Goal: Task Accomplishment & Management: Use online tool/utility

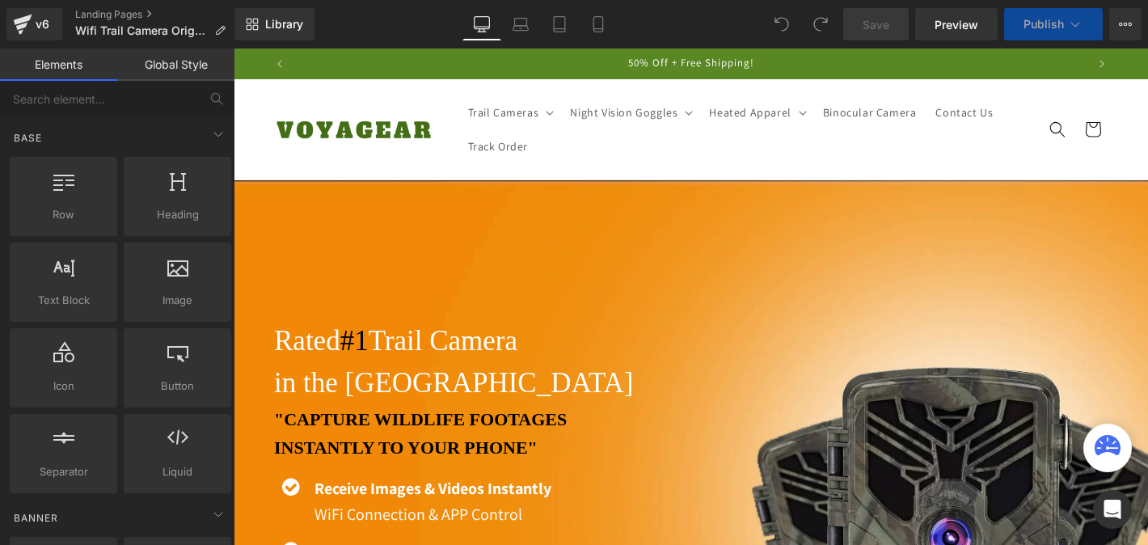
click at [1036, 25] on span "Publish" at bounding box center [1044, 24] width 40 height 13
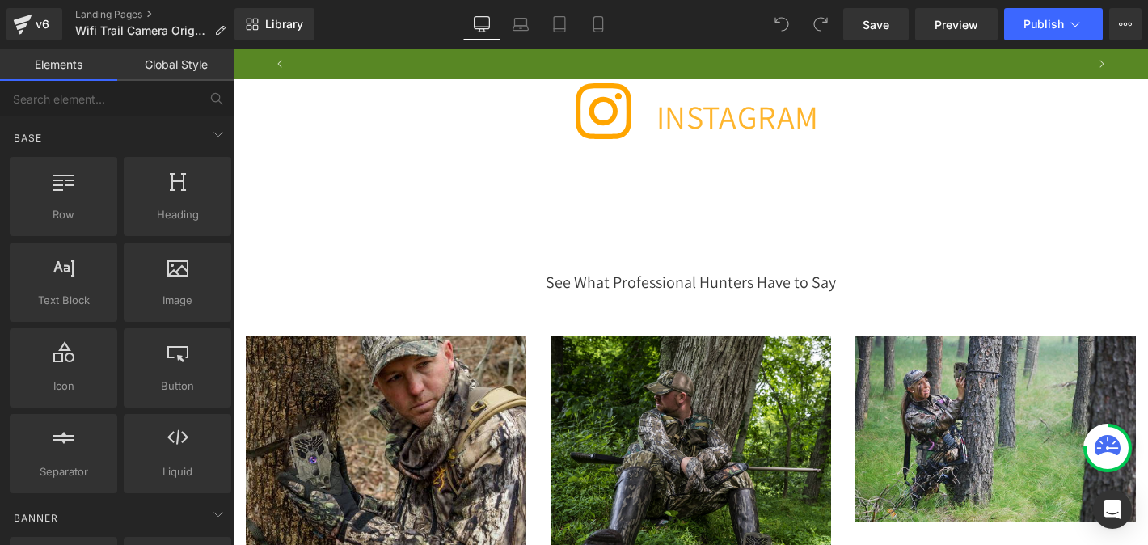
scroll to position [7279, 0]
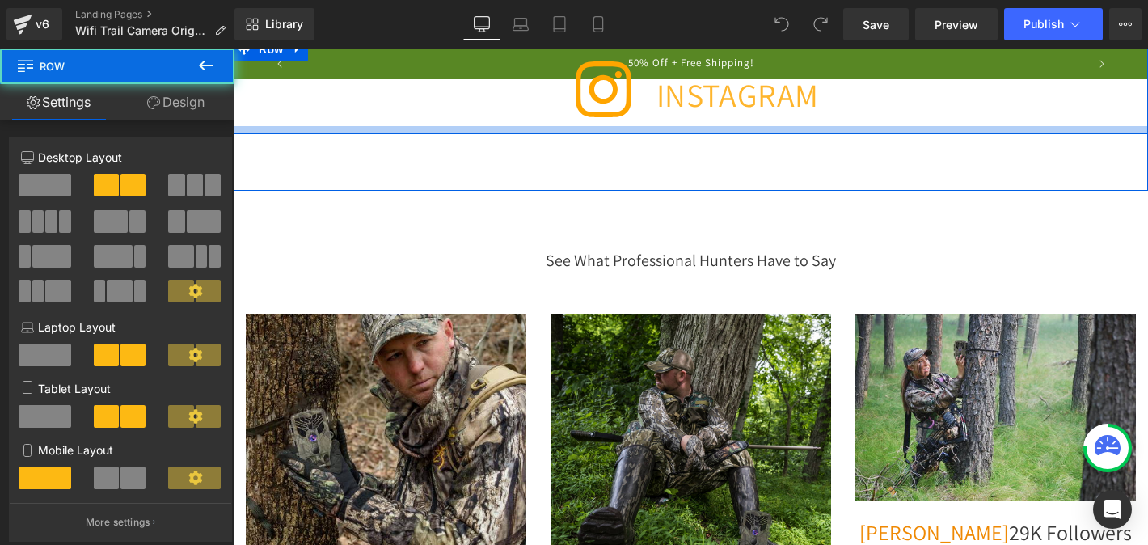
click at [681, 134] on div at bounding box center [691, 130] width 914 height 8
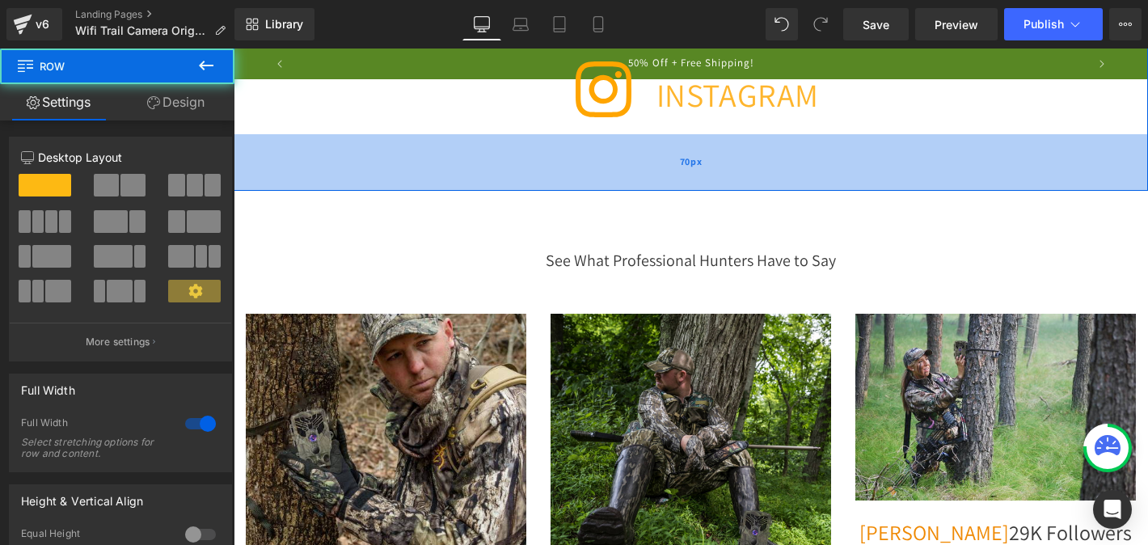
click at [676, 191] on div "70px" at bounding box center [691, 162] width 914 height 57
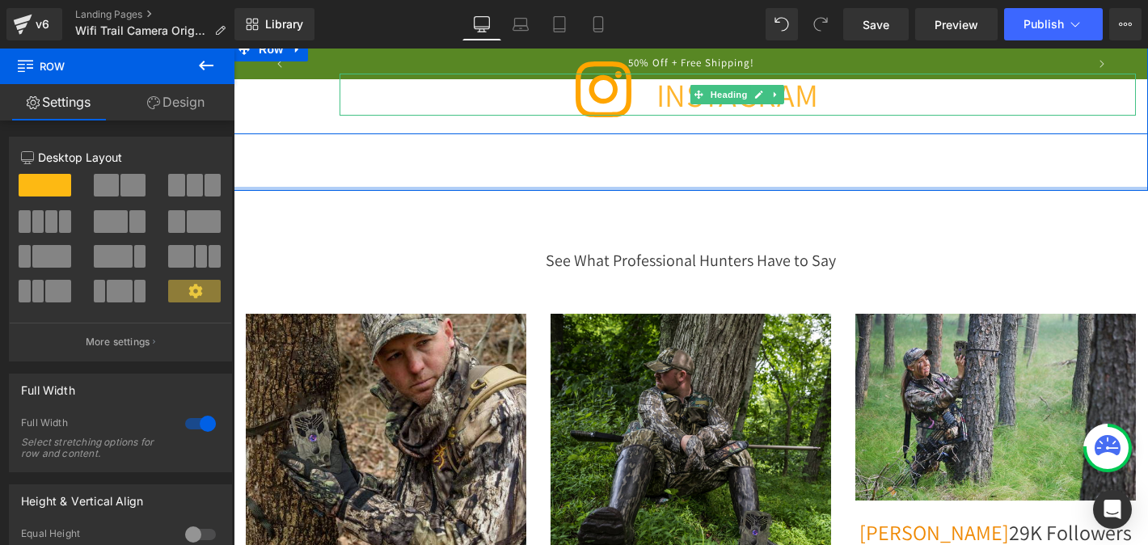
drag, startPoint x: 676, startPoint y: 199, endPoint x: 663, endPoint y: 134, distance: 66.0
click at [663, 134] on div "Icon INSTAGRAM Heading Row Icon INSTAGRAM Heading Row Row" at bounding box center [691, 86] width 914 height 210
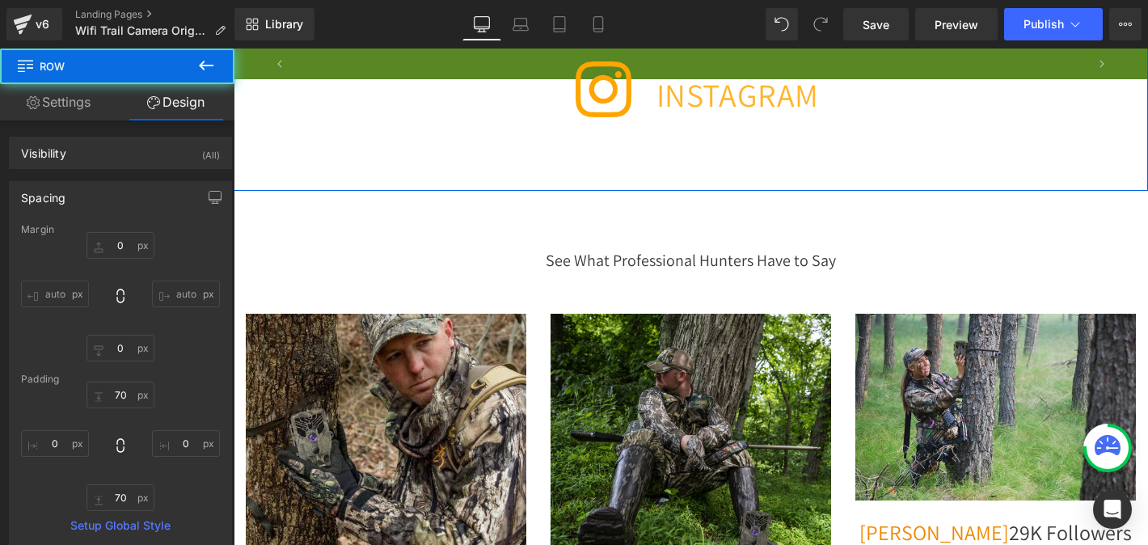
scroll to position [0, 793]
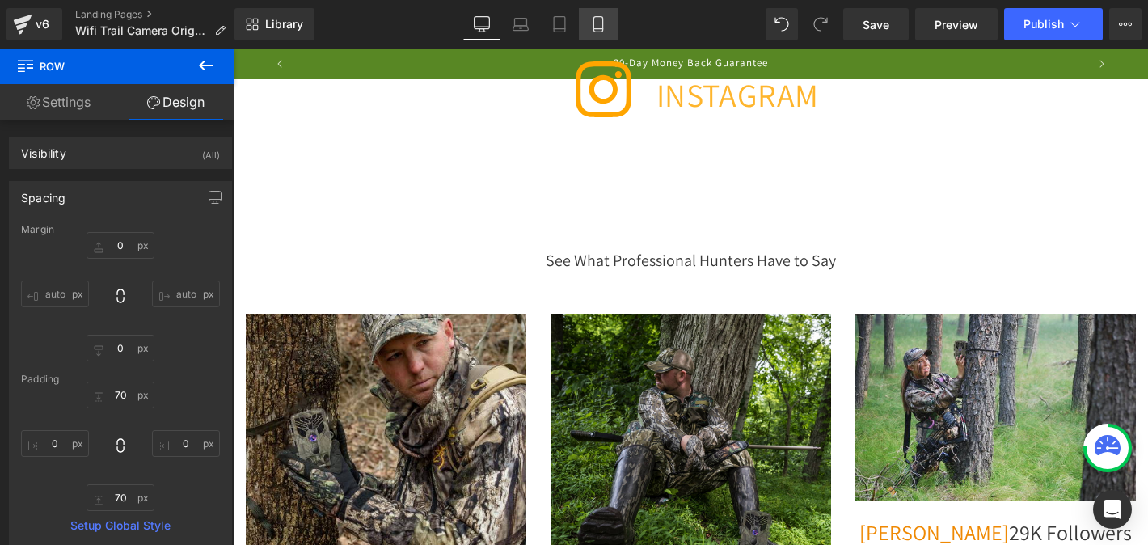
click at [596, 22] on icon at bounding box center [598, 24] width 16 height 16
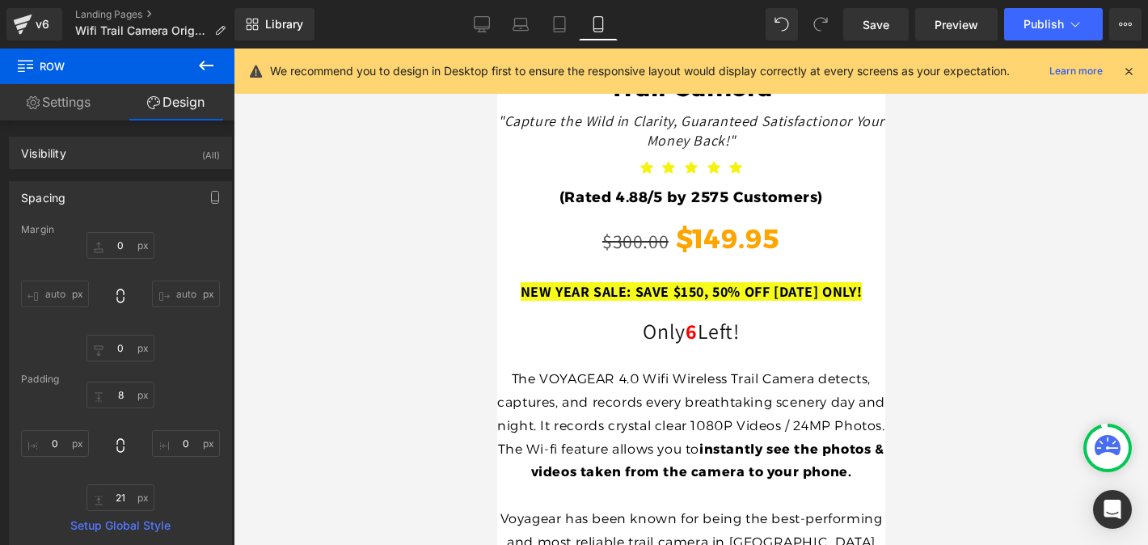
scroll to position [2093, 0]
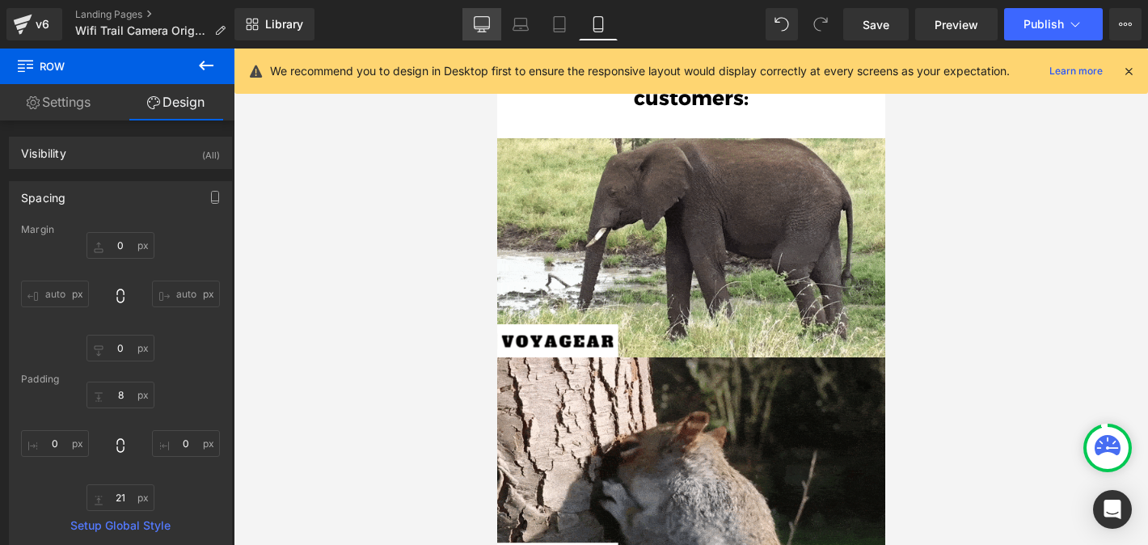
click at [484, 17] on icon at bounding box center [482, 23] width 15 height 12
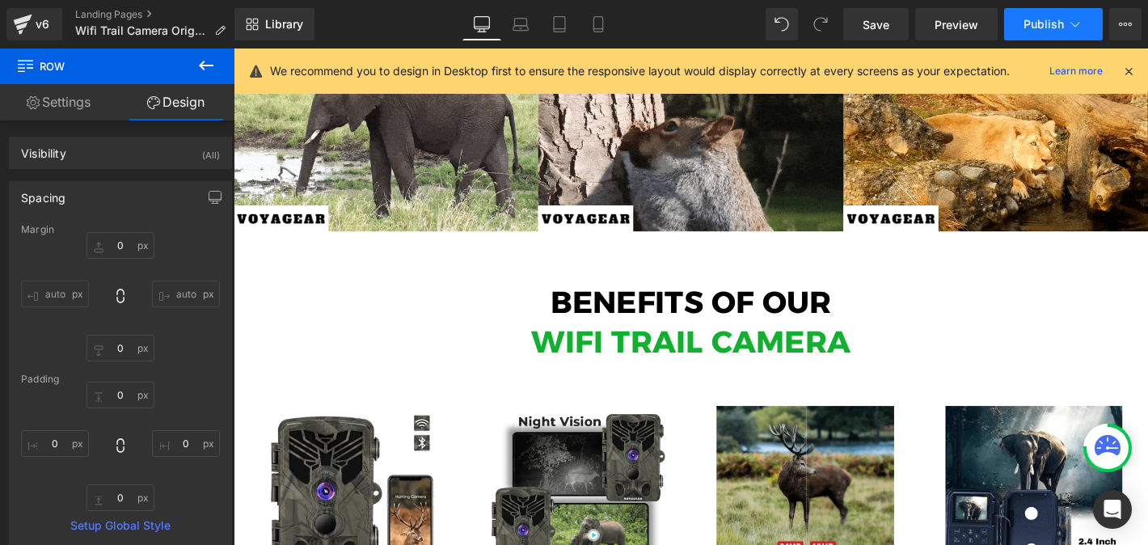
scroll to position [0, 0]
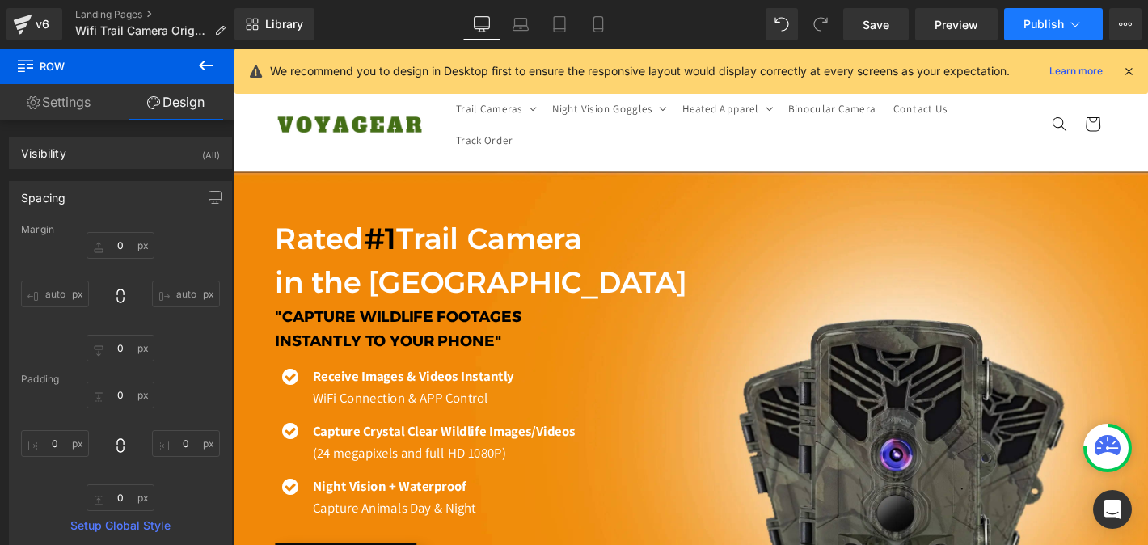
click at [1075, 19] on icon at bounding box center [1075, 24] width 16 height 16
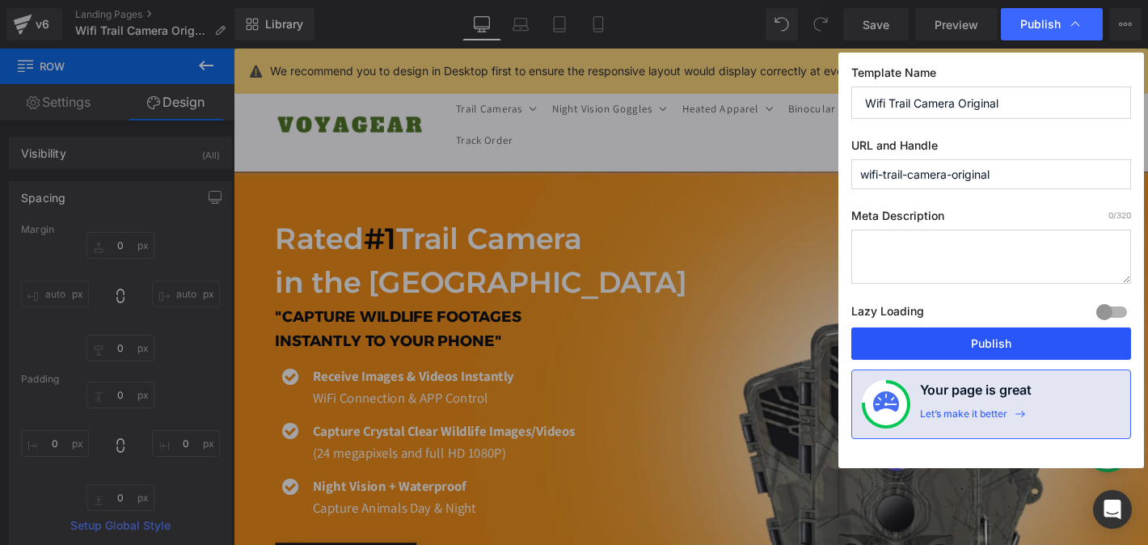
click at [948, 336] on button "Publish" at bounding box center [991, 343] width 280 height 32
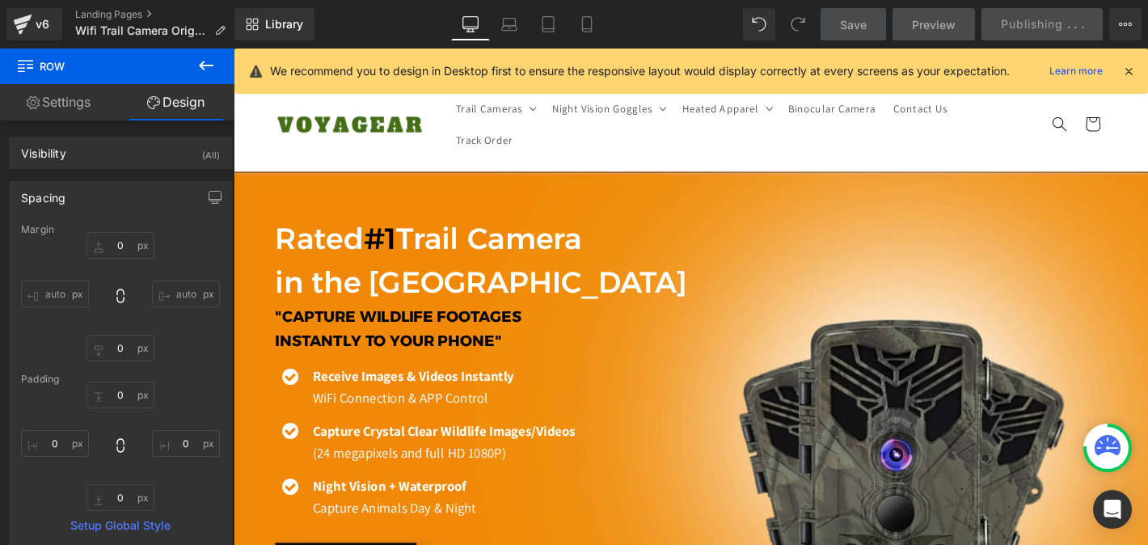
scroll to position [0, 849]
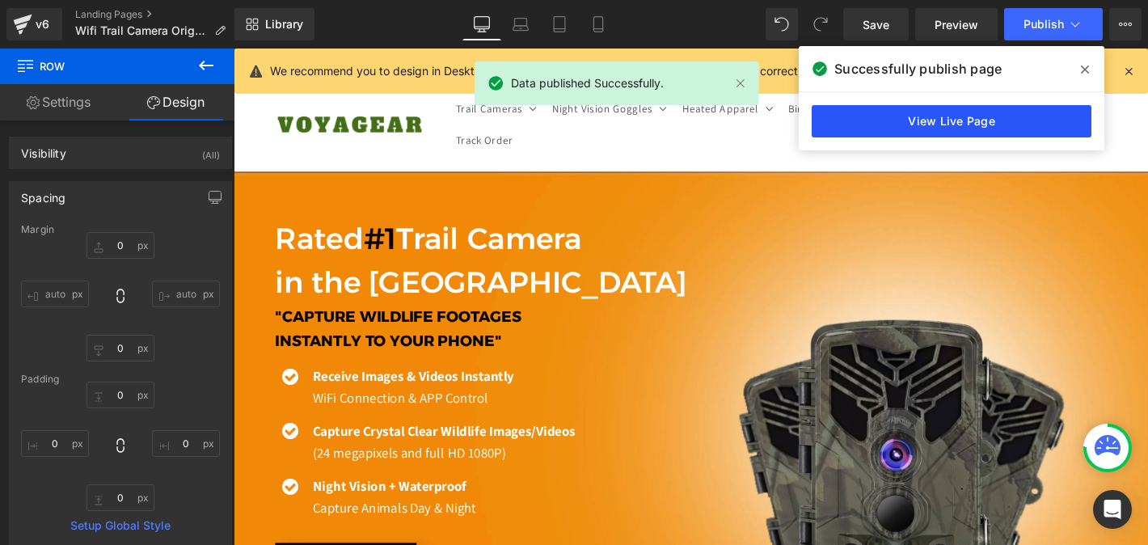
click at [868, 121] on link "View Live Page" at bounding box center [952, 121] width 280 height 32
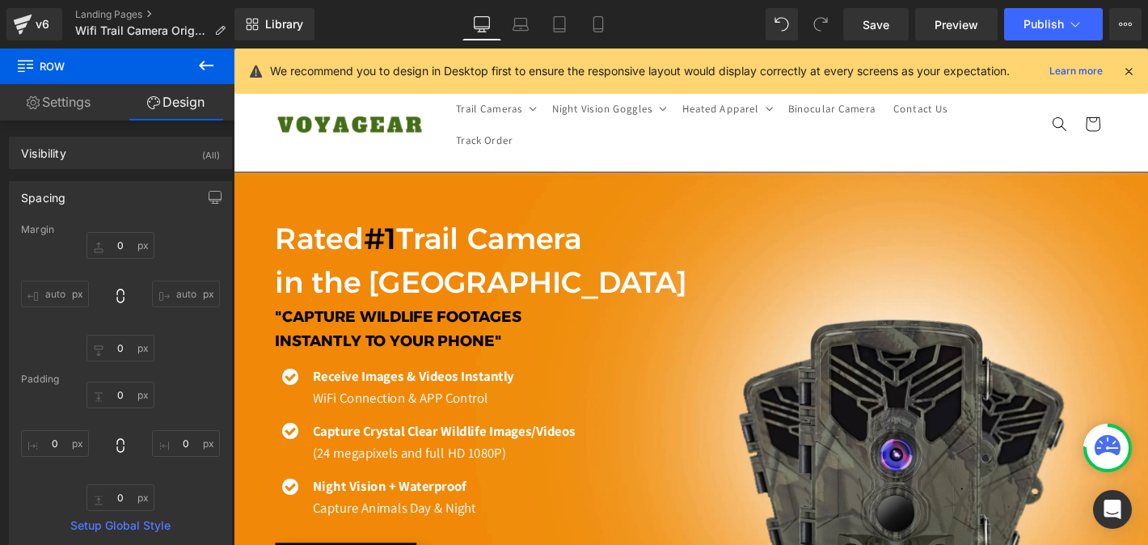
scroll to position [0, 1698]
click at [125, 16] on link "Landing Pages" at bounding box center [156, 14] width 163 height 13
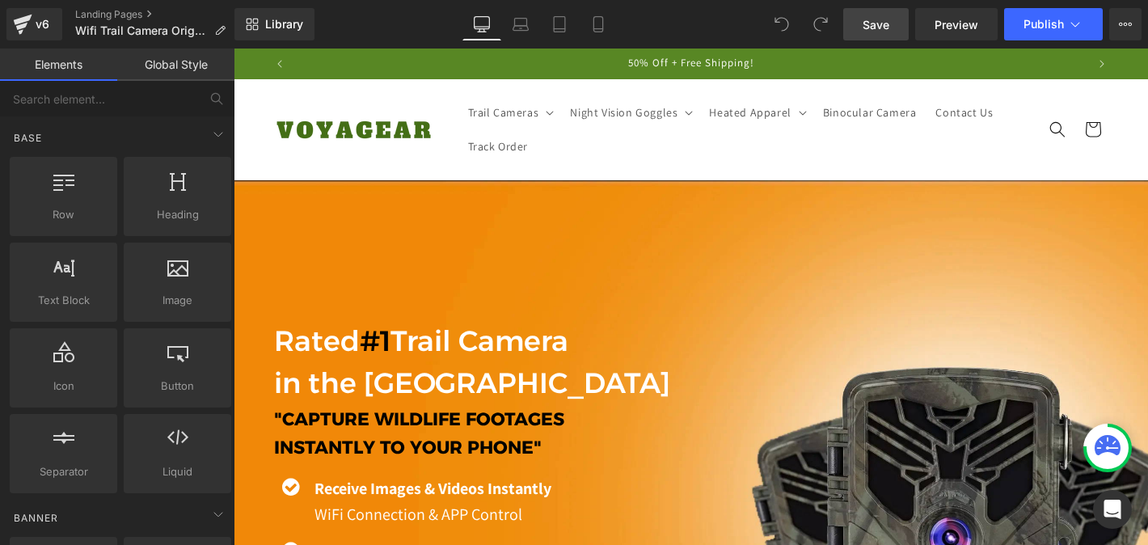
click at [891, 18] on link "Save" at bounding box center [875, 24] width 65 height 32
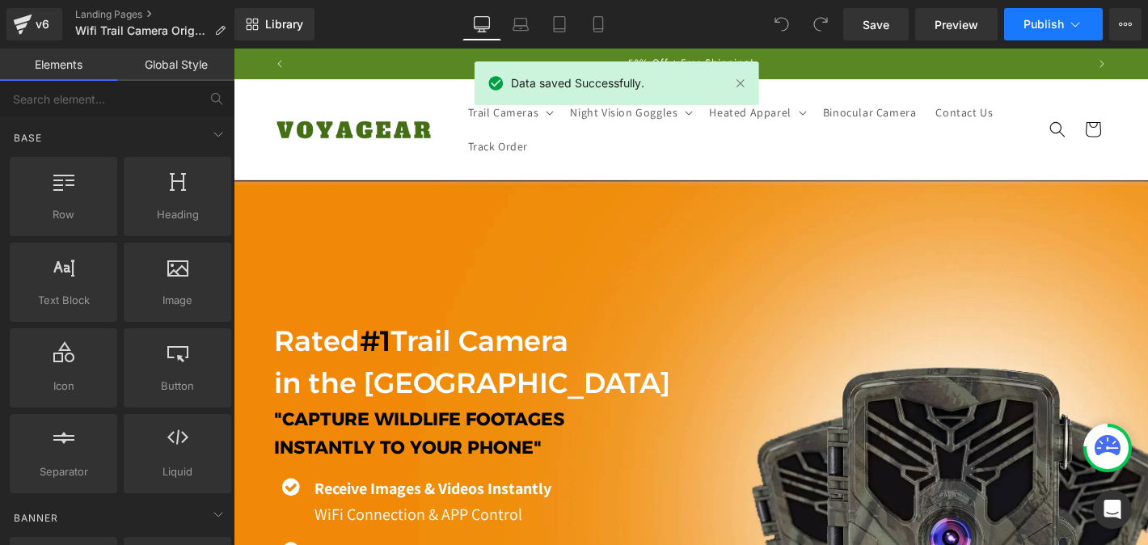
click at [1067, 32] on icon at bounding box center [1075, 24] width 16 height 16
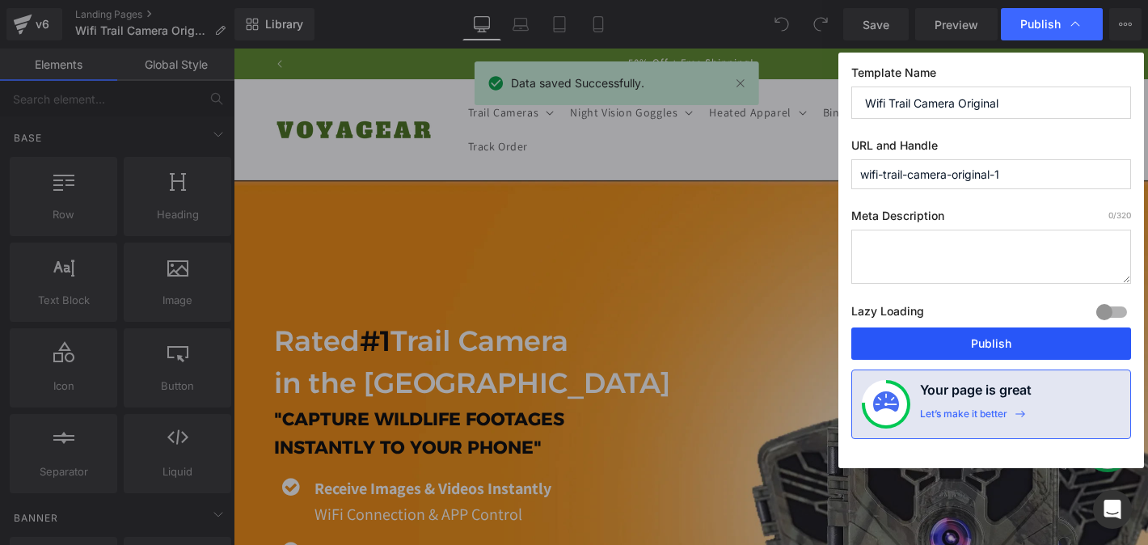
click at [989, 351] on button "Publish" at bounding box center [991, 343] width 280 height 32
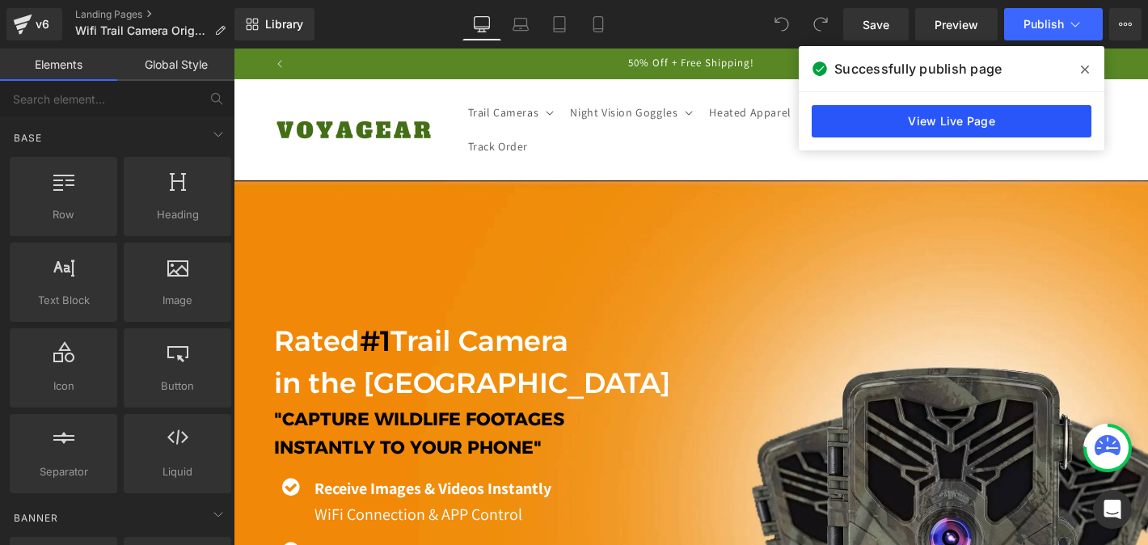
click at [888, 120] on link "View Live Page" at bounding box center [952, 121] width 280 height 32
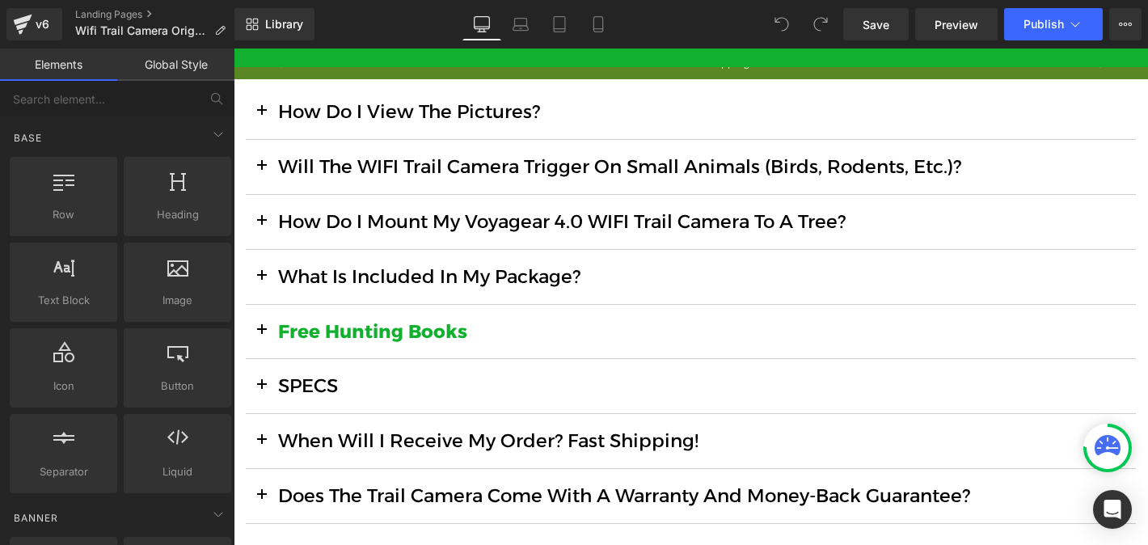
scroll to position [5136, 0]
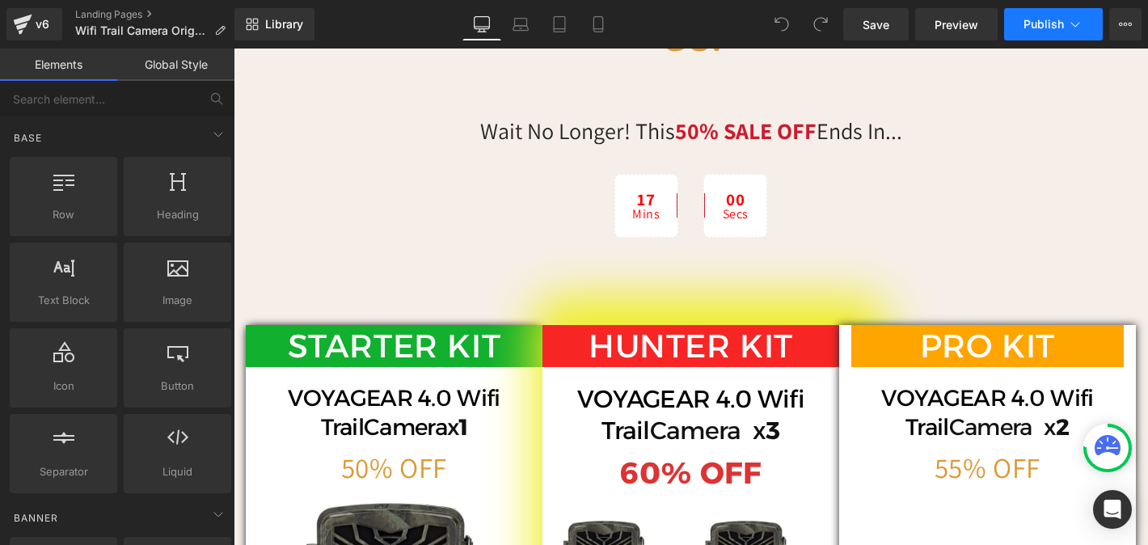
click at [1033, 31] on span "Publish" at bounding box center [1044, 24] width 40 height 13
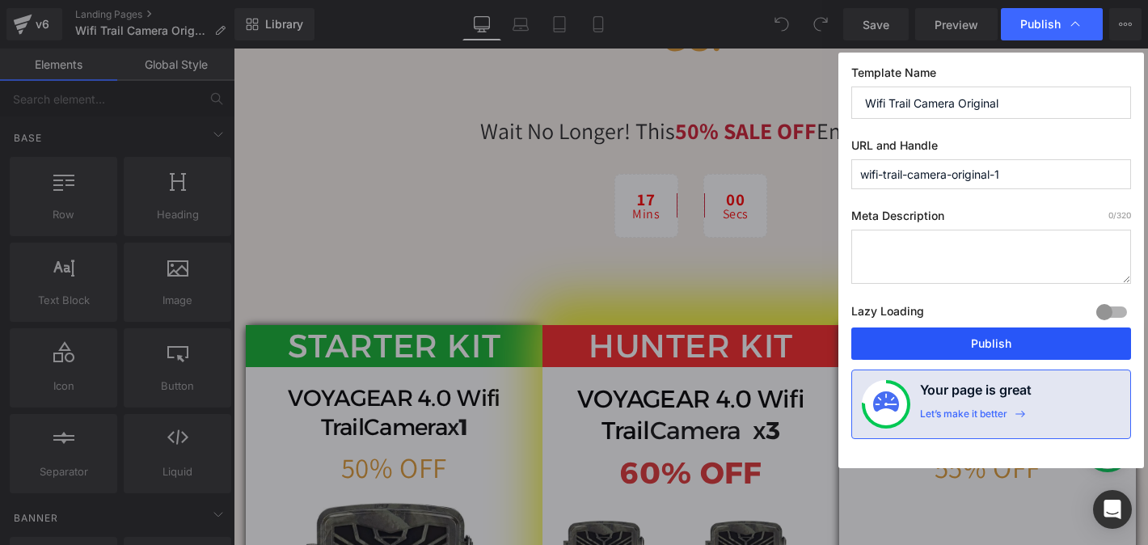
scroll to position [0, 793]
click at [957, 341] on button "Publish" at bounding box center [991, 343] width 280 height 32
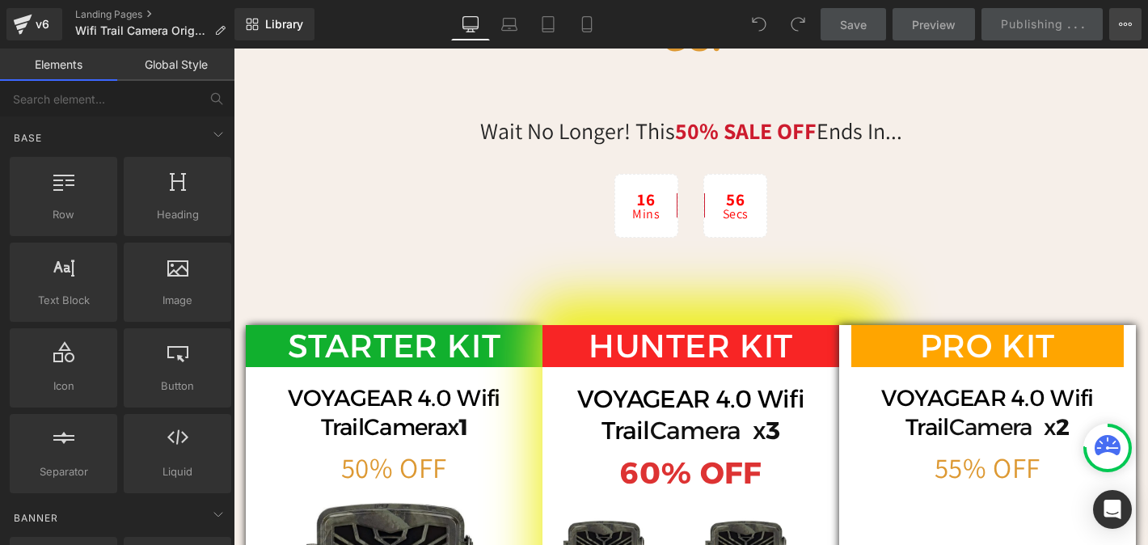
click at [1128, 19] on icon at bounding box center [1125, 24] width 13 height 13
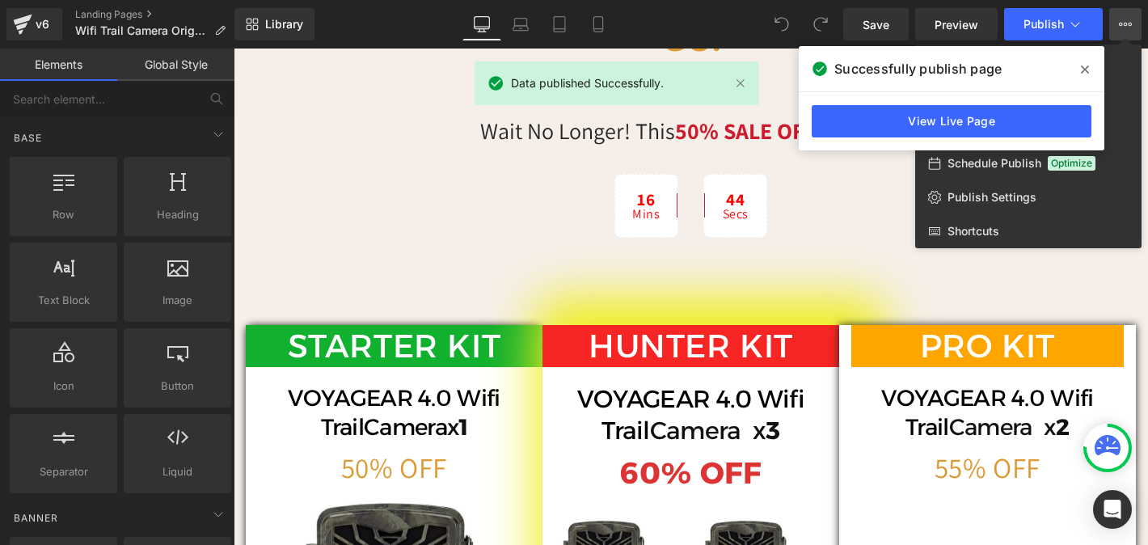
click at [1081, 67] on icon at bounding box center [1085, 69] width 8 height 13
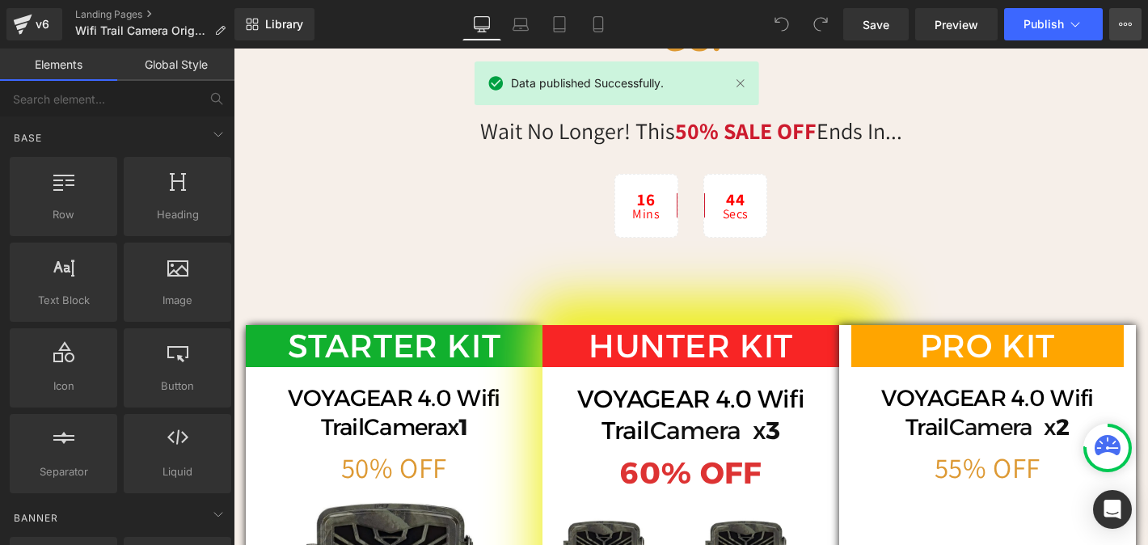
click at [1118, 31] on button "View Live Page View with current Template Save Template to Library Schedule Pub…" at bounding box center [1125, 24] width 32 height 32
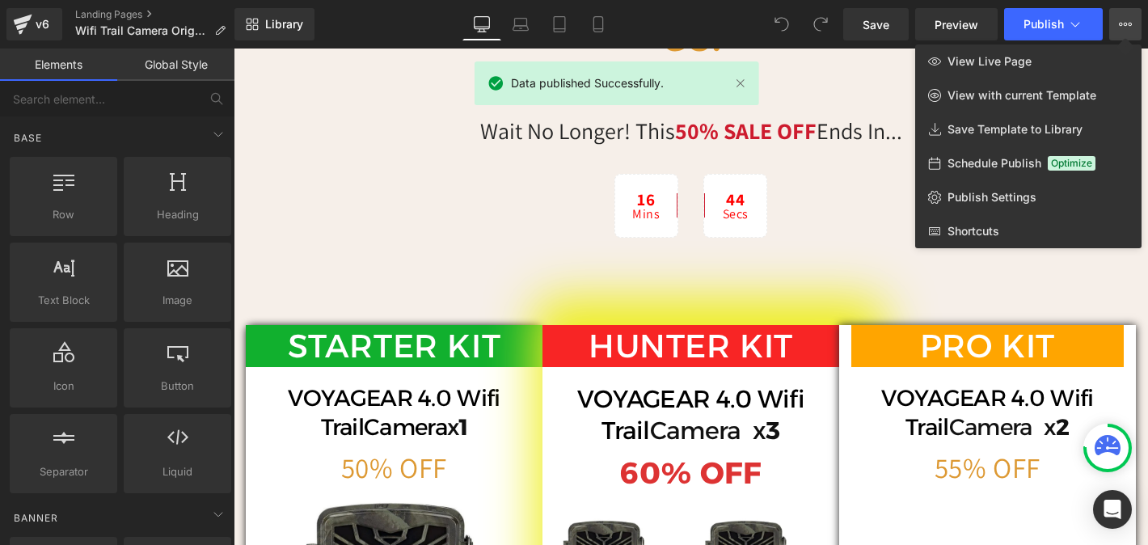
scroll to position [0, 1586]
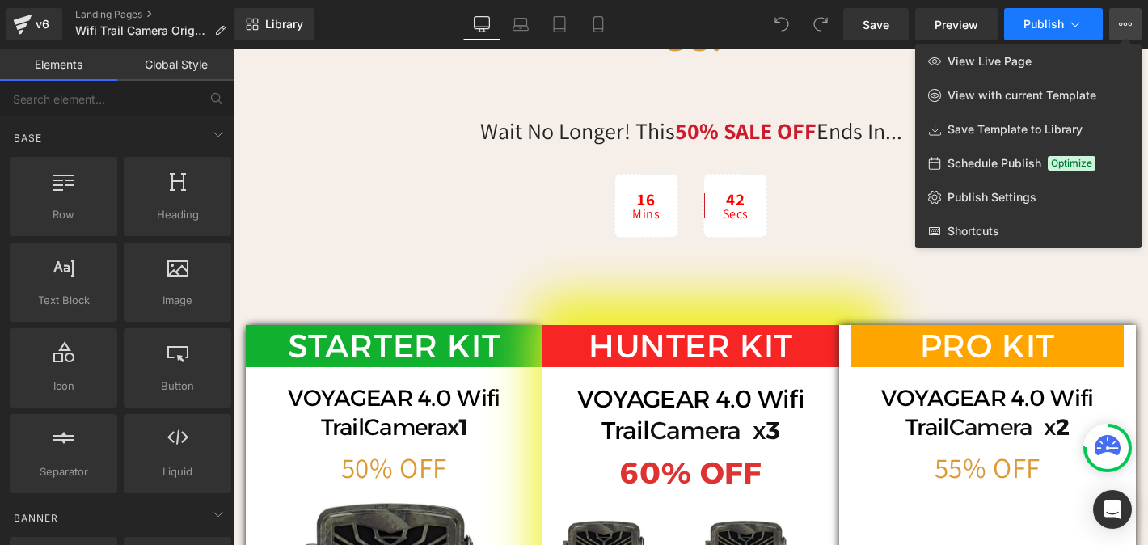
click at [1033, 27] on span "Publish" at bounding box center [1044, 24] width 40 height 13
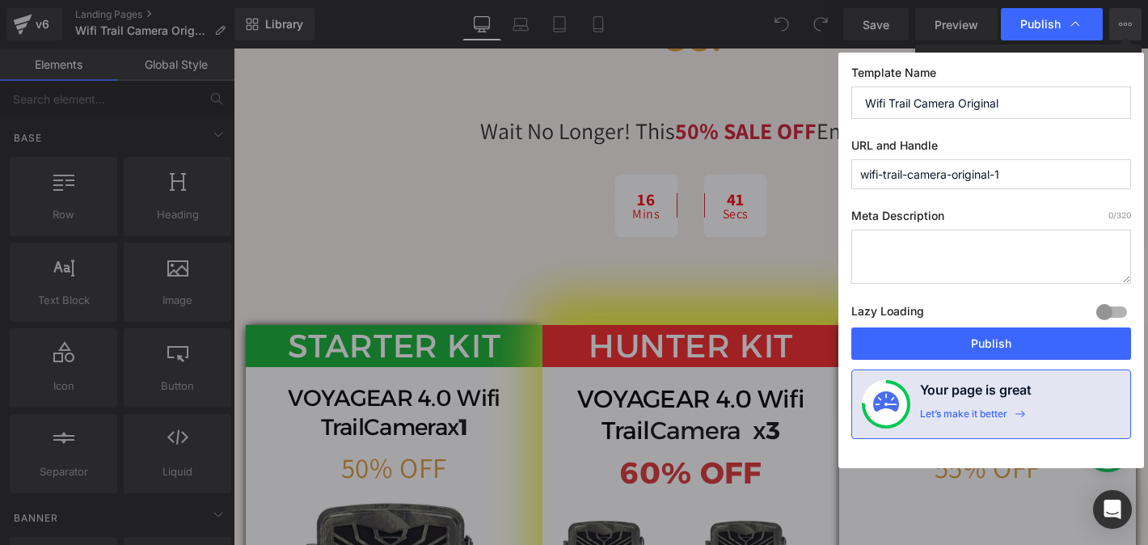
click at [1017, 175] on input "wifi-trail-camera-original-1" at bounding box center [991, 174] width 280 height 30
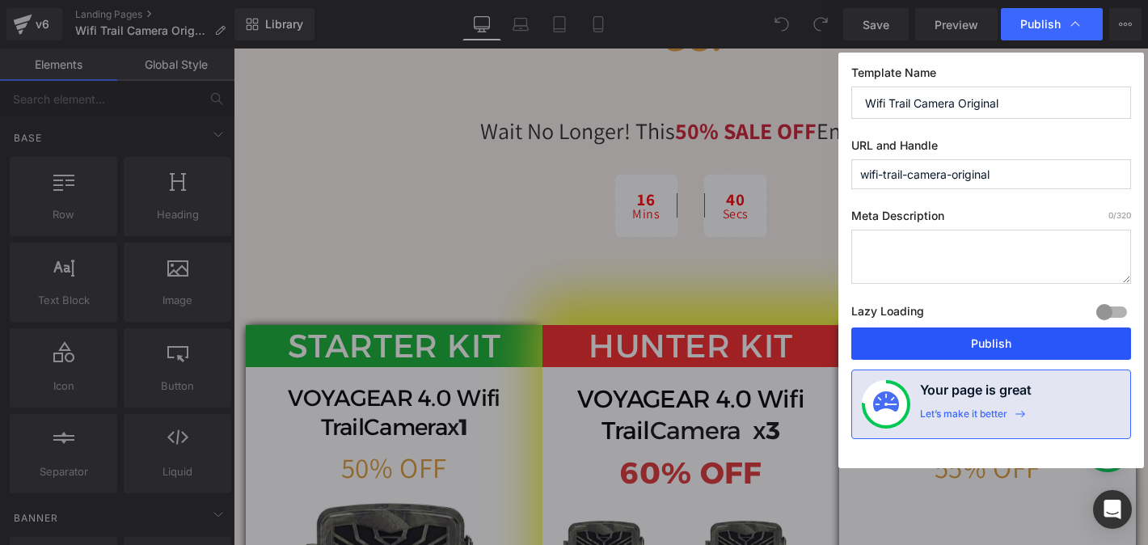
scroll to position [0, 0]
type input "wifi-trail-camera-original"
click at [961, 351] on button "Publish" at bounding box center [991, 343] width 280 height 32
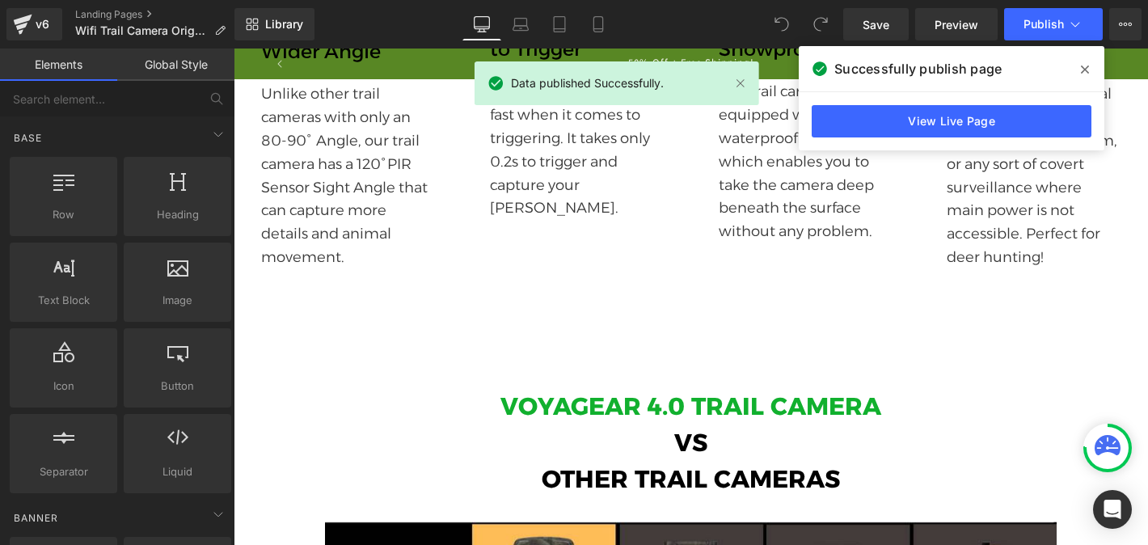
click at [938, 103] on div "View Live Page" at bounding box center [952, 121] width 306 height 58
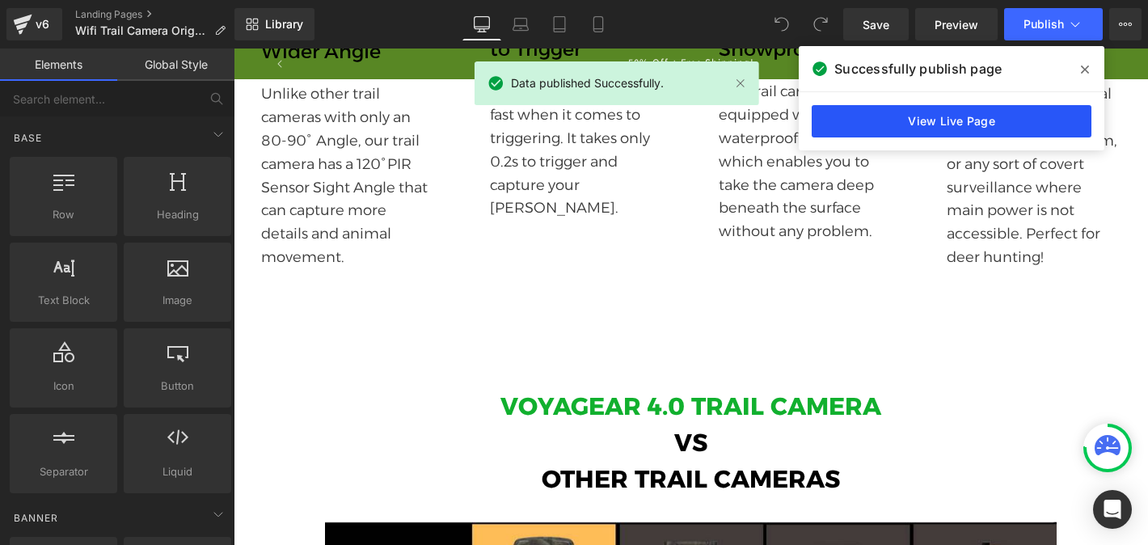
click at [948, 122] on link "View Live Page" at bounding box center [952, 121] width 280 height 32
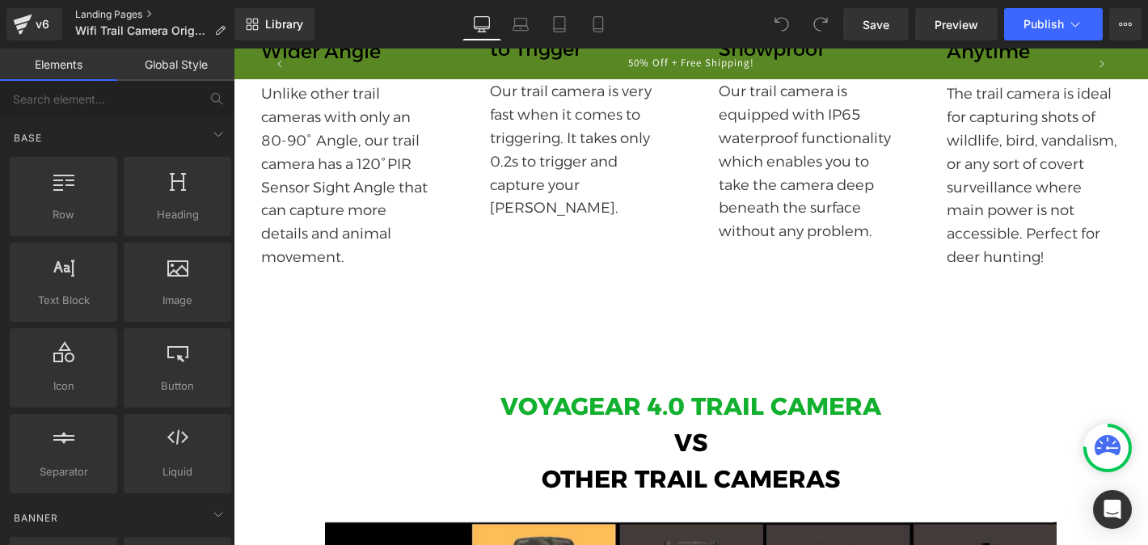
click at [148, 11] on link "Landing Pages" at bounding box center [156, 14] width 163 height 13
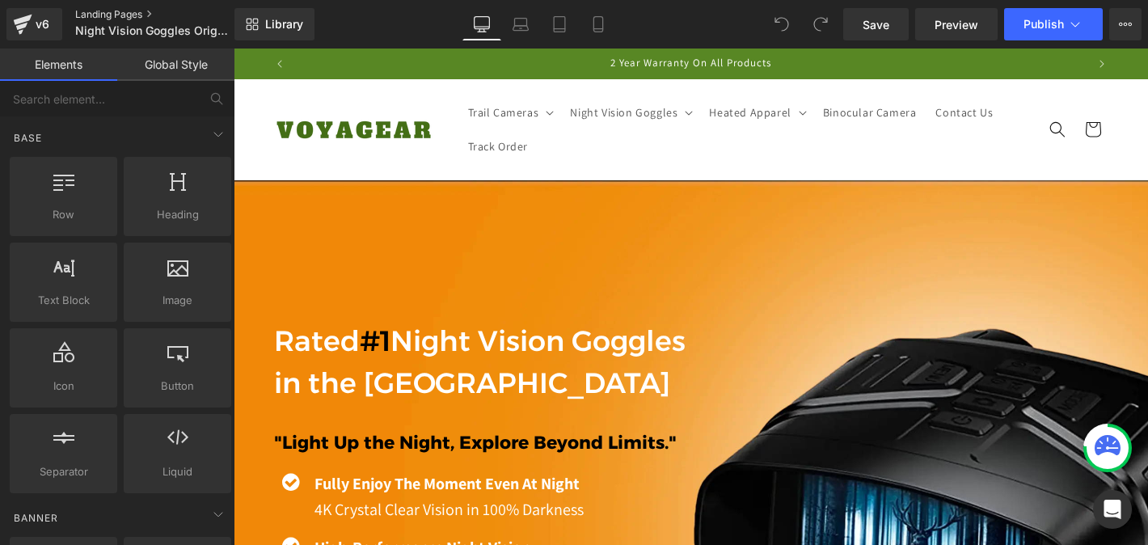
click at [129, 15] on link "Landing Pages" at bounding box center [168, 14] width 186 height 13
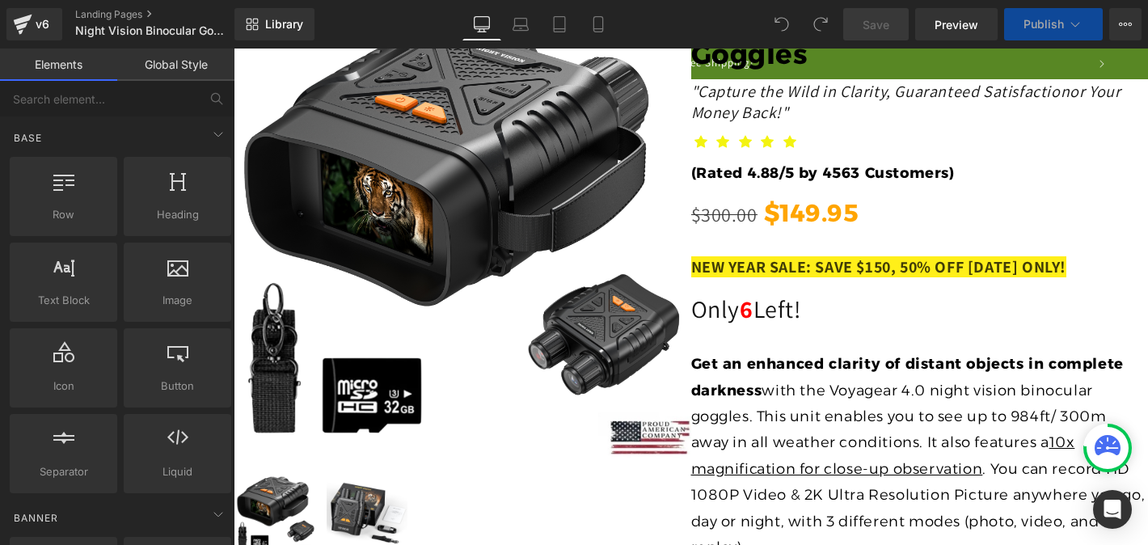
scroll to position [0, 793]
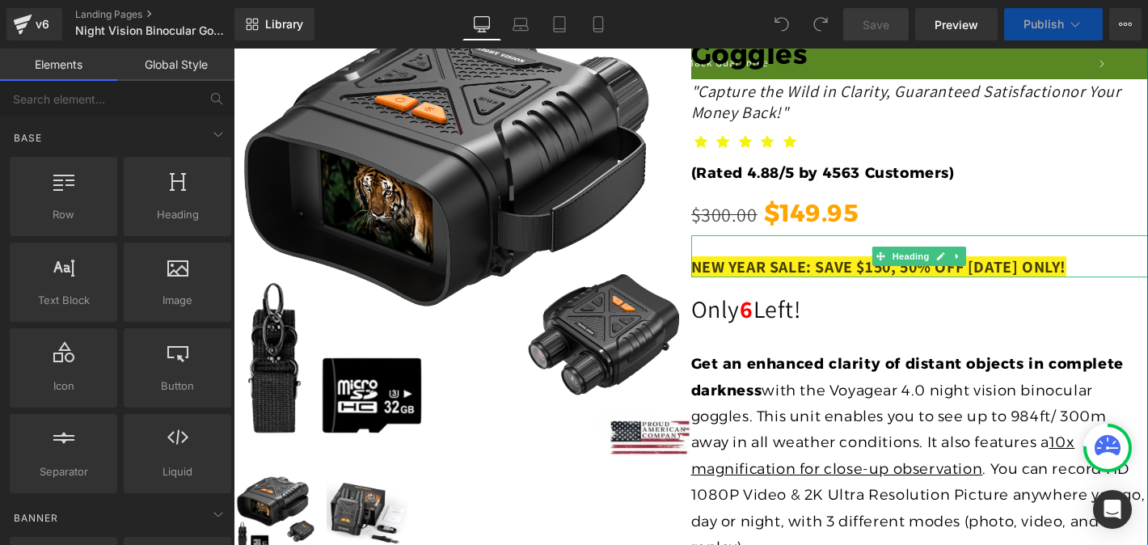
click at [776, 259] on span "NEW YEAR SALE: SAVE $150, 50% OFF [DATE] ONLY!" at bounding box center [879, 266] width 376 height 21
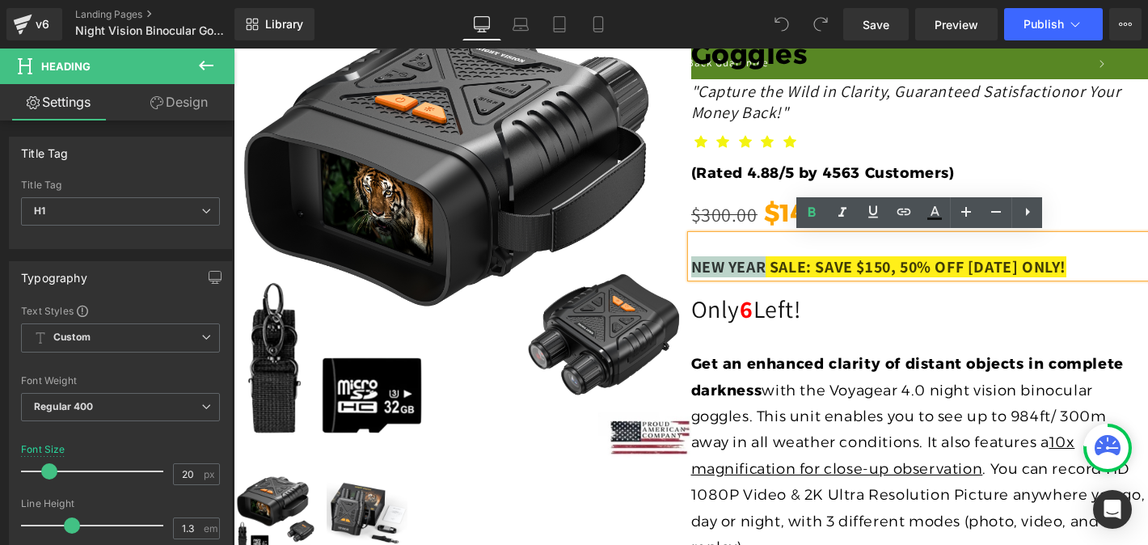
drag, startPoint x: 782, startPoint y: 263, endPoint x: 699, endPoint y: 265, distance: 83.3
click at [699, 265] on span "NEW YEAR SALE: SAVE $150, 50% OFF [DATE] ONLY!" at bounding box center [879, 266] width 376 height 21
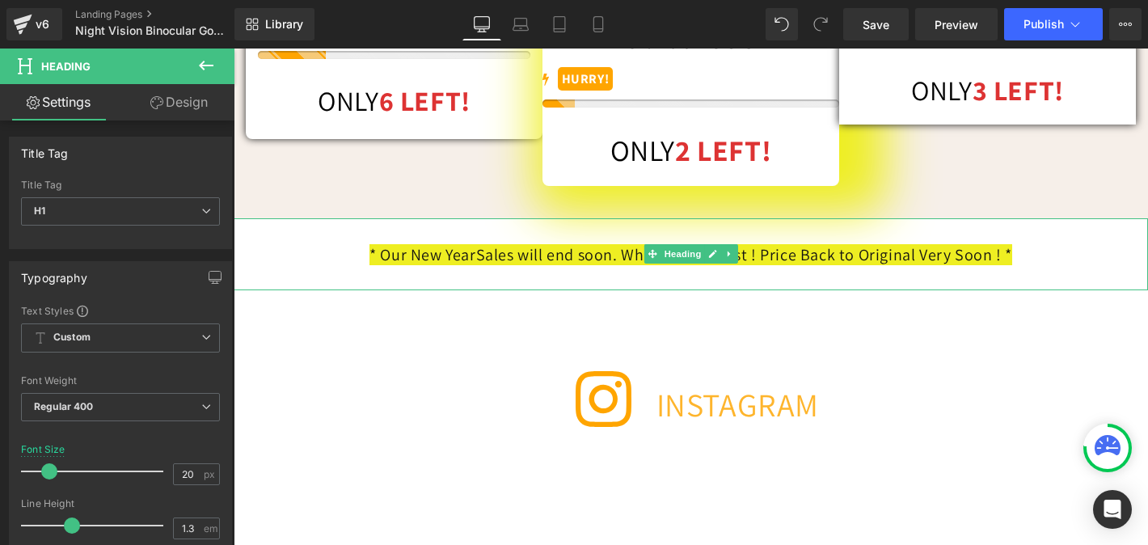
click at [448, 265] on span "* Our New Year" at bounding box center [423, 254] width 106 height 21
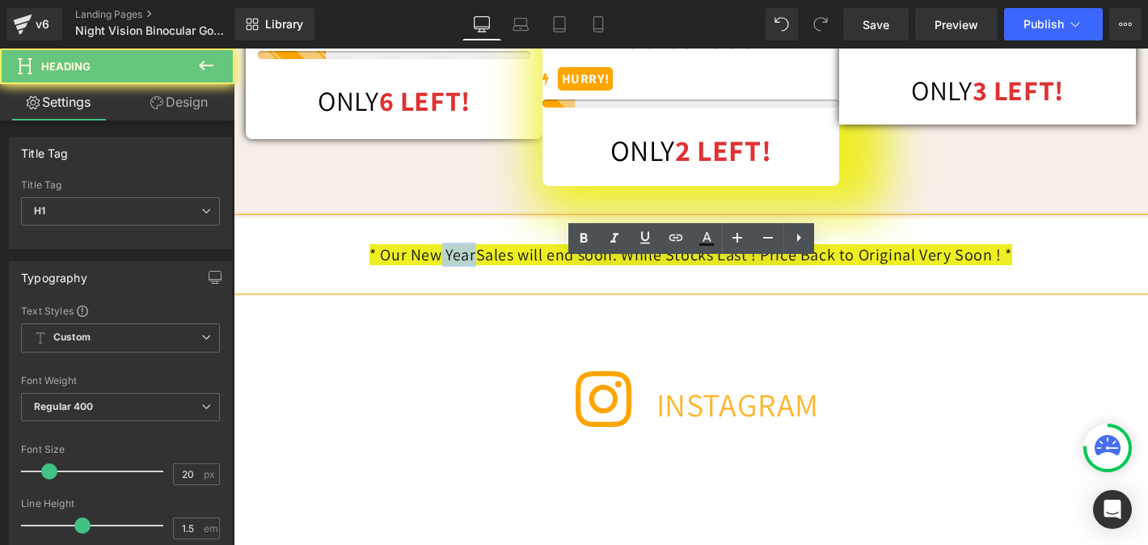
drag, startPoint x: 456, startPoint y: 296, endPoint x: 415, endPoint y: 296, distance: 41.2
click at [414, 267] on h1 "* Our New Year Sales will end soon. While Stocks Last ! Price Back to Original …" at bounding box center [691, 255] width 914 height 24
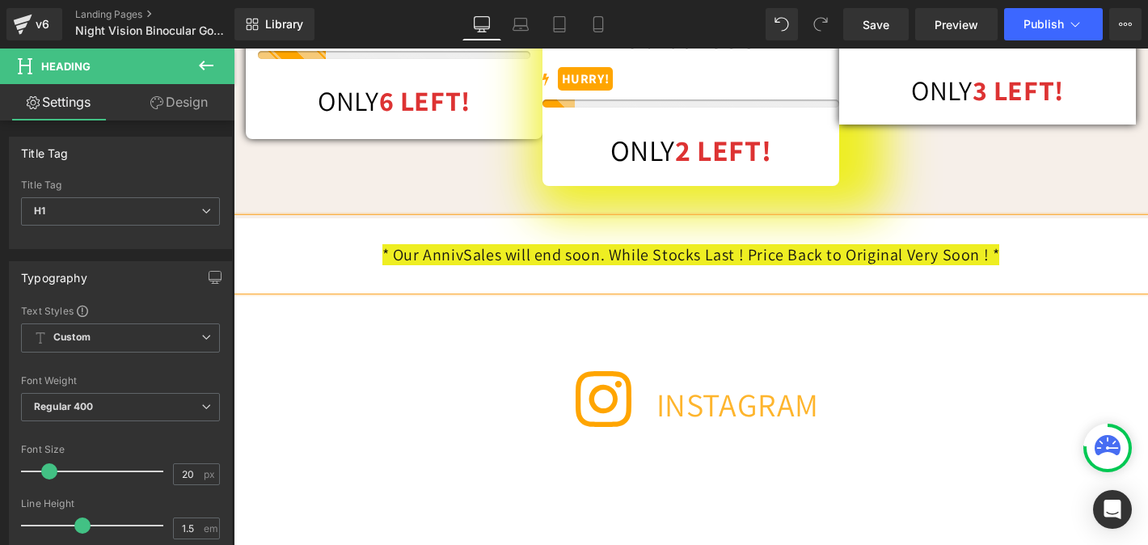
scroll to position [0, 1586]
click at [595, 30] on icon at bounding box center [598, 24] width 16 height 16
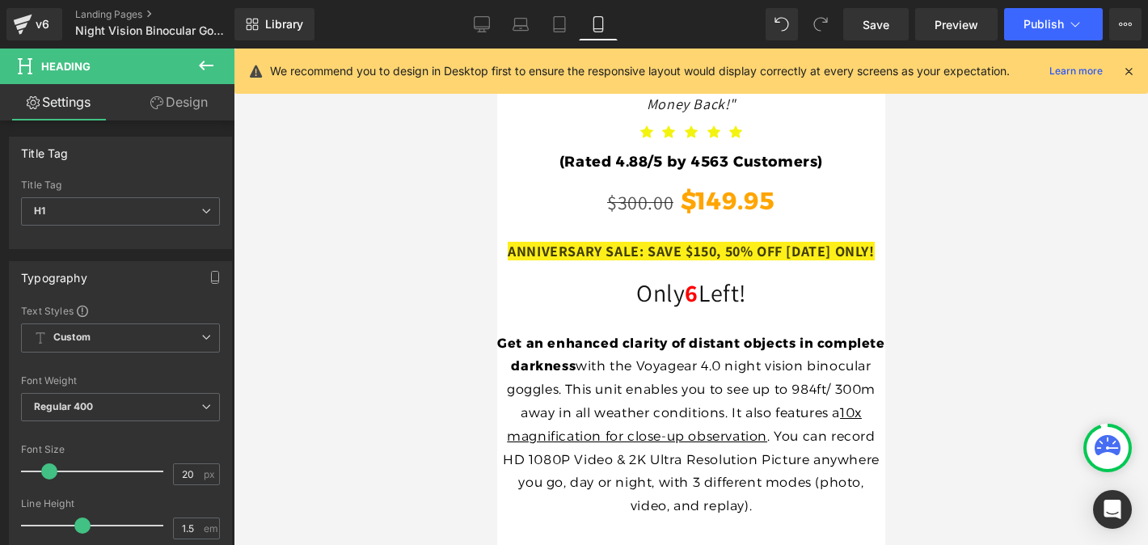
scroll to position [1086, 0]
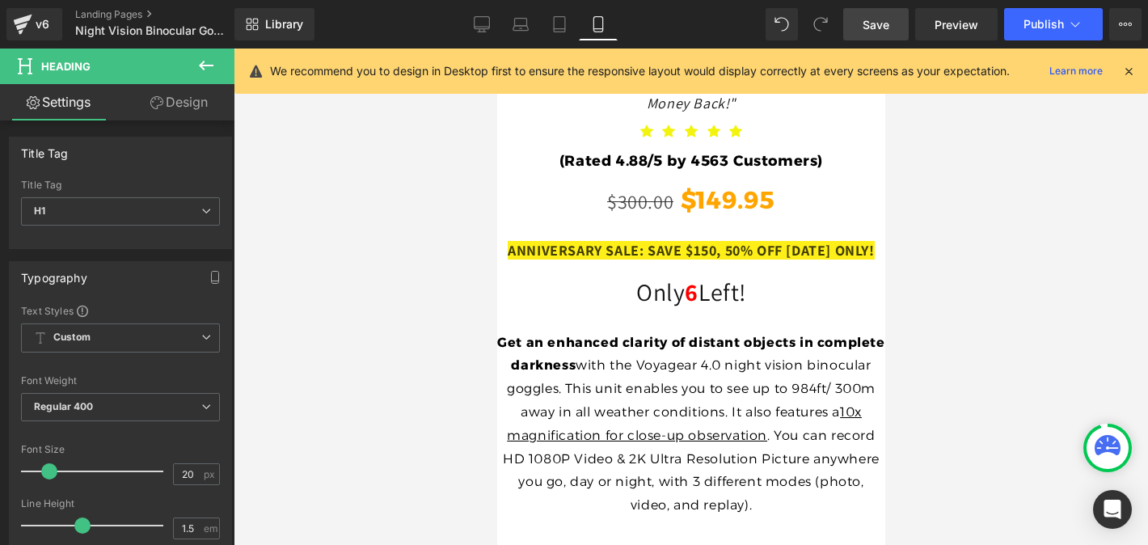
click at [876, 27] on span "Save" at bounding box center [876, 24] width 27 height 17
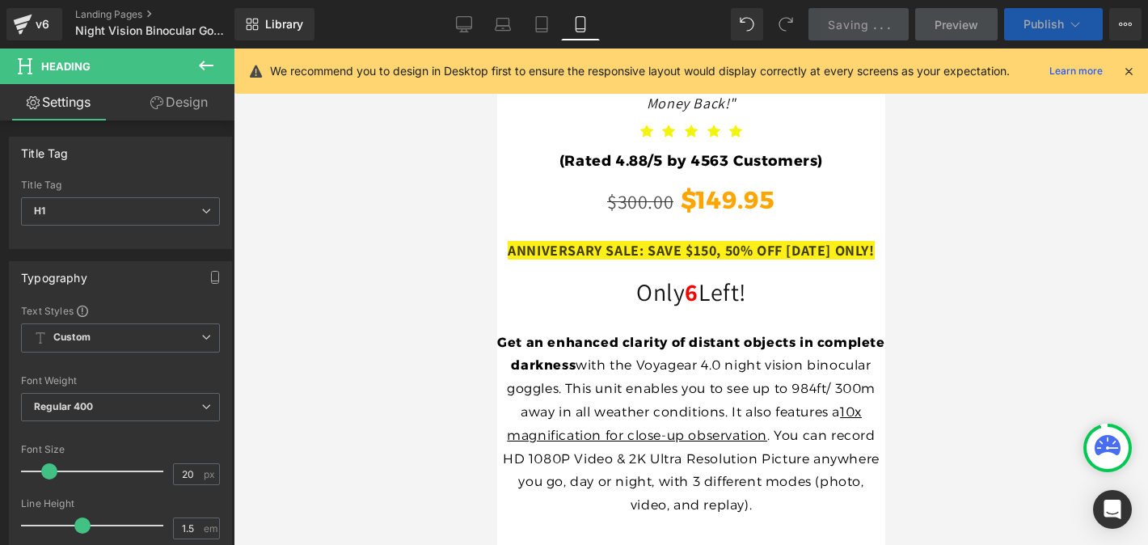
scroll to position [0, 296]
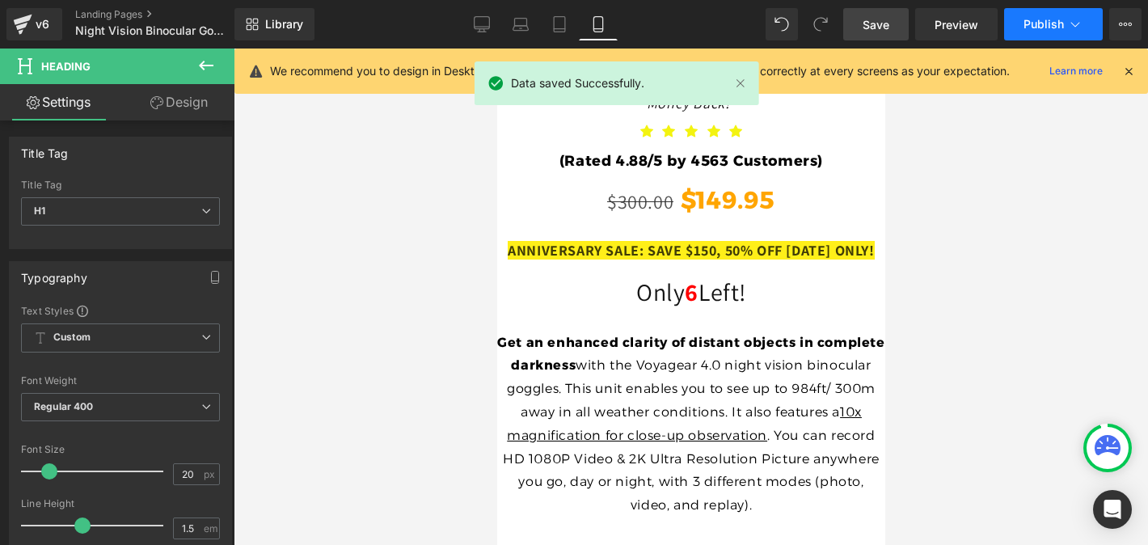
click at [1024, 22] on span "Publish" at bounding box center [1044, 24] width 40 height 13
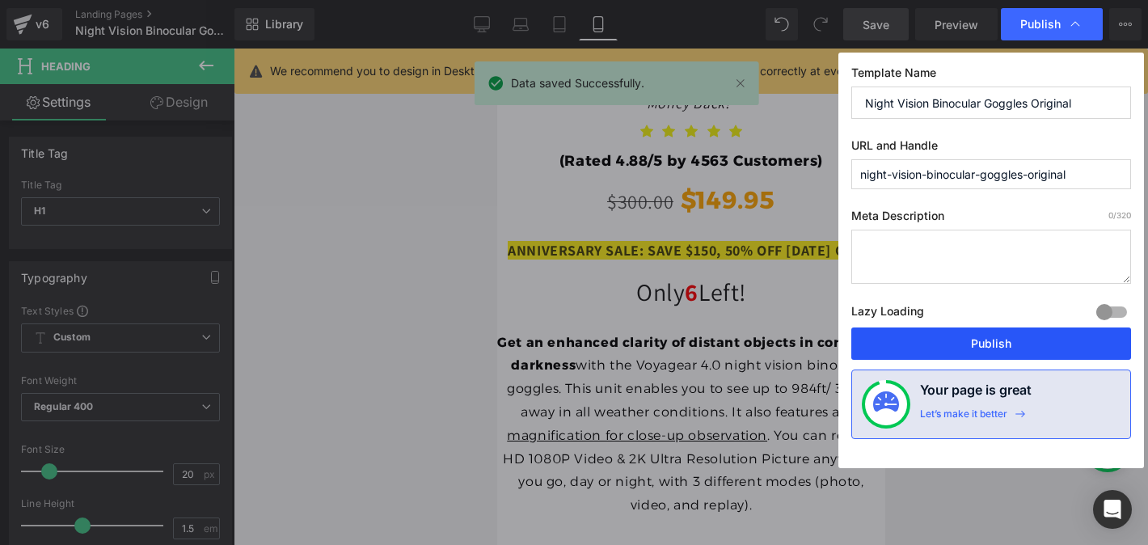
click at [944, 344] on button "Publish" at bounding box center [991, 343] width 280 height 32
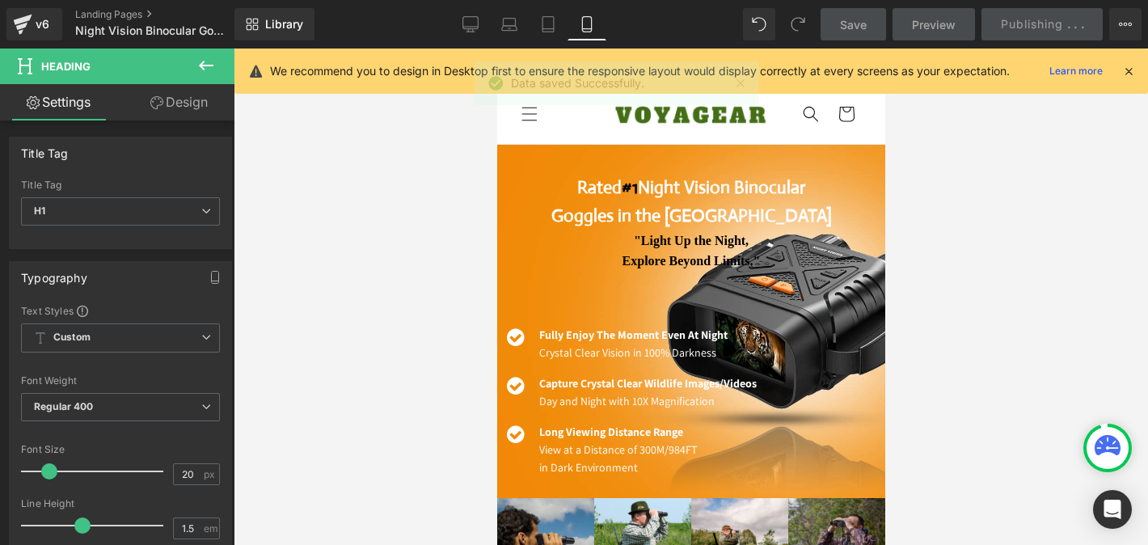
scroll to position [0, 592]
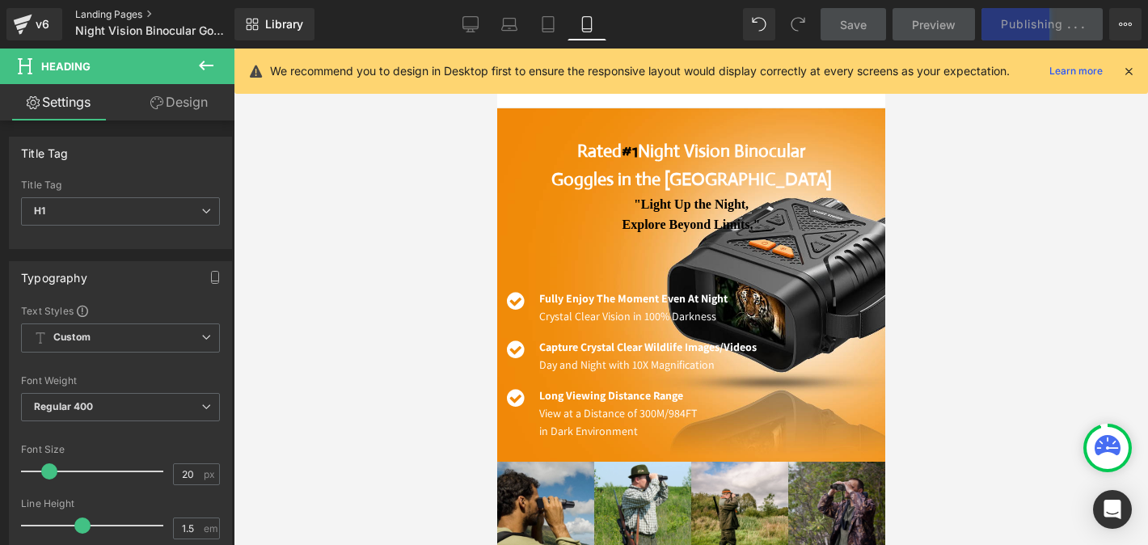
scroll to position [0, 296]
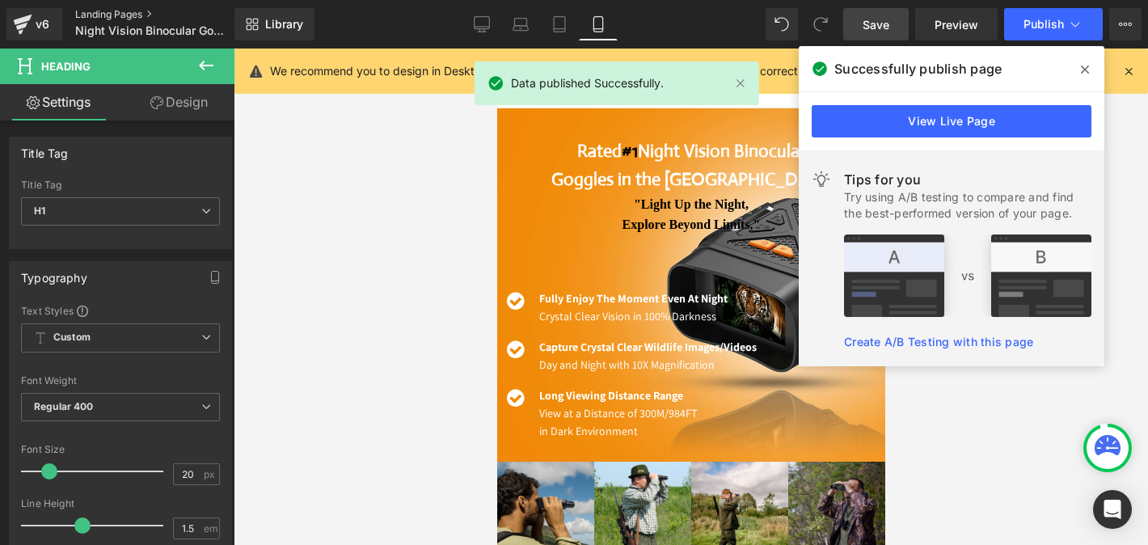
click at [116, 12] on link "Landing Pages" at bounding box center [168, 14] width 186 height 13
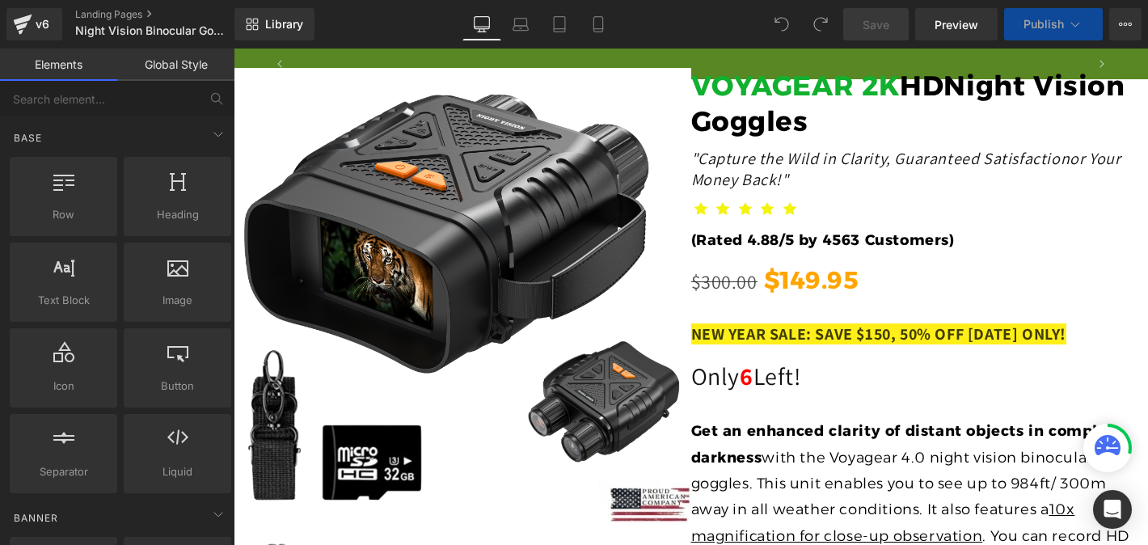
scroll to position [0, 793]
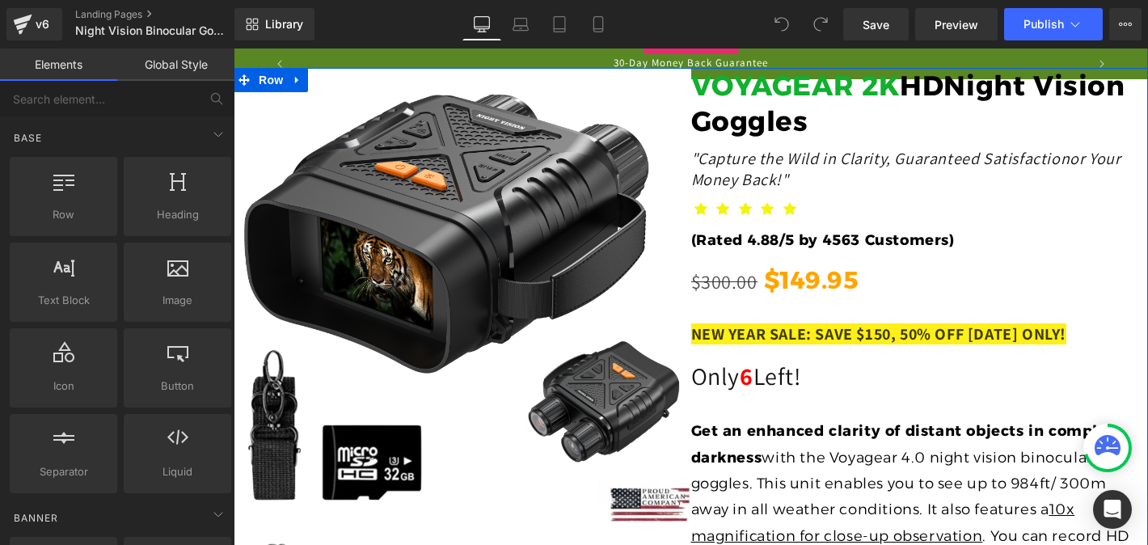
click at [775, 343] on div "NEW YEAR SALE: SAVE $150, 50% OFF [DATE] ONLY! Heading" at bounding box center [920, 323] width 458 height 42
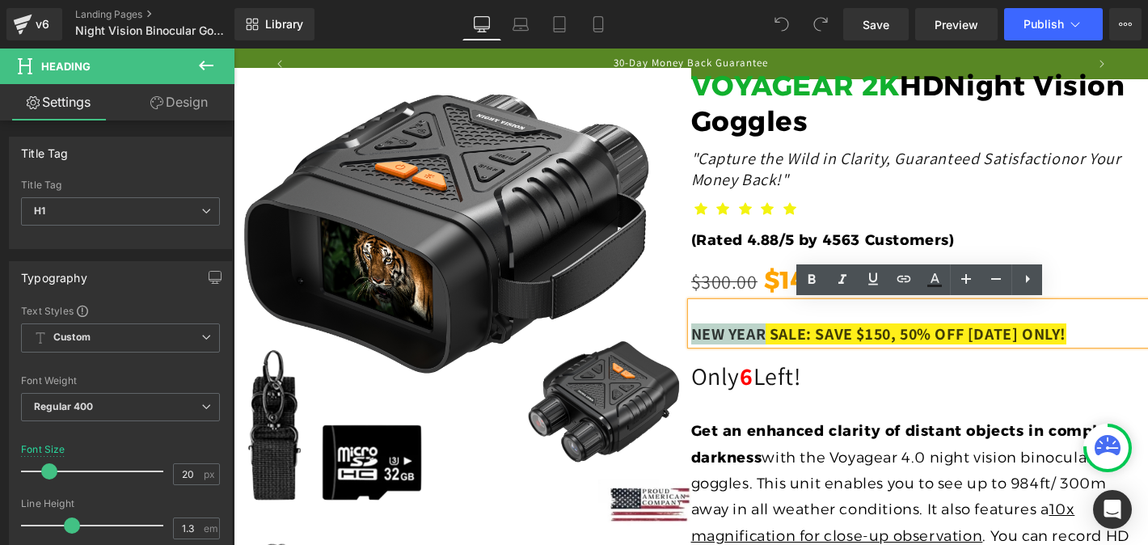
drag, startPoint x: 777, startPoint y: 336, endPoint x: 694, endPoint y: 332, distance: 83.4
click at [694, 332] on span "NEW YEAR SALE: SAVE $150, 50% OFF [DATE] ONLY!" at bounding box center [879, 333] width 376 height 21
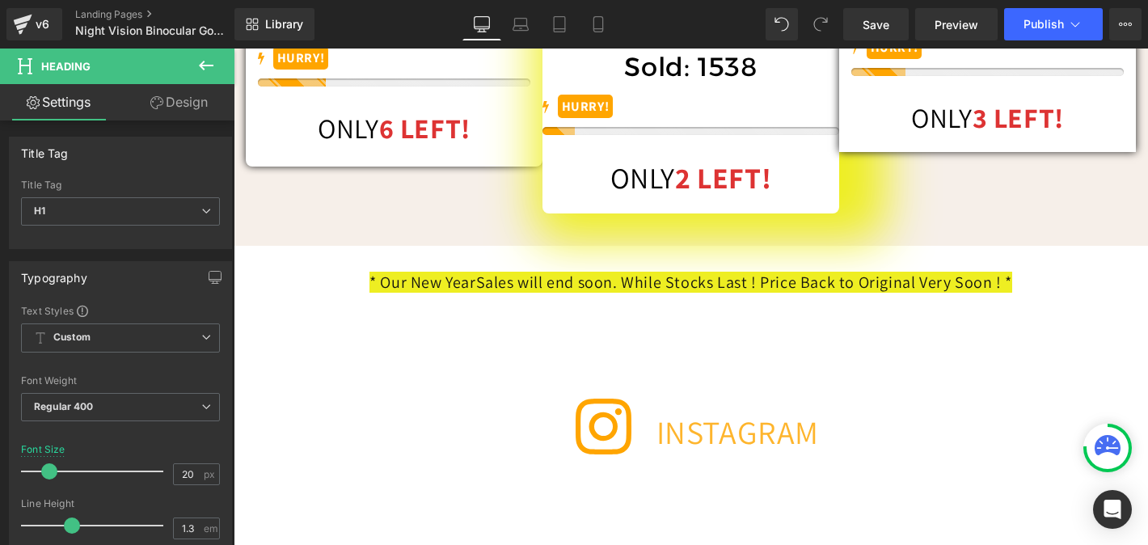
scroll to position [6667, 0]
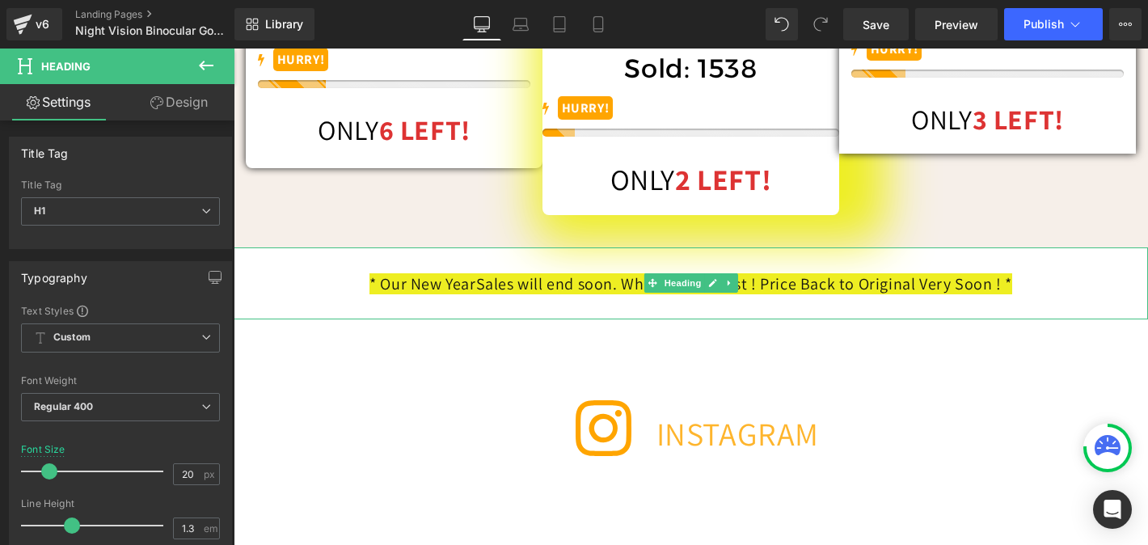
click at [450, 294] on span "* Our New Year" at bounding box center [423, 283] width 106 height 21
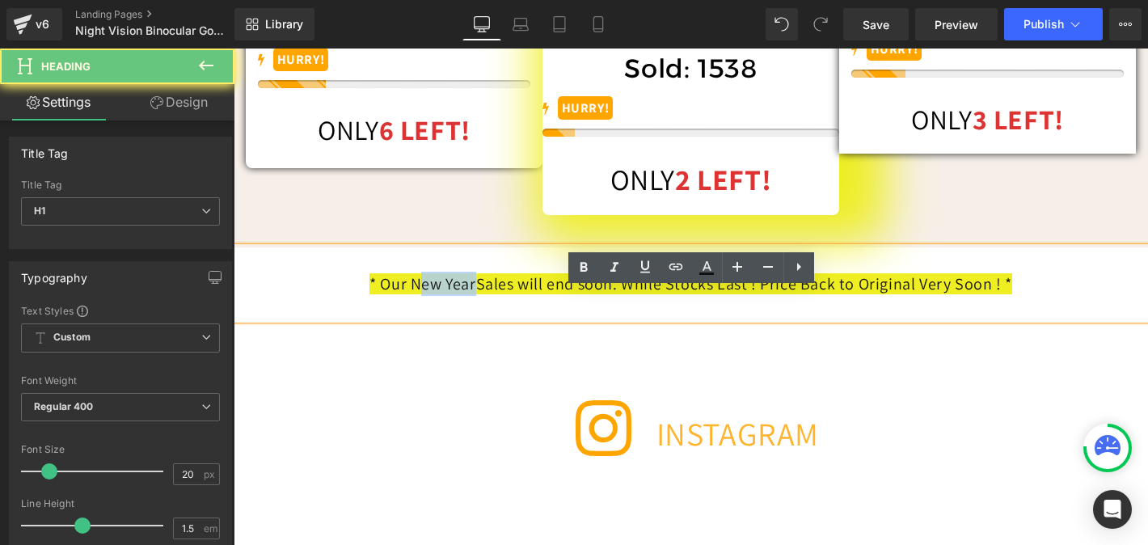
scroll to position [0, 793]
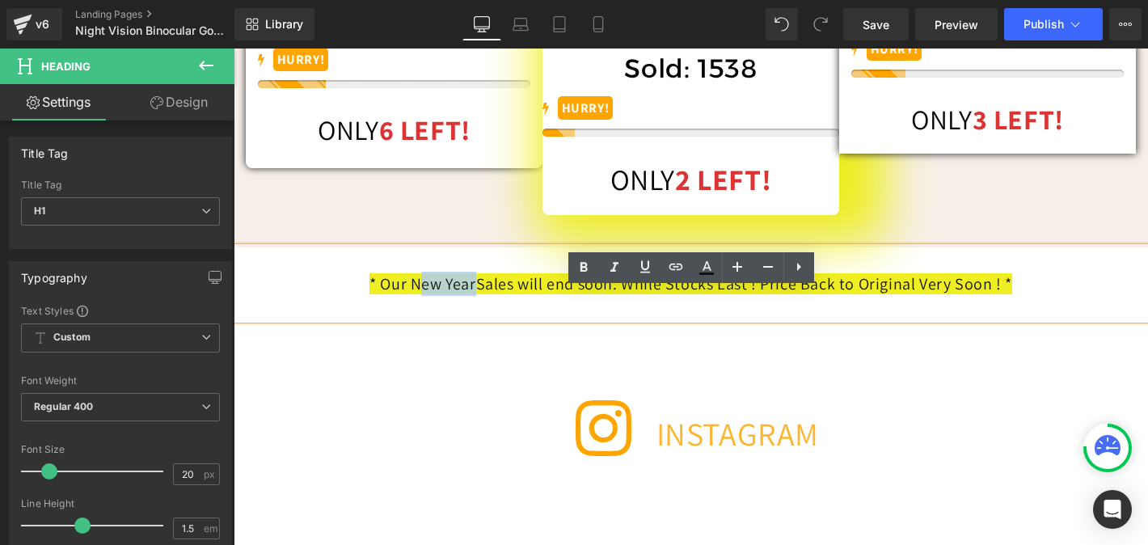
drag, startPoint x: 454, startPoint y: 329, endPoint x: 396, endPoint y: 328, distance: 58.2
click at [396, 294] on span "* Our New Year" at bounding box center [423, 283] width 106 height 21
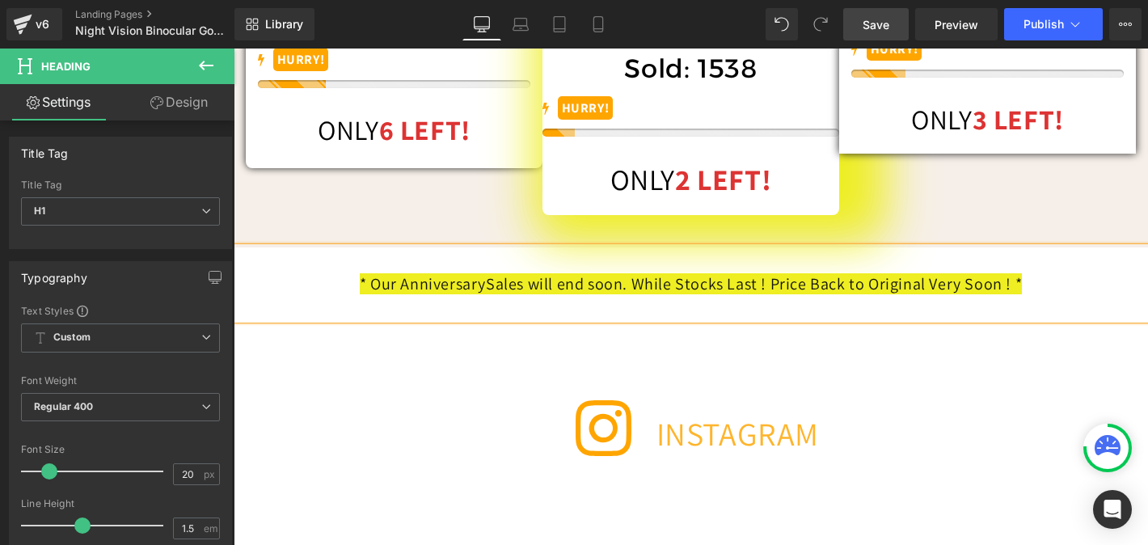
scroll to position [0, 1586]
click at [877, 22] on span "Save" at bounding box center [876, 24] width 27 height 17
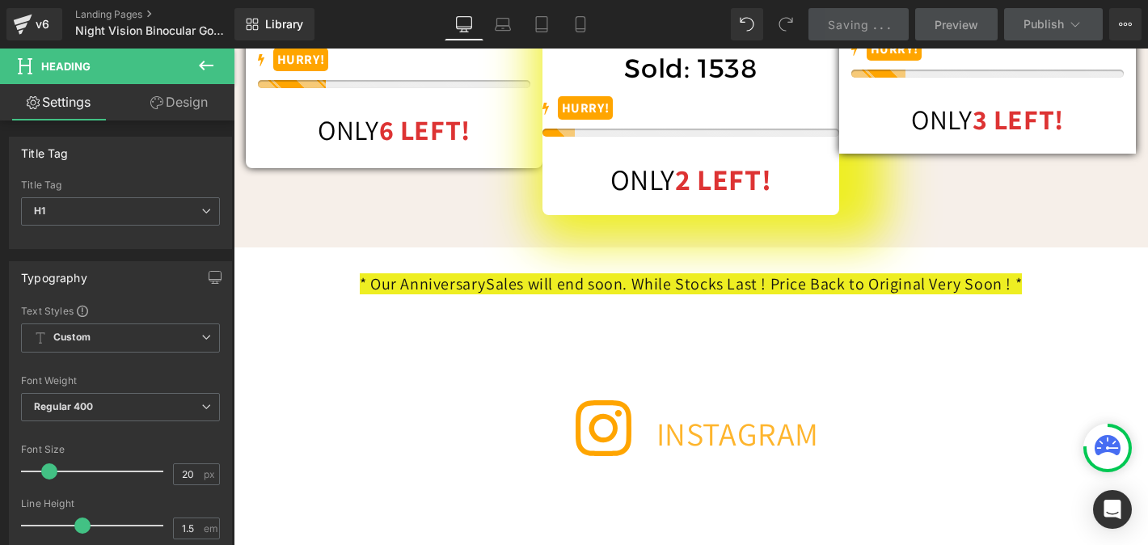
scroll to position [0, 793]
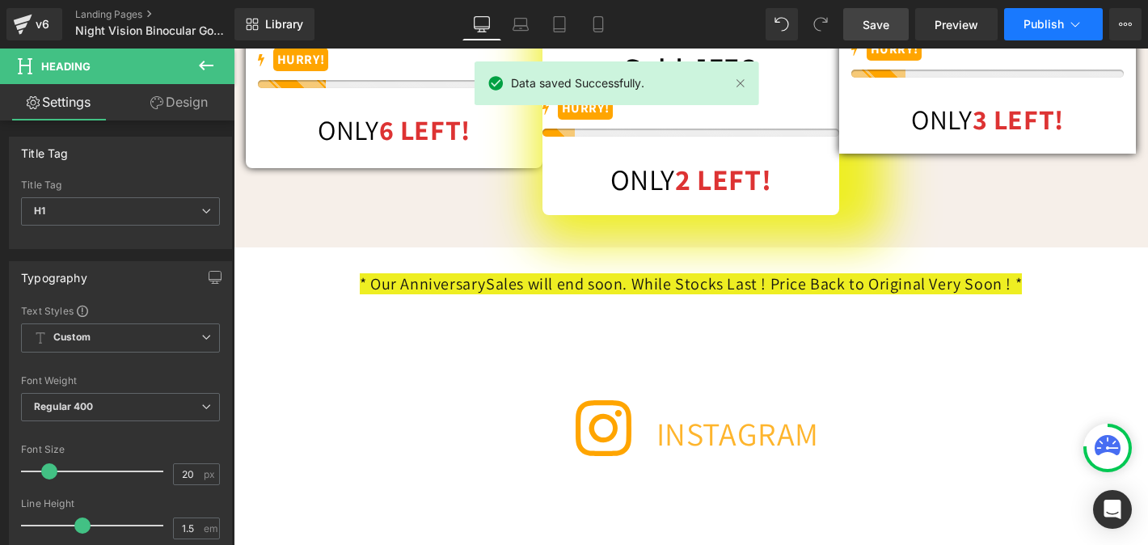
click at [1025, 13] on button "Publish" at bounding box center [1053, 24] width 99 height 32
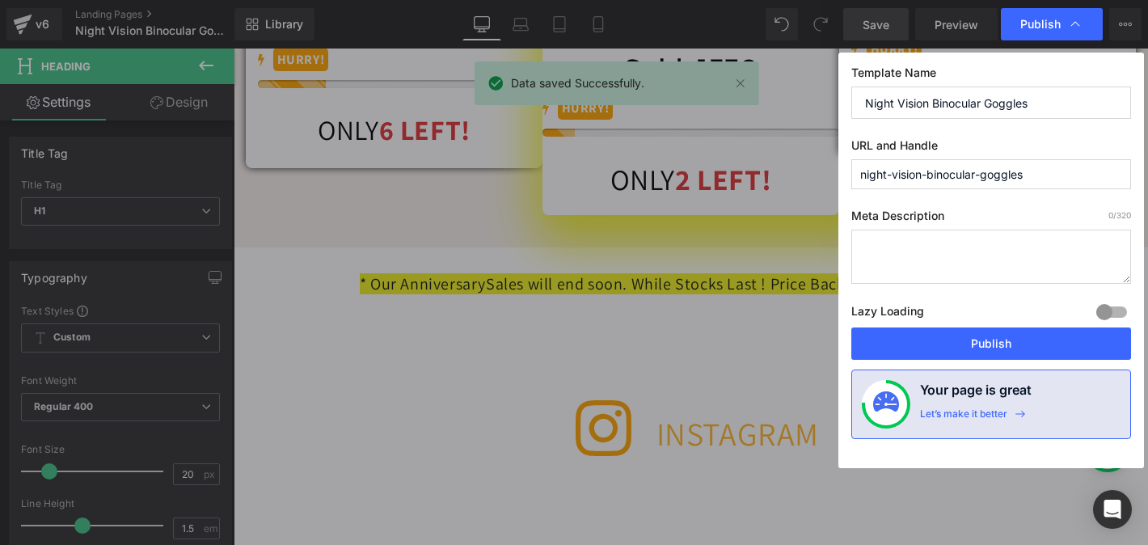
scroll to position [0, 1586]
click at [942, 367] on div "Template Name Night Vision Binocular Goggles URL and Handle night-vision-binocu…" at bounding box center [991, 261] width 306 height 416
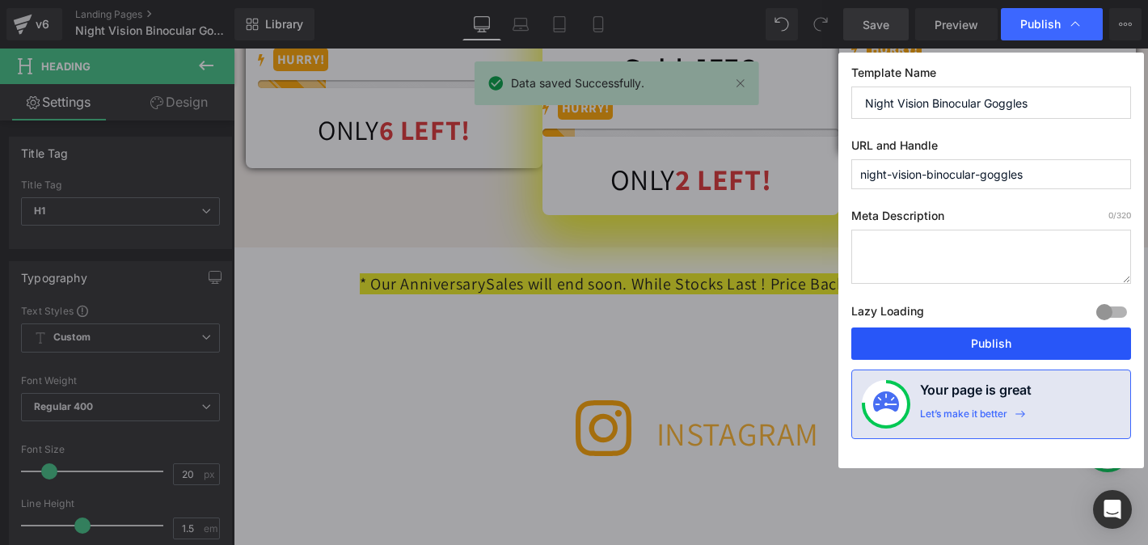
click at [935, 341] on button "Publish" at bounding box center [991, 343] width 280 height 32
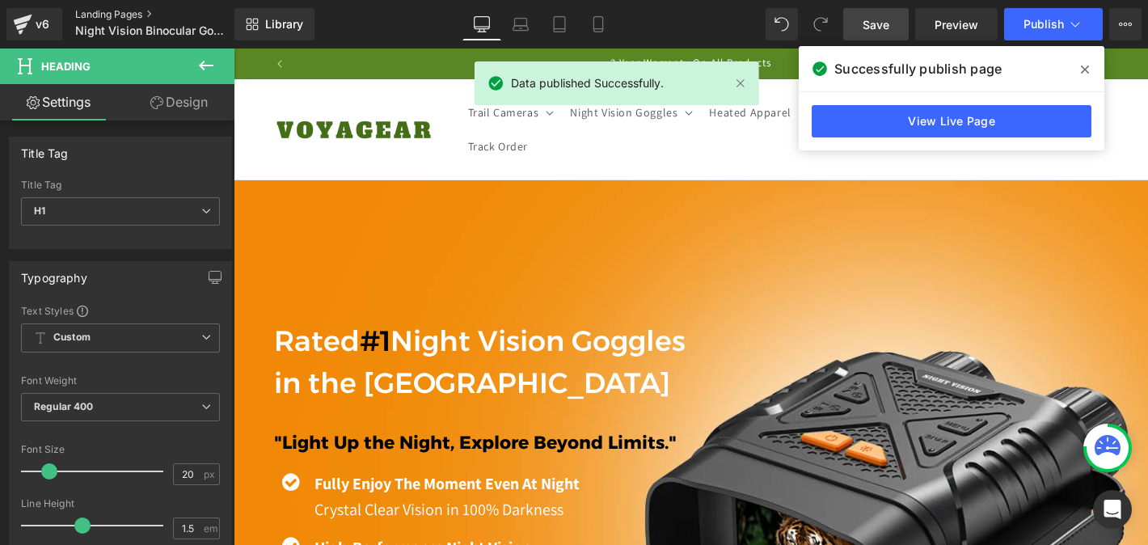
click at [129, 8] on link "Landing Pages" at bounding box center [168, 14] width 186 height 13
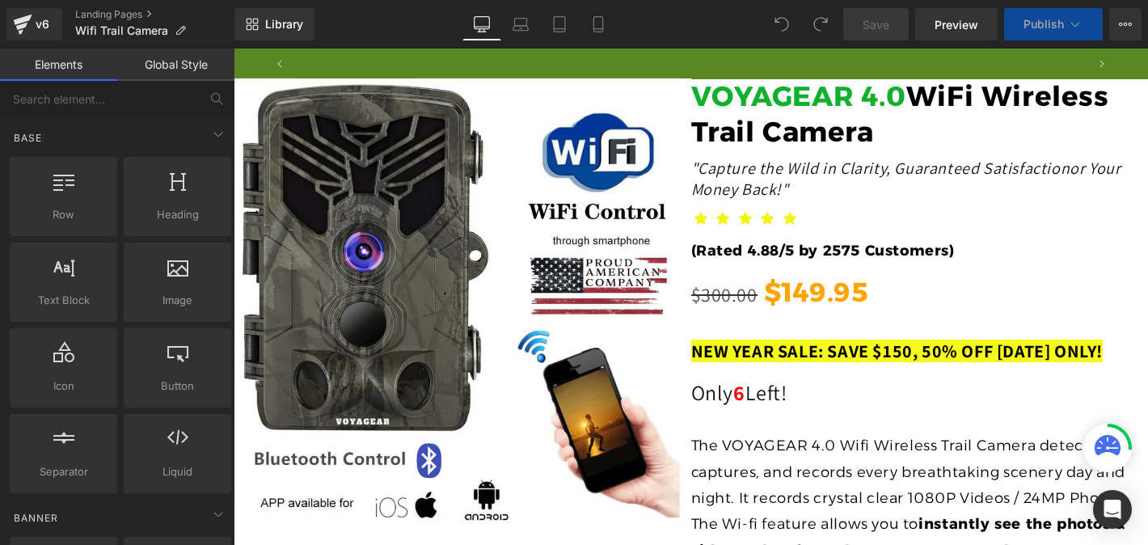
scroll to position [0, 793]
click at [755, 347] on span "NEW YEAR SALE: SAVE $150, 50% OFF [DATE] ONLY!" at bounding box center [897, 351] width 412 height 23
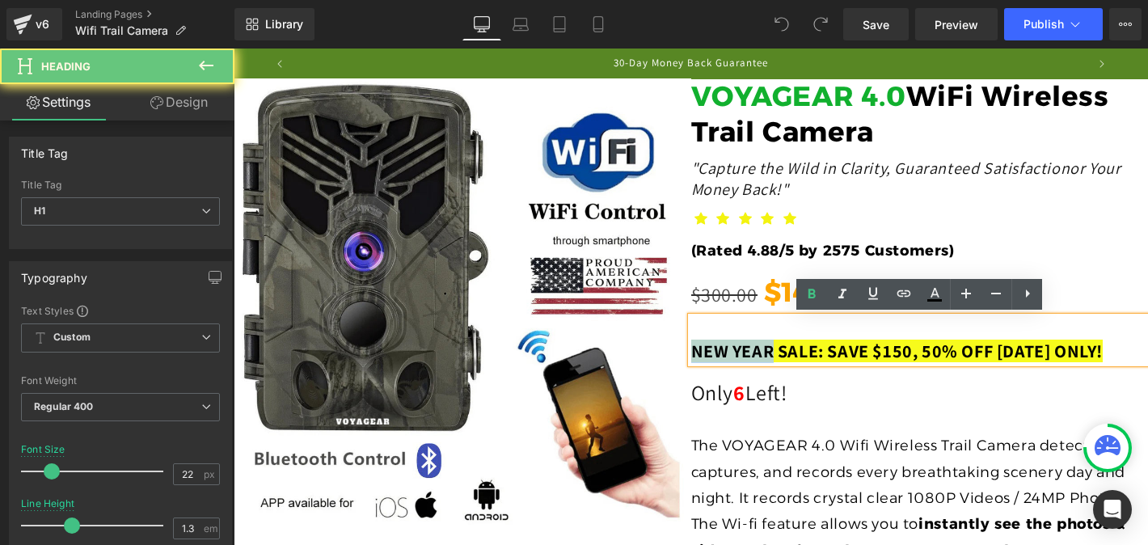
drag, startPoint x: 787, startPoint y: 353, endPoint x: 691, endPoint y: 353, distance: 95.4
click at [691, 353] on span "NEW YEAR SALE: SAVE $150, 50% OFF [DATE] ONLY!" at bounding box center [897, 351] width 412 height 23
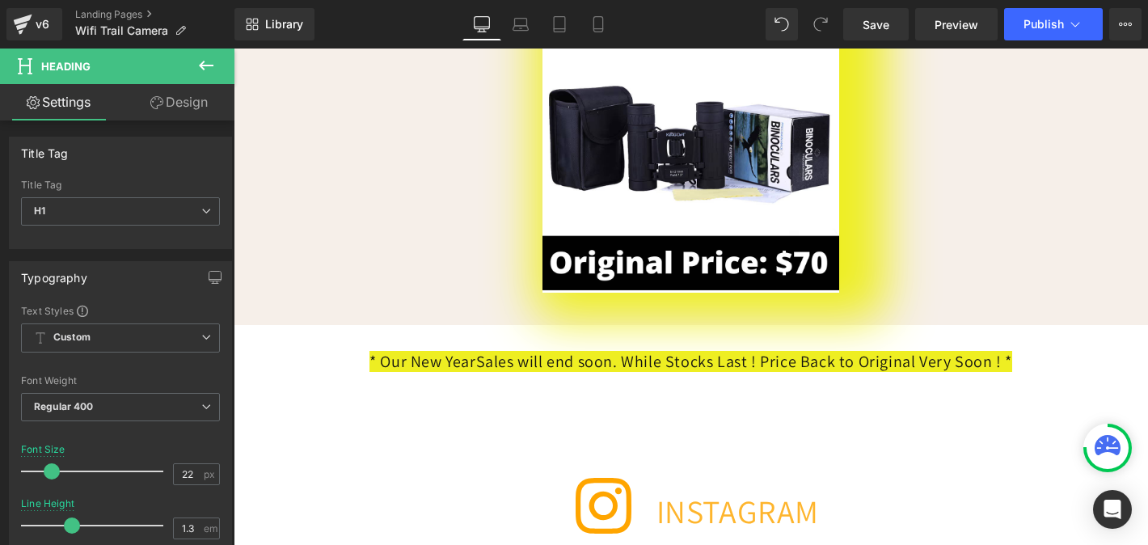
scroll to position [6962, 0]
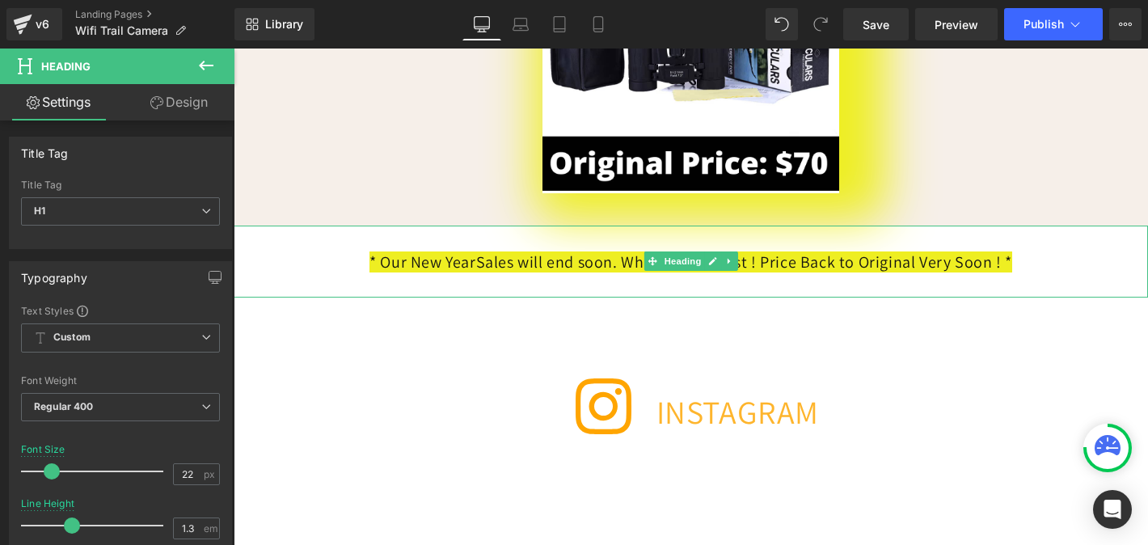
click at [487, 272] on span "Sales will end soon. While Stocks Last ! Price Back to Original Very Soon ! *" at bounding box center [744, 261] width 536 height 21
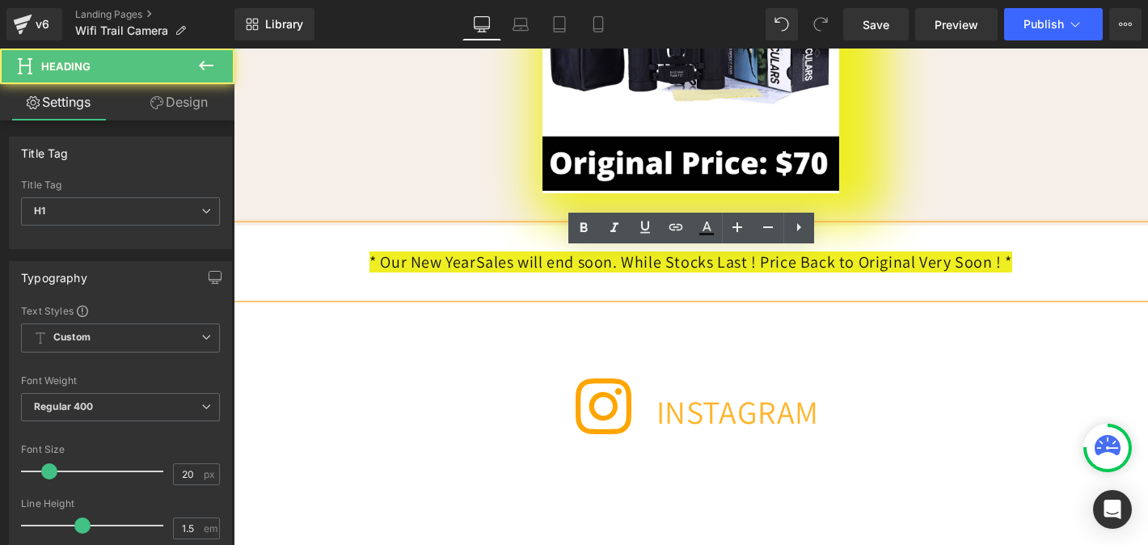
scroll to position [0, 793]
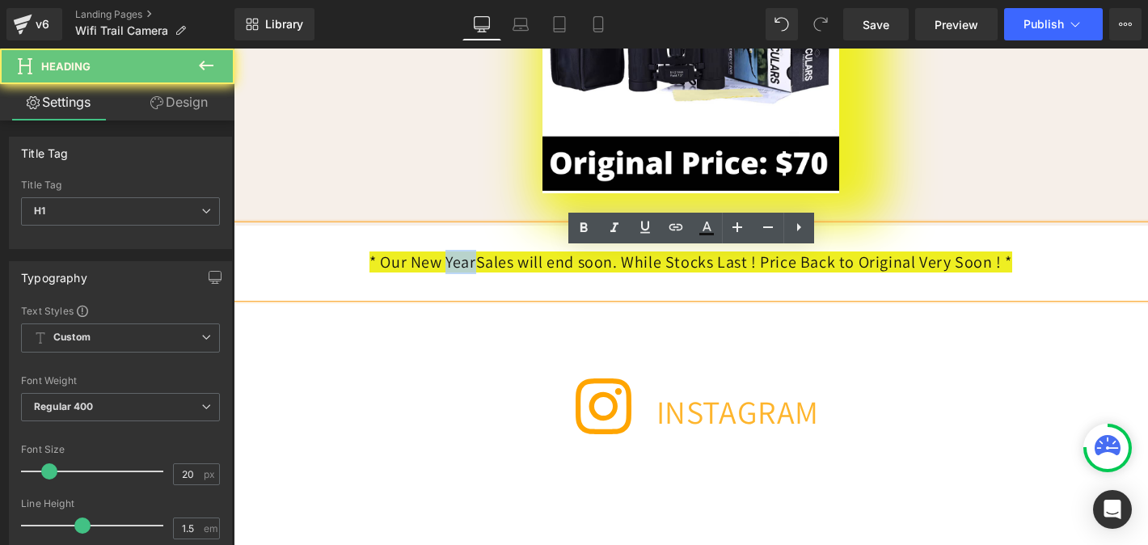
drag, startPoint x: 458, startPoint y: 287, endPoint x: 421, endPoint y: 287, distance: 37.2
click at [421, 274] on h1 "* Our New Year Sales will end soon. While Stocks Last ! Price Back to Original …" at bounding box center [691, 262] width 914 height 24
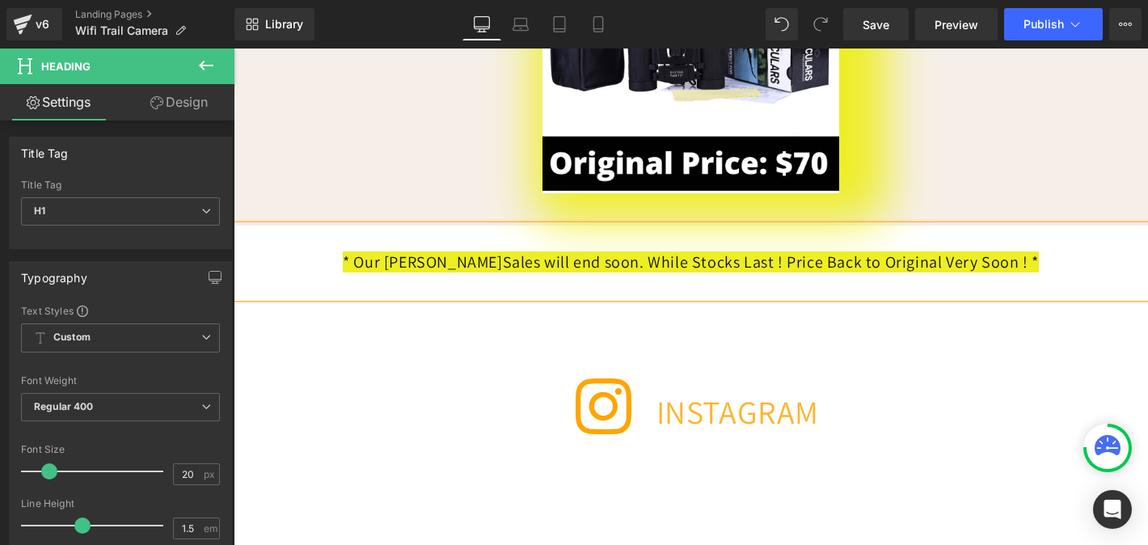
scroll to position [0, 1586]
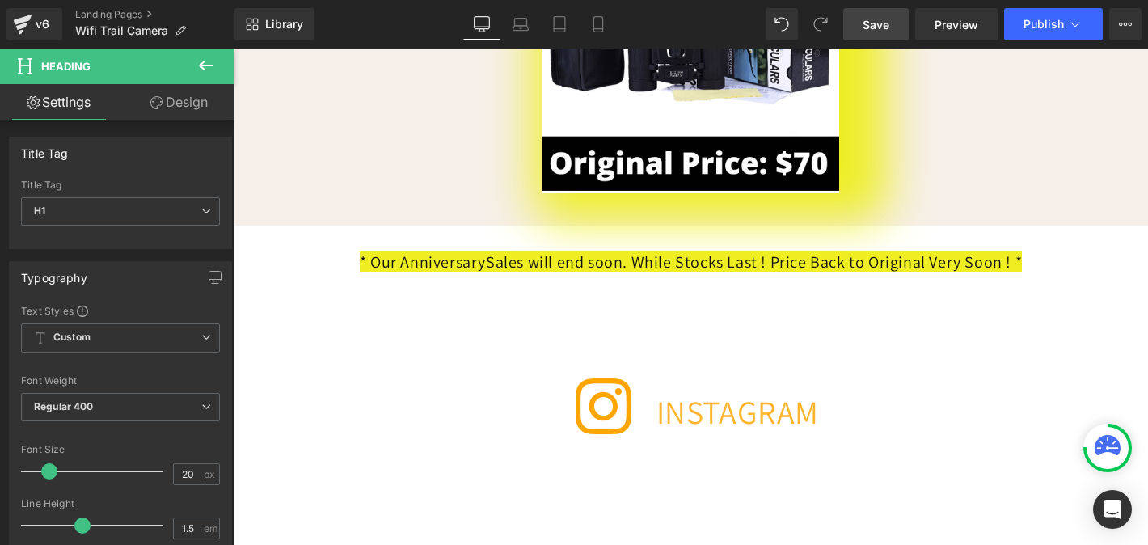
click at [865, 27] on span "Save" at bounding box center [876, 24] width 27 height 17
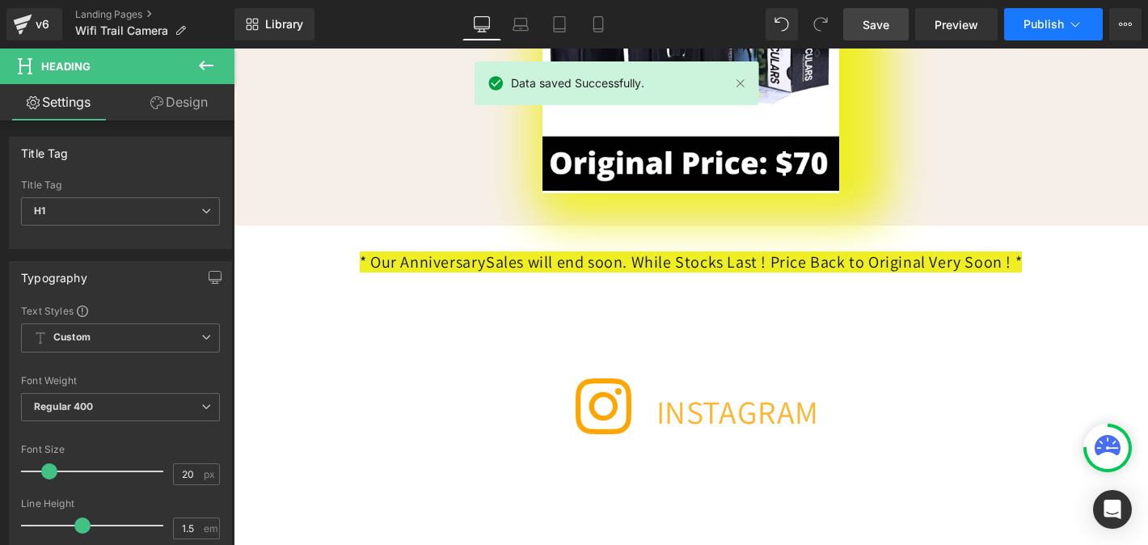
scroll to position [0, 0]
click at [1040, 32] on button "Publish" at bounding box center [1053, 24] width 99 height 32
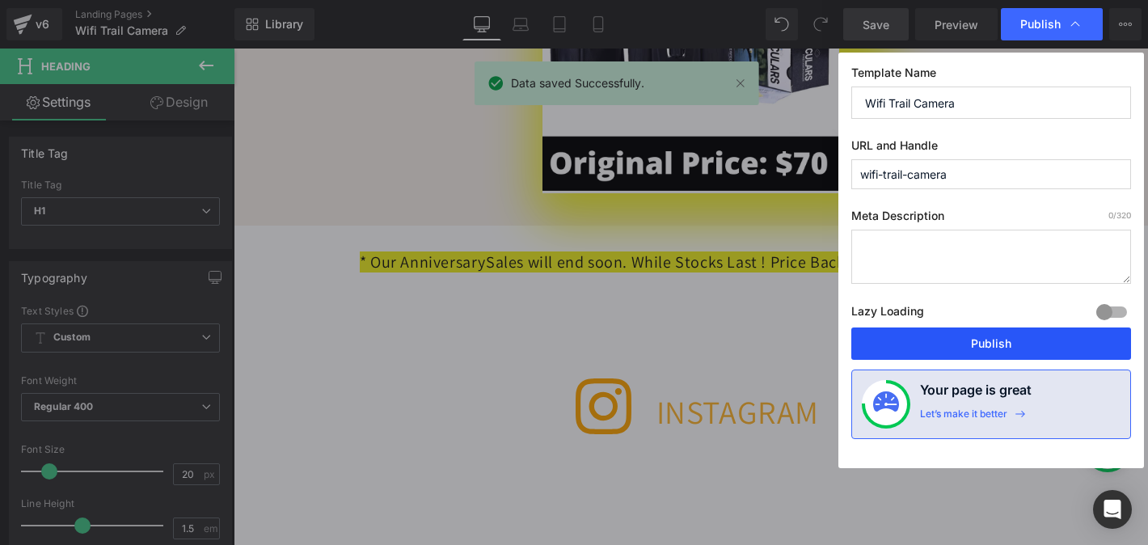
click at [989, 333] on button "Publish" at bounding box center [991, 343] width 280 height 32
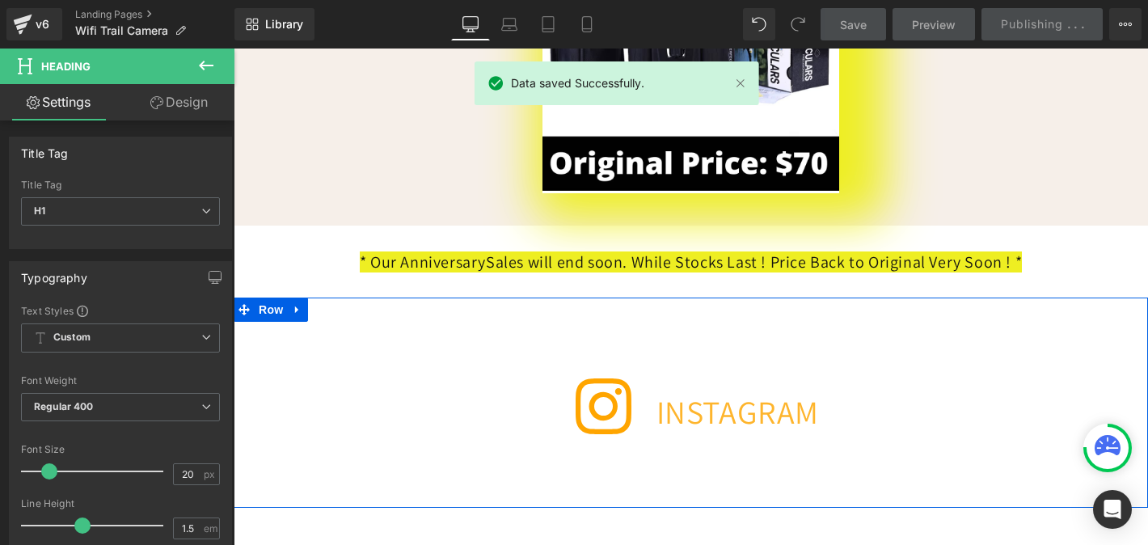
scroll to position [7215, 0]
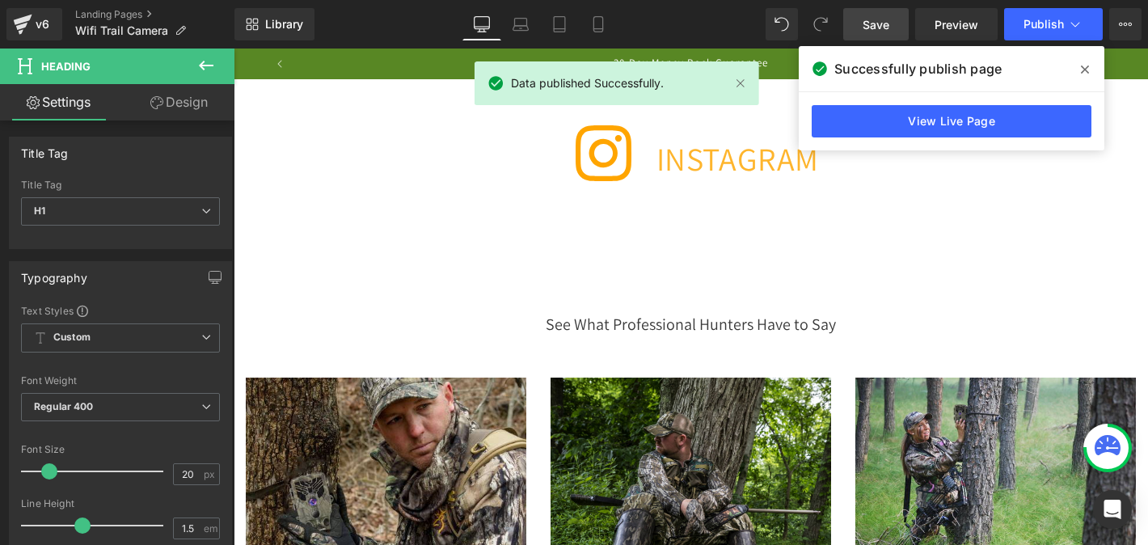
scroll to position [0, 1586]
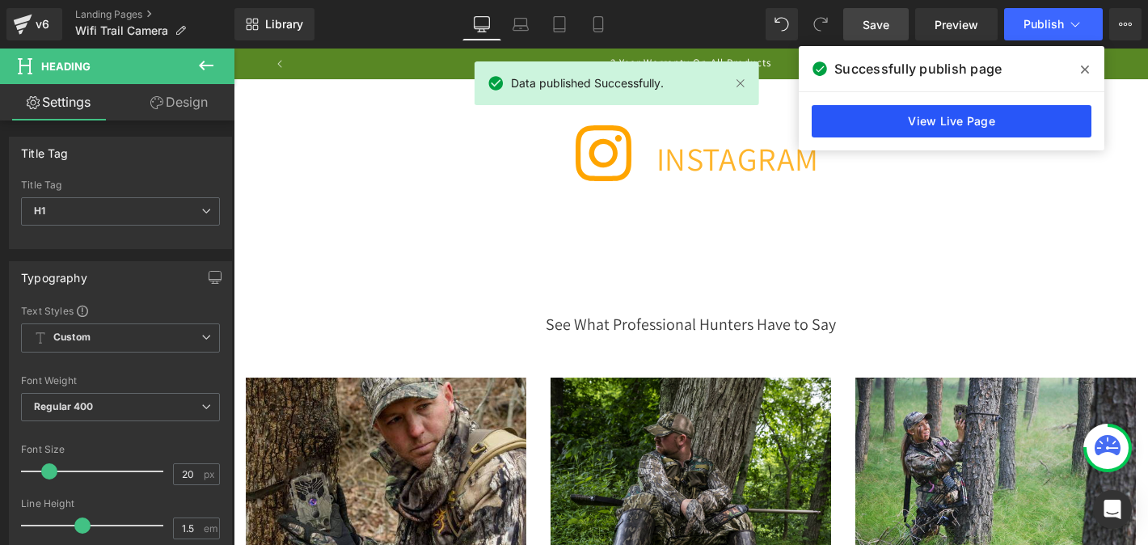
click at [982, 124] on link "View Live Page" at bounding box center [952, 121] width 280 height 32
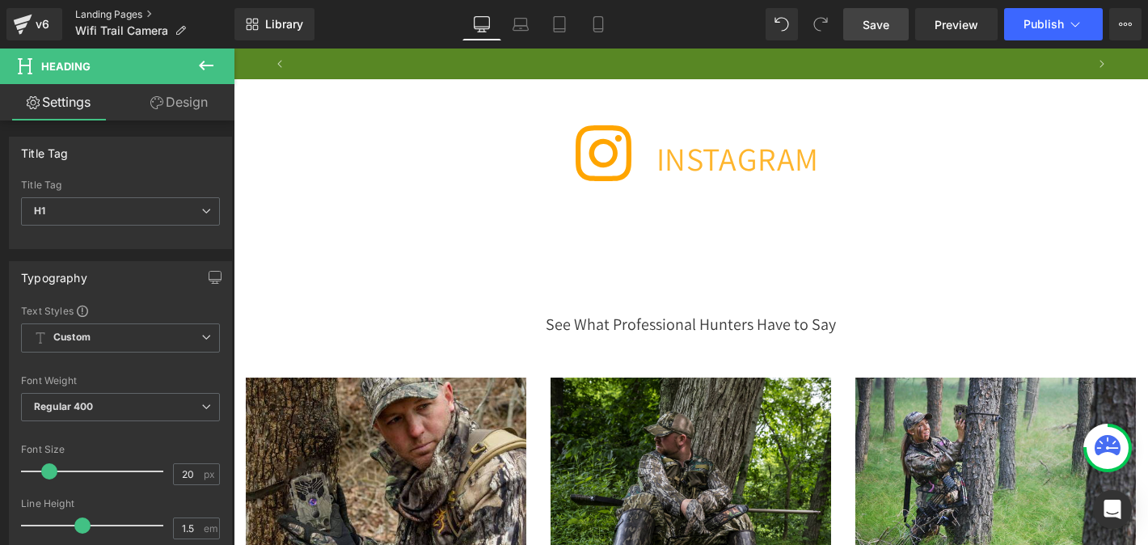
click at [128, 12] on link "Landing Pages" at bounding box center [154, 14] width 159 height 13
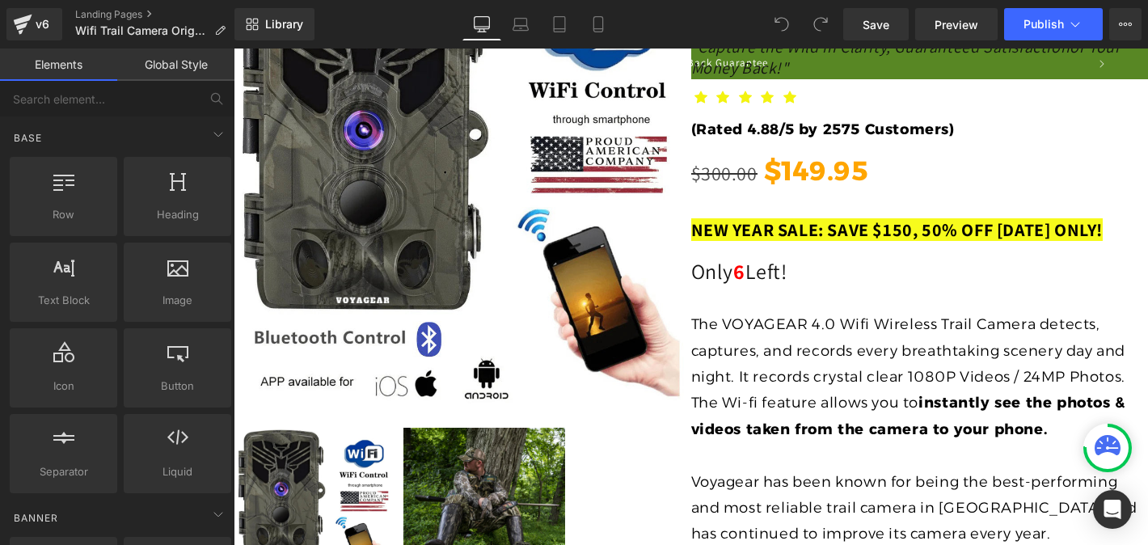
scroll to position [1118, 0]
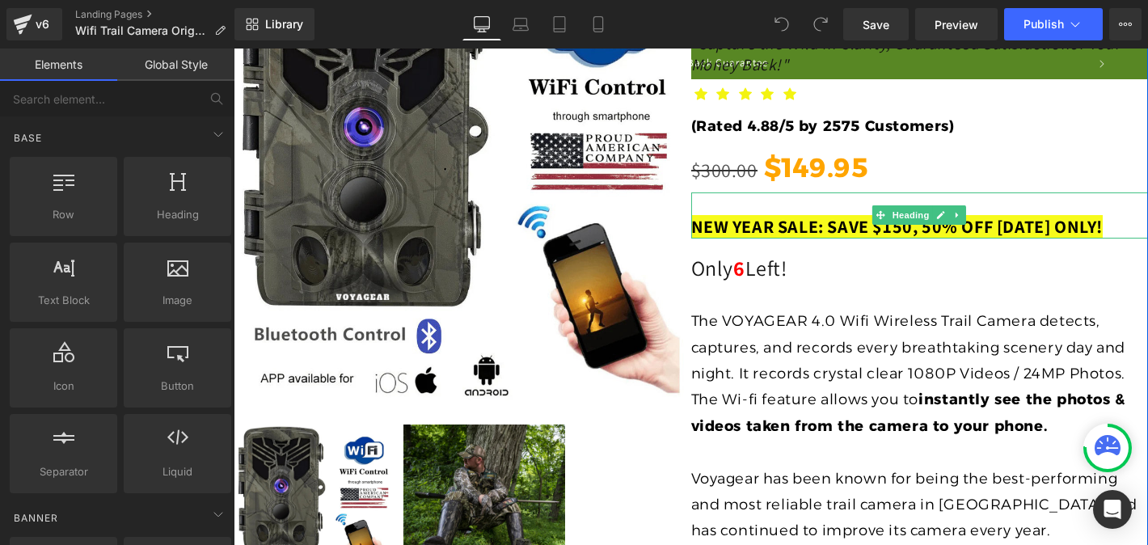
click at [795, 224] on span "NEW YEAR SALE: SAVE $150, 50% OFF TODAY ONLY!" at bounding box center [897, 226] width 412 height 23
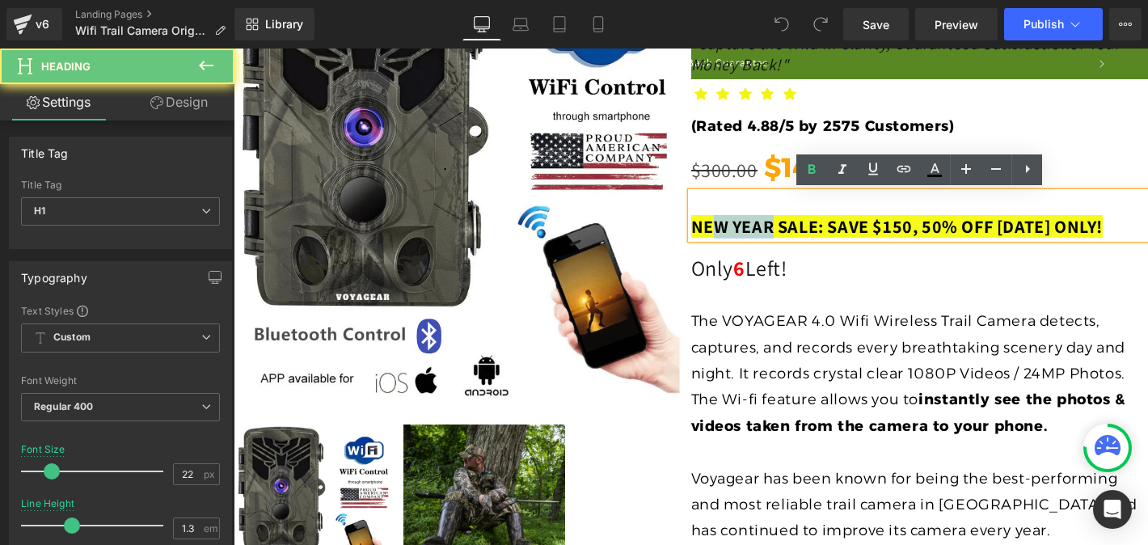
drag, startPoint x: 791, startPoint y: 224, endPoint x: 714, endPoint y: 225, distance: 76.8
click at [713, 225] on span "NEW YEAR SALE: SAVE $150, 50% OFF TODAY ONLY!" at bounding box center [897, 226] width 412 height 23
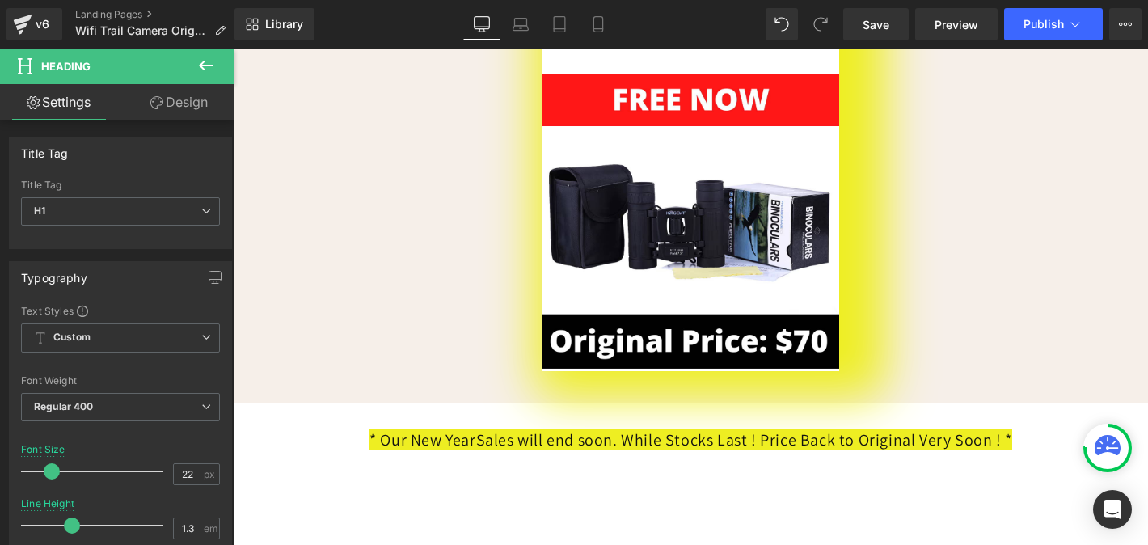
scroll to position [6813, 0]
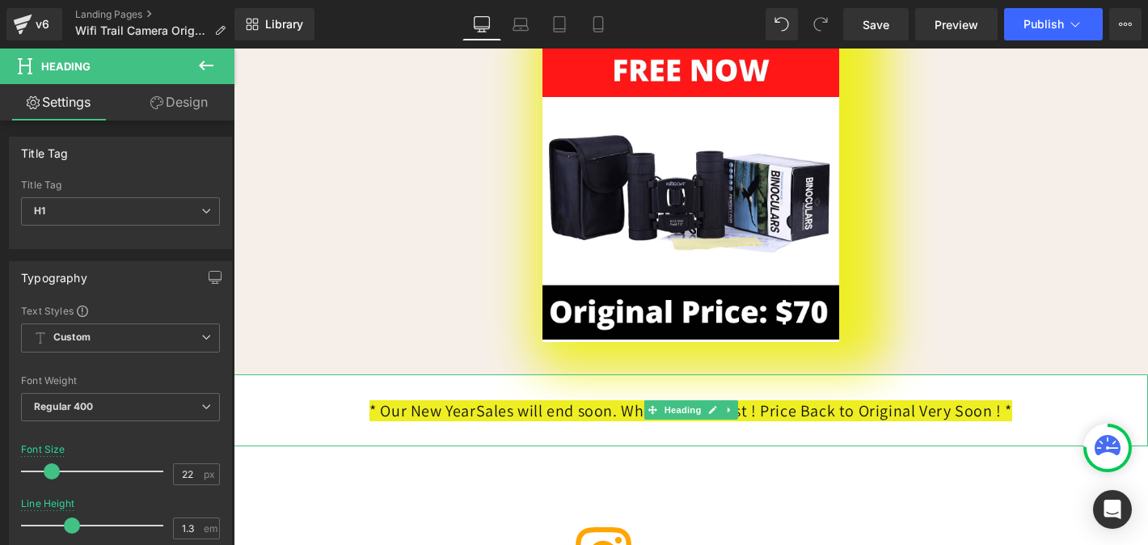
click at [437, 423] on h1 "* Our New Year Sales will end soon. While Stocks Last ! Price Back to Original …" at bounding box center [691, 411] width 914 height 24
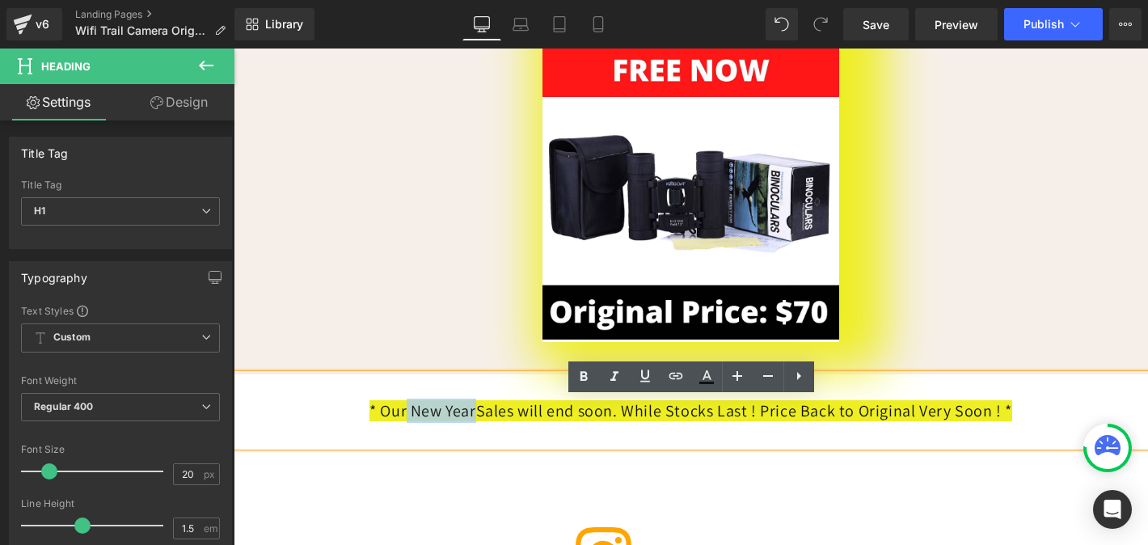
scroll to position [0, 793]
drag, startPoint x: 457, startPoint y: 437, endPoint x: 383, endPoint y: 435, distance: 73.6
click at [383, 423] on h1 "* Our New Year Sales will end soon. While Stocks Last ! Price Back to Original …" at bounding box center [691, 411] width 914 height 24
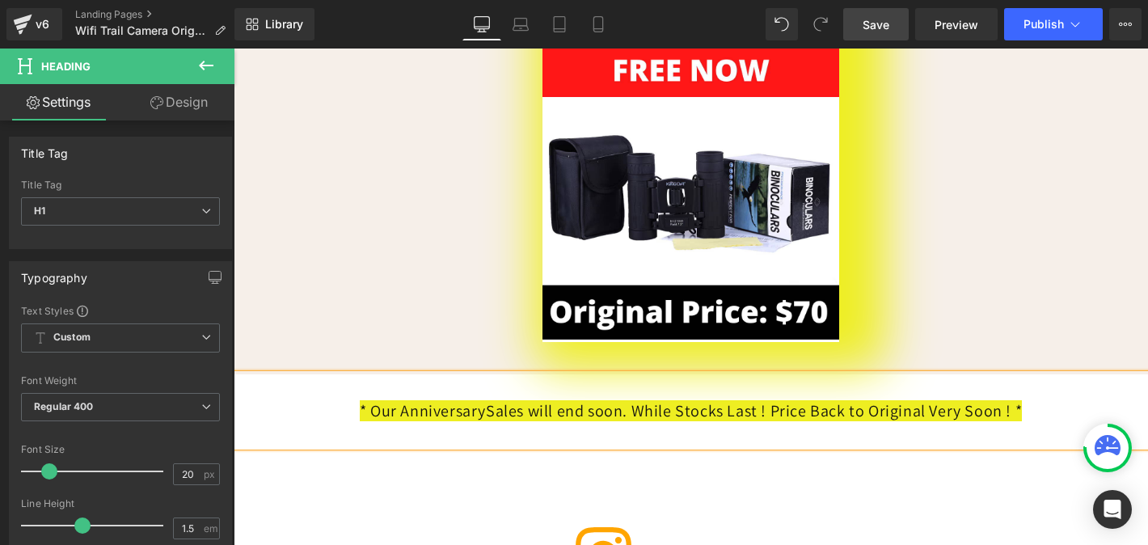
scroll to position [0, 1586]
click at [864, 20] on link "Save" at bounding box center [875, 24] width 65 height 32
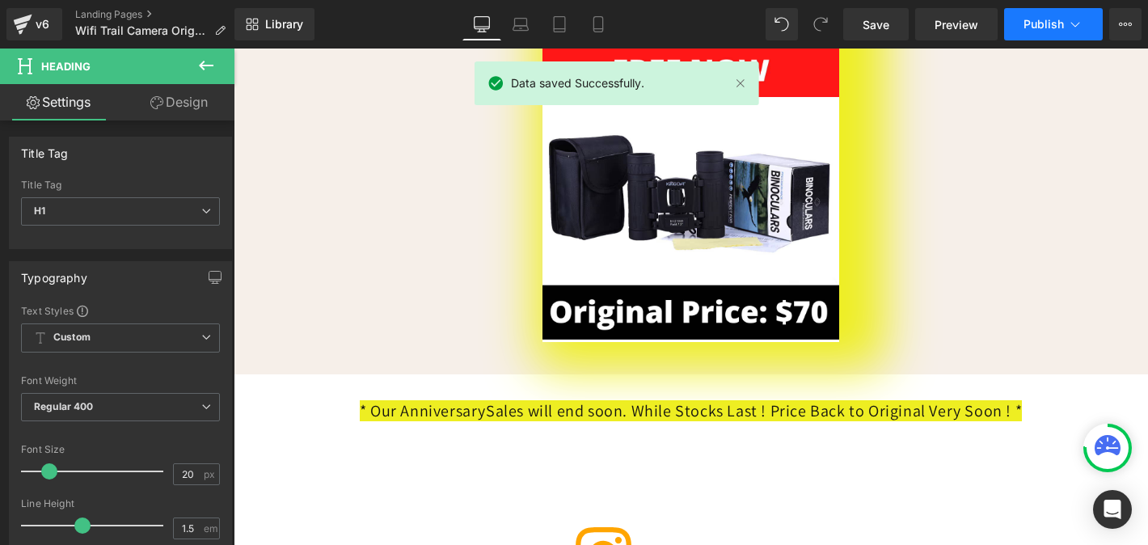
click at [1023, 23] on button "Publish" at bounding box center [1053, 24] width 99 height 32
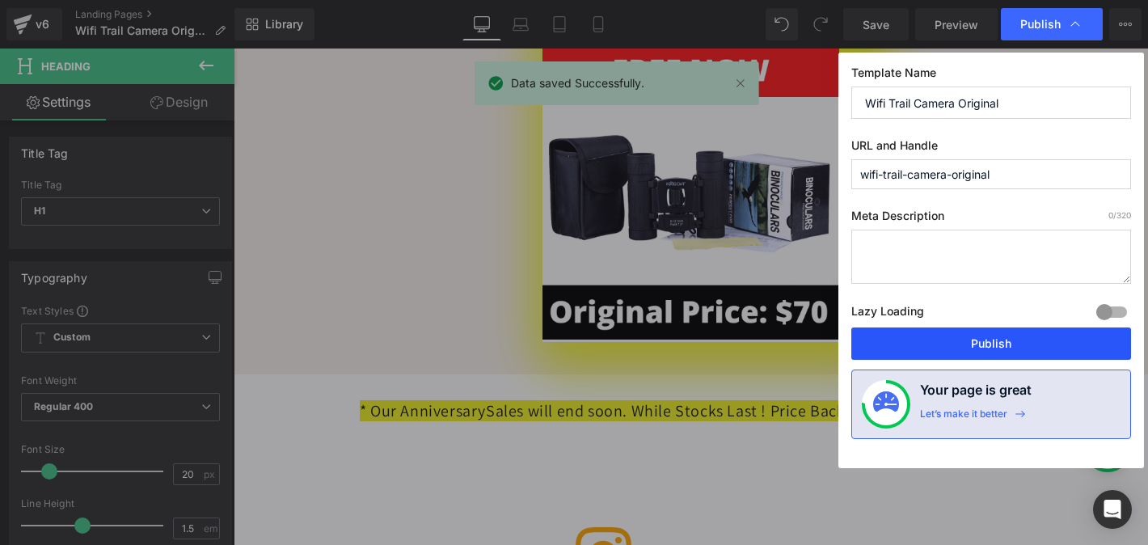
drag, startPoint x: 923, startPoint y: 348, endPoint x: 453, endPoint y: 276, distance: 476.0
click at [923, 348] on button "Publish" at bounding box center [991, 343] width 280 height 32
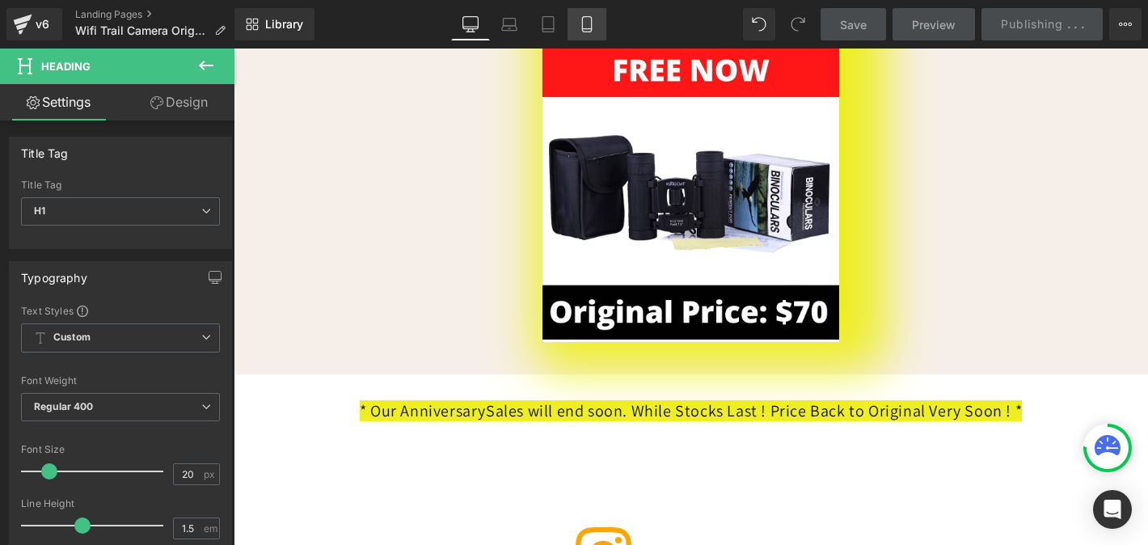
click at [594, 26] on icon at bounding box center [587, 24] width 16 height 16
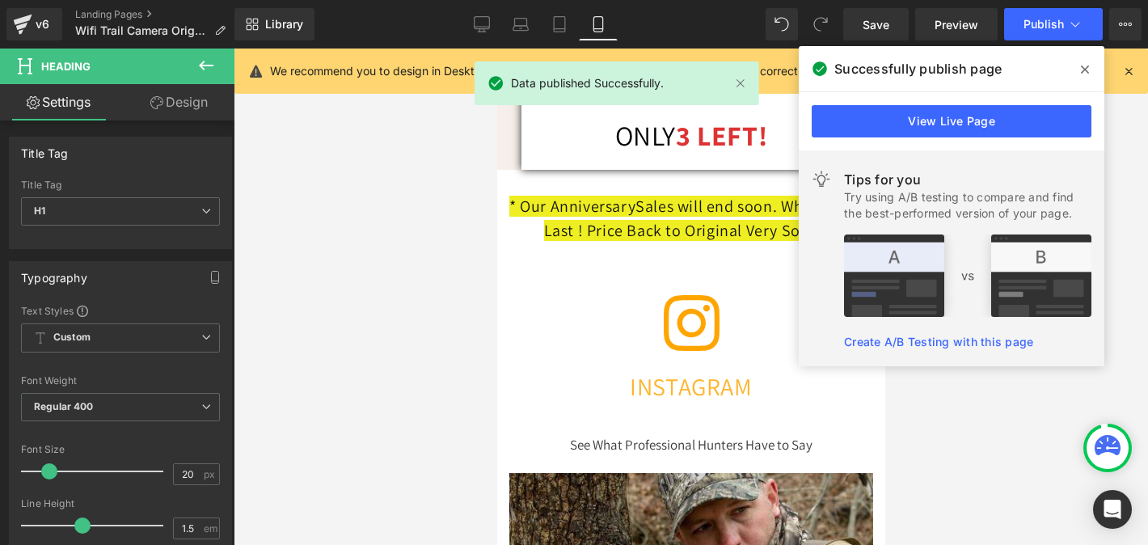
scroll to position [855, 0]
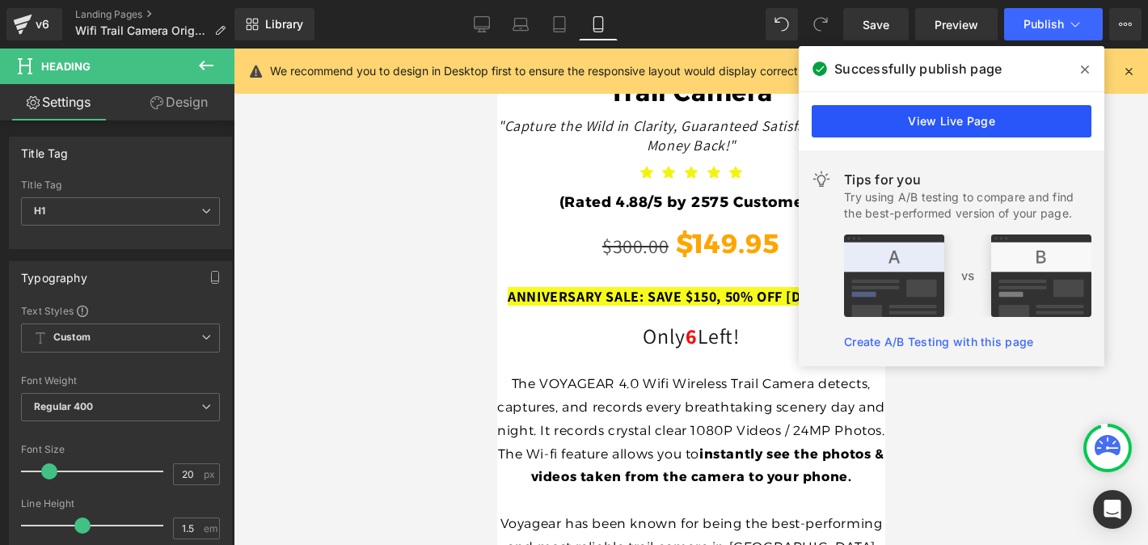
click at [982, 120] on link "View Live Page" at bounding box center [952, 121] width 280 height 32
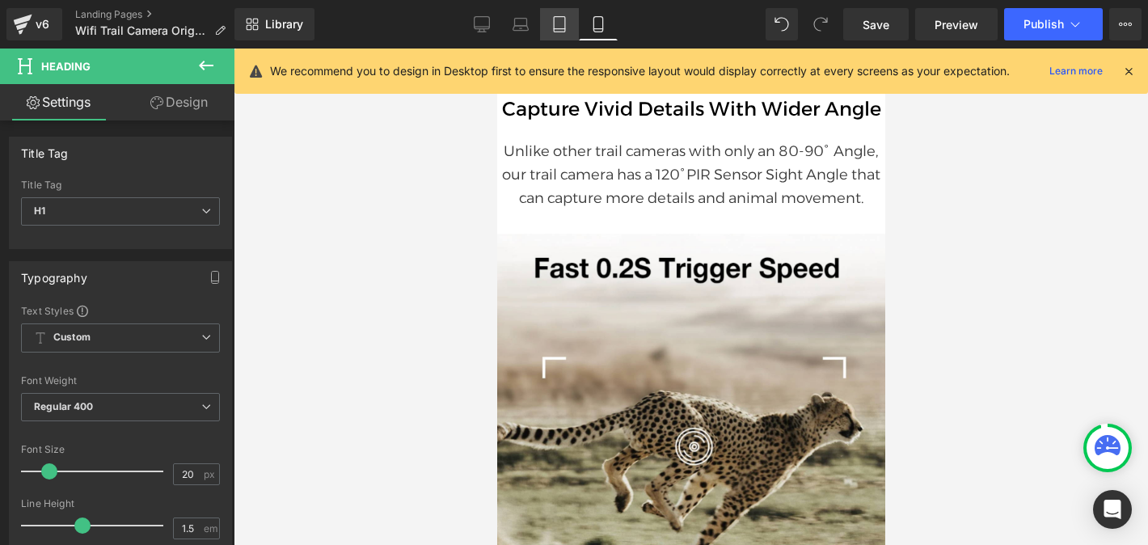
scroll to position [0, 296]
click at [113, 12] on link "Landing Pages" at bounding box center [156, 14] width 163 height 13
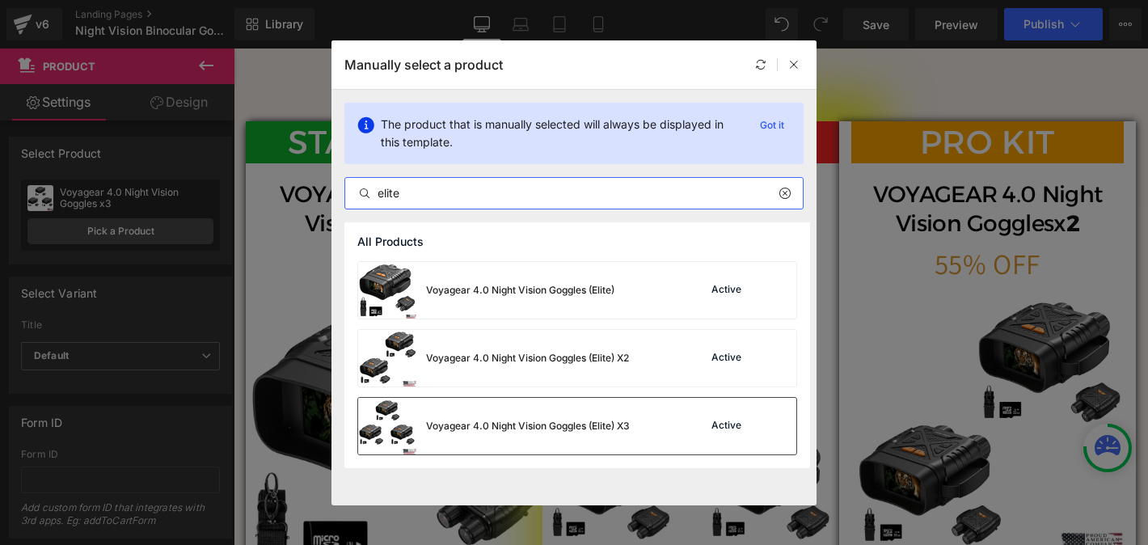
type input "elite"
click at [492, 405] on div "Voyagear 4.0 Night Vision Goggles (Elite) X3" at bounding box center [494, 426] width 272 height 57
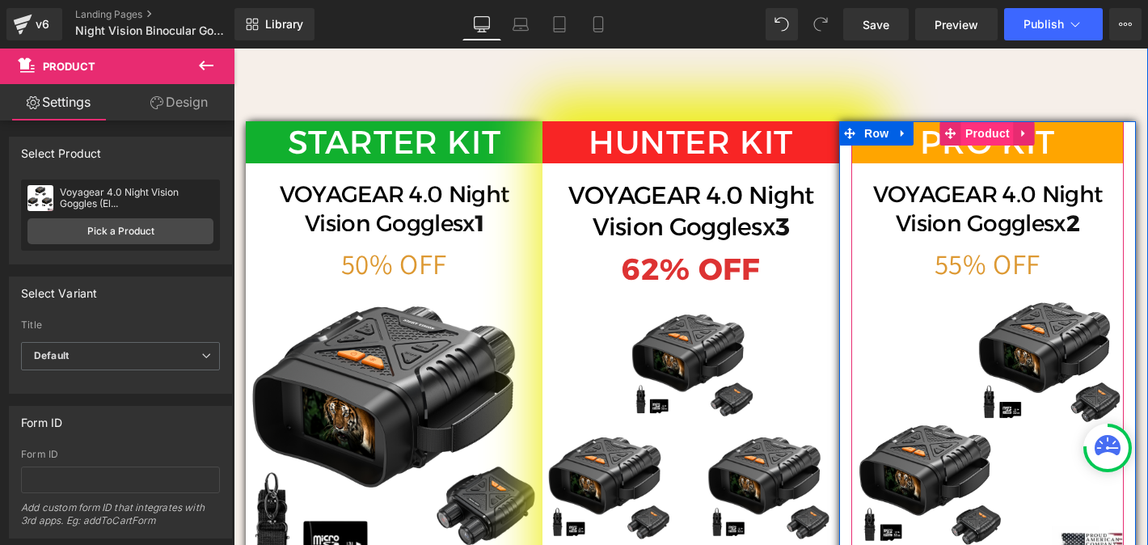
click at [990, 146] on span "Product" at bounding box center [987, 133] width 53 height 24
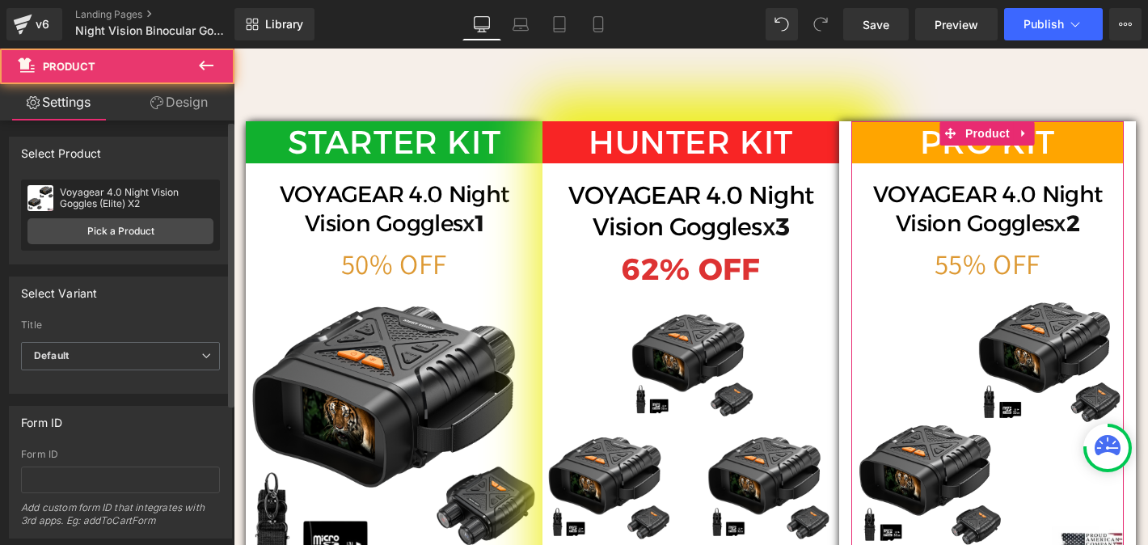
scroll to position [0, 1586]
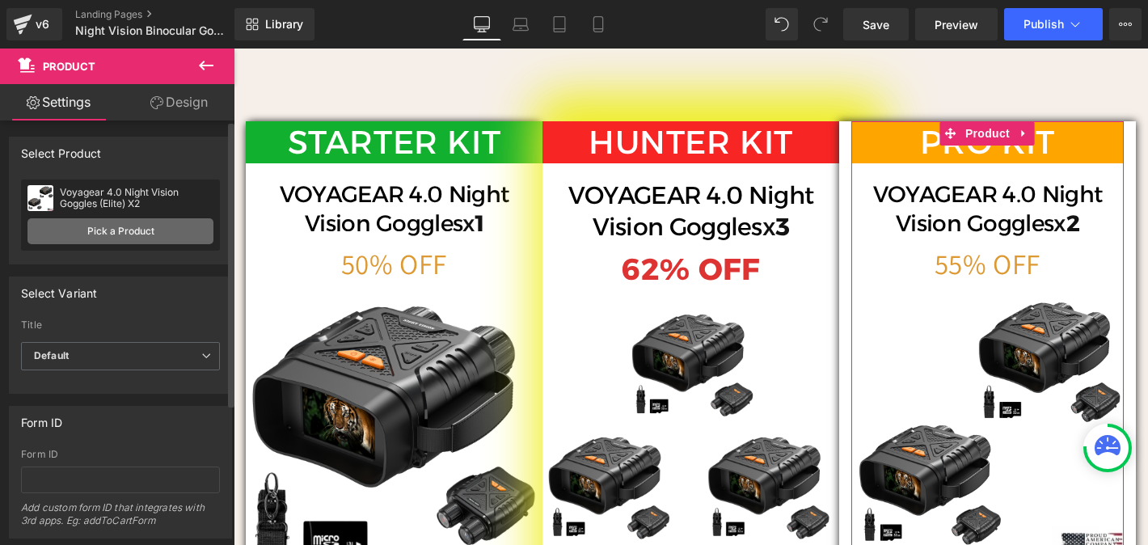
click at [123, 226] on link "Pick a Product" at bounding box center [120, 231] width 186 height 26
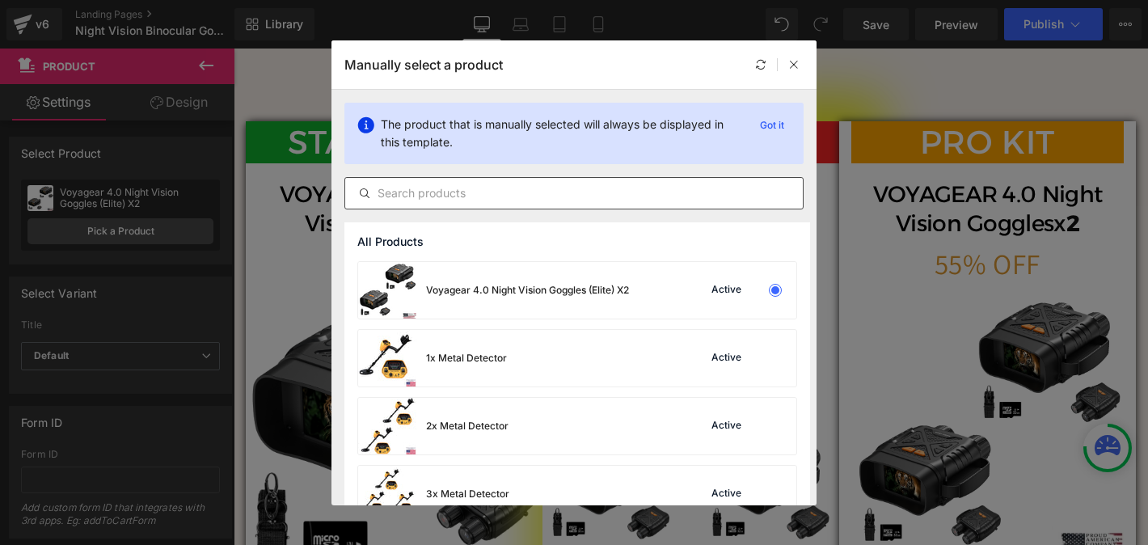
click at [445, 196] on input "text" at bounding box center [574, 193] width 458 height 19
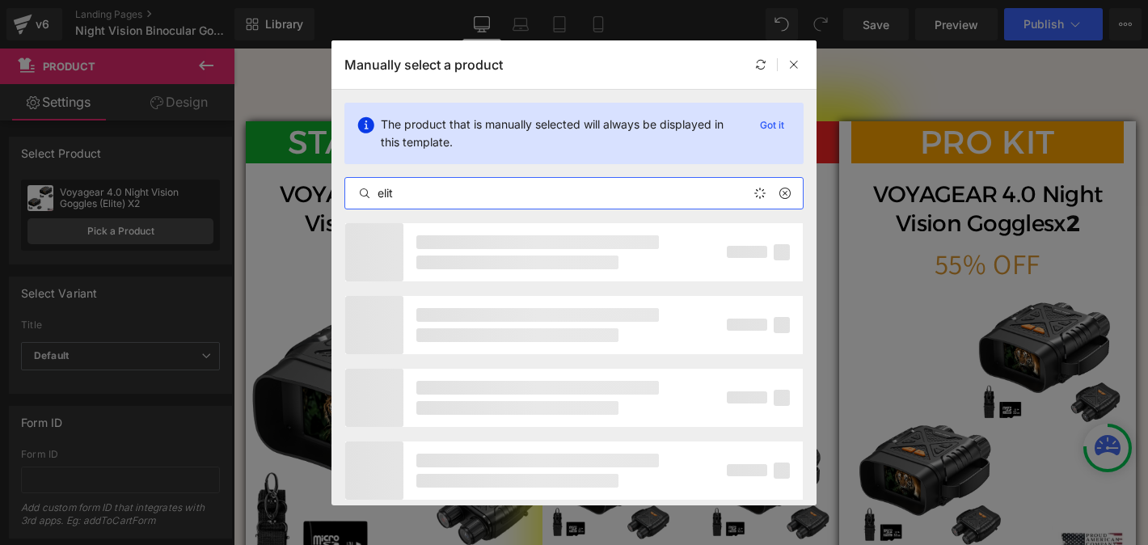
type input "elite"
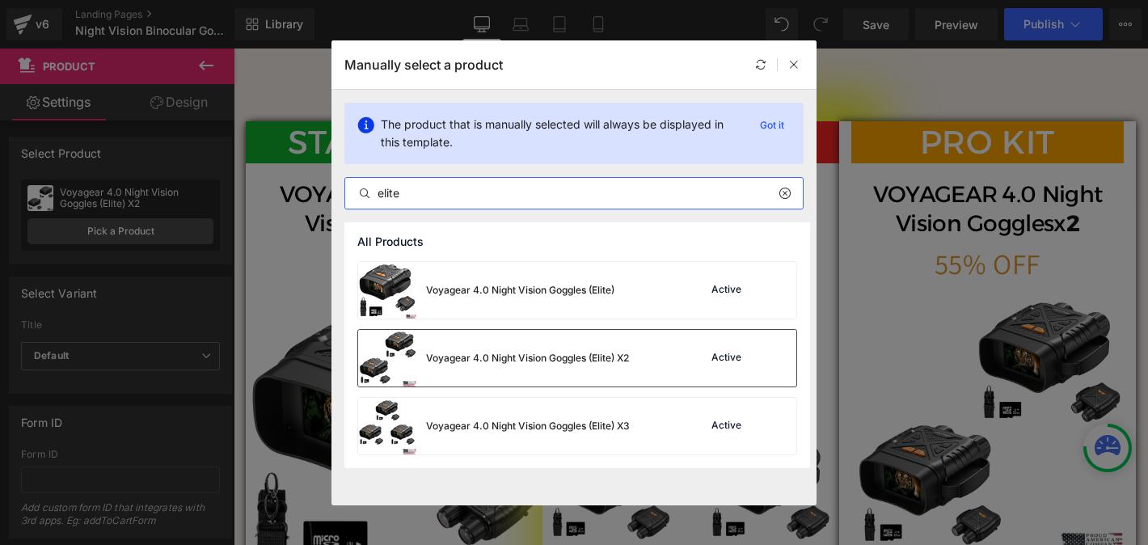
scroll to position [0, 0]
click at [460, 357] on div "Voyagear 4.0 Night Vision Goggles (Elite) X2" at bounding box center [527, 358] width 203 height 15
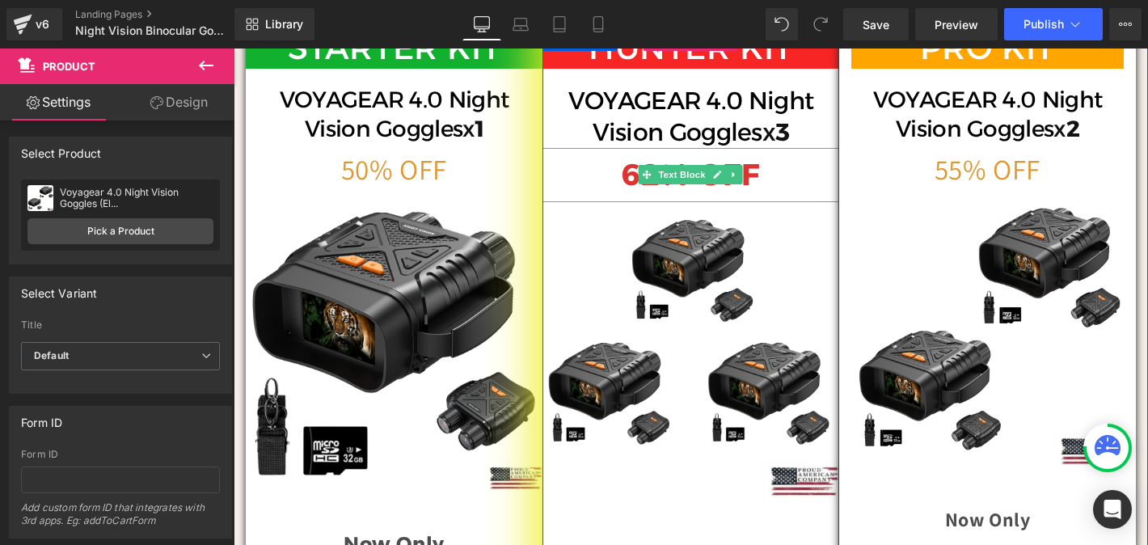
scroll to position [5594, 0]
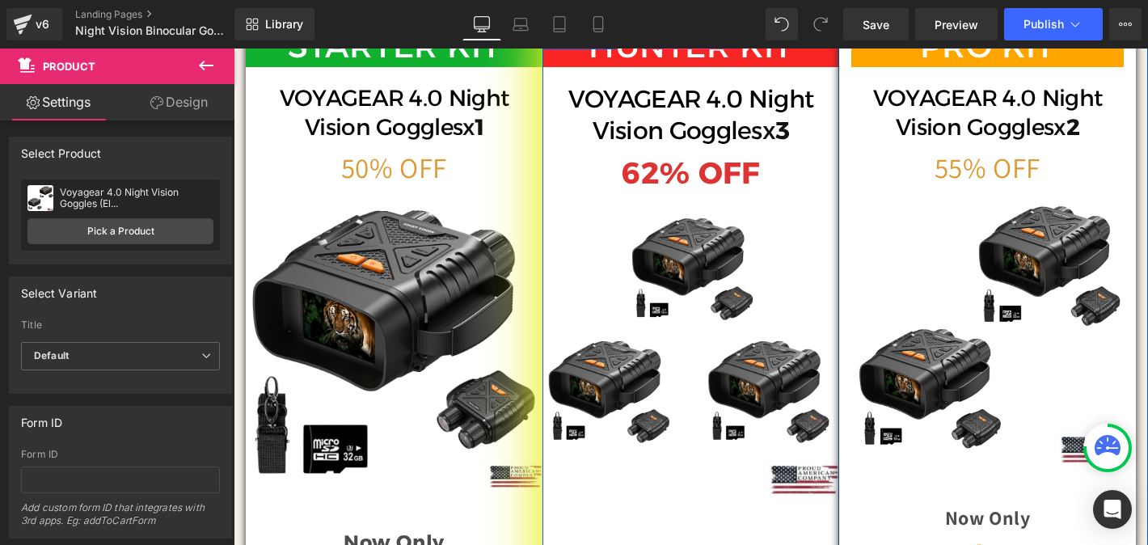
click at [686, 50] on span "Product" at bounding box center [691, 38] width 53 height 24
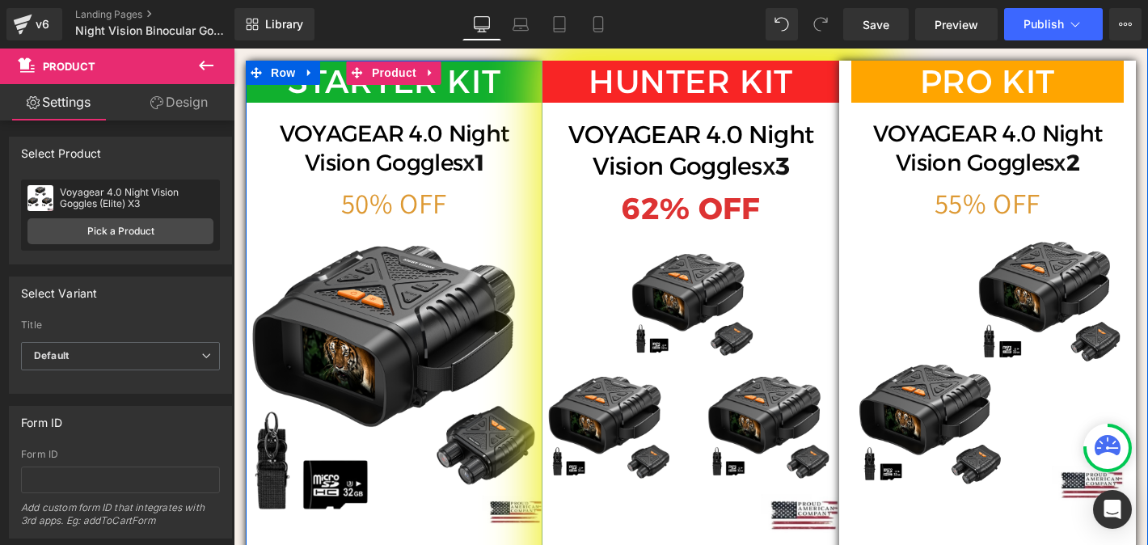
scroll to position [5560, 0]
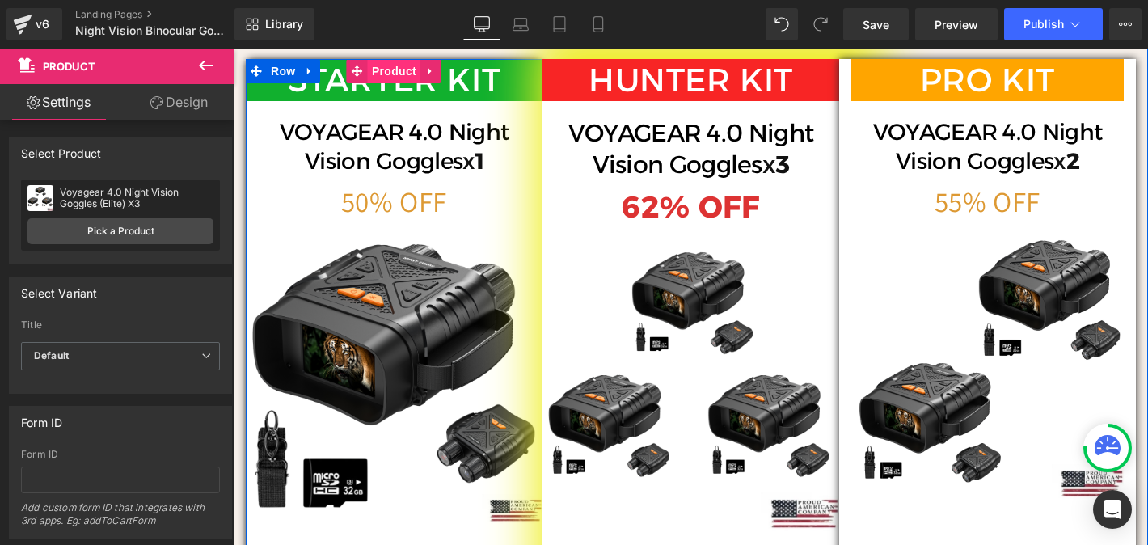
click at [391, 83] on span "Product" at bounding box center [394, 71] width 53 height 24
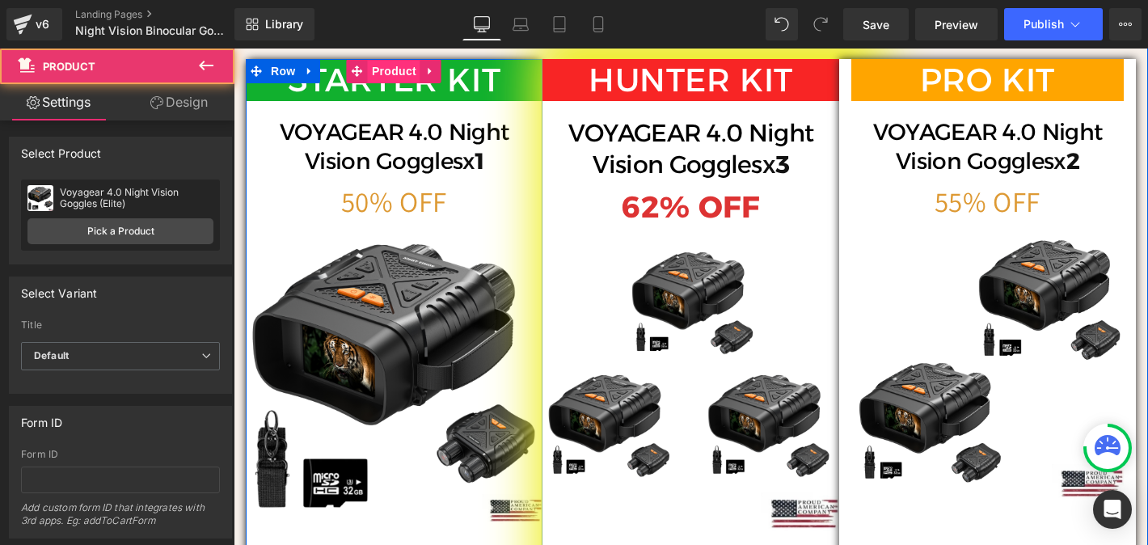
scroll to position [0, 1586]
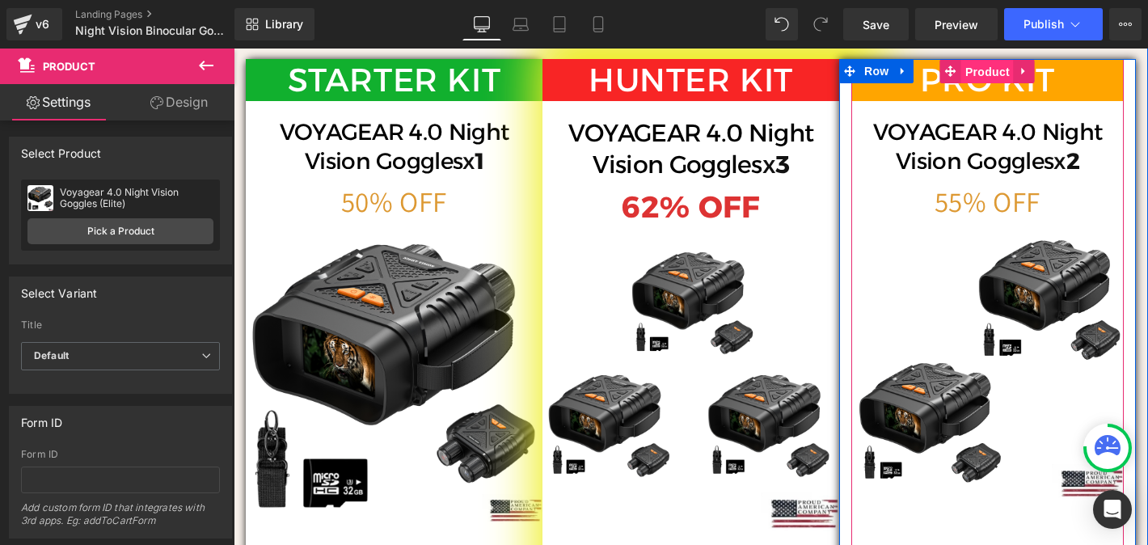
click at [985, 84] on span "Product" at bounding box center [987, 72] width 53 height 24
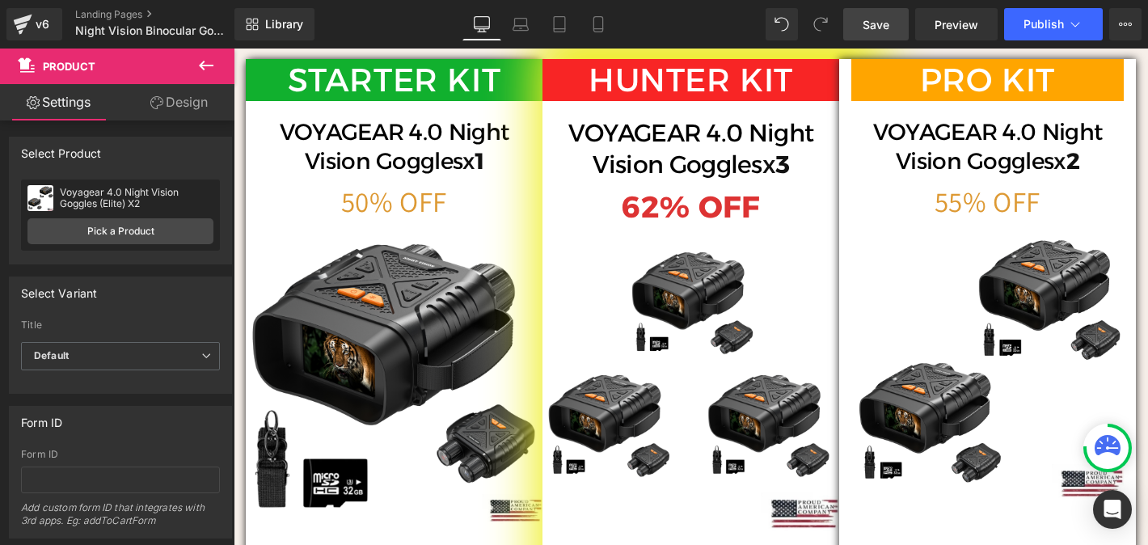
click at [888, 21] on span "Save" at bounding box center [876, 24] width 27 height 17
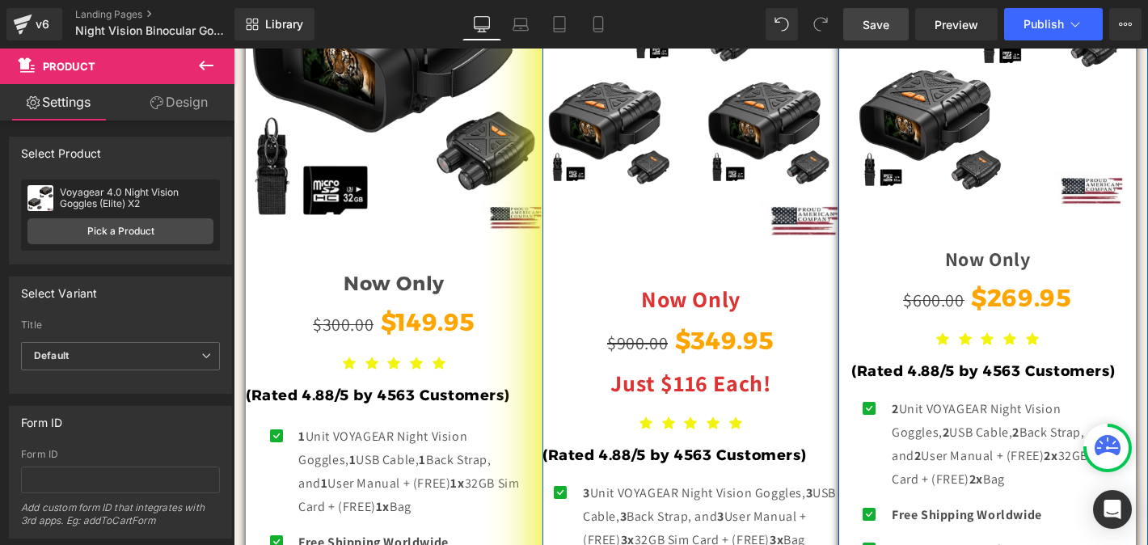
scroll to position [5851, 0]
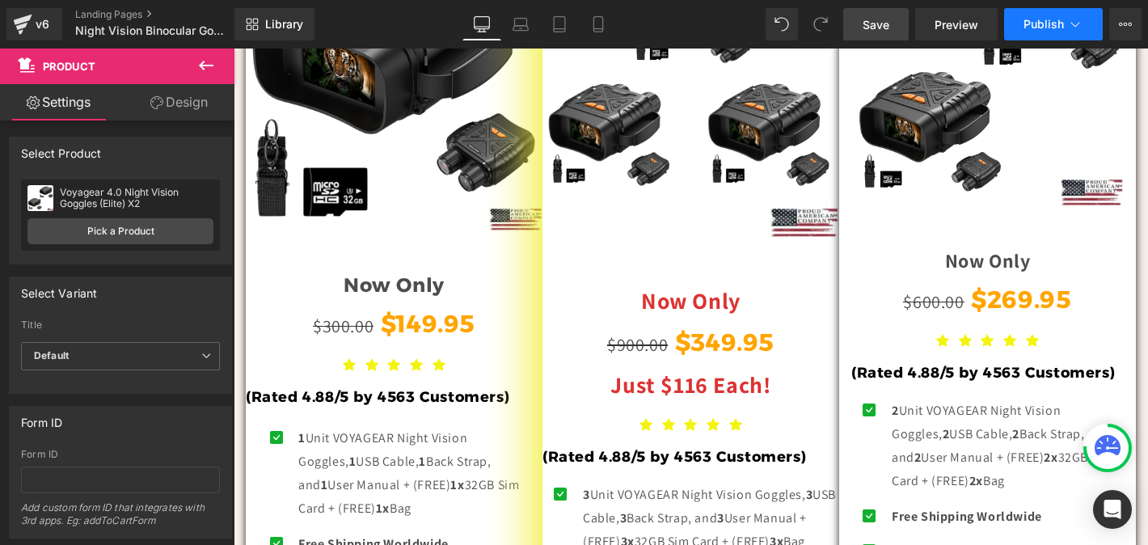
click at [1057, 25] on span "Publish" at bounding box center [1044, 24] width 40 height 13
click at [866, 17] on span "Save" at bounding box center [876, 24] width 27 height 17
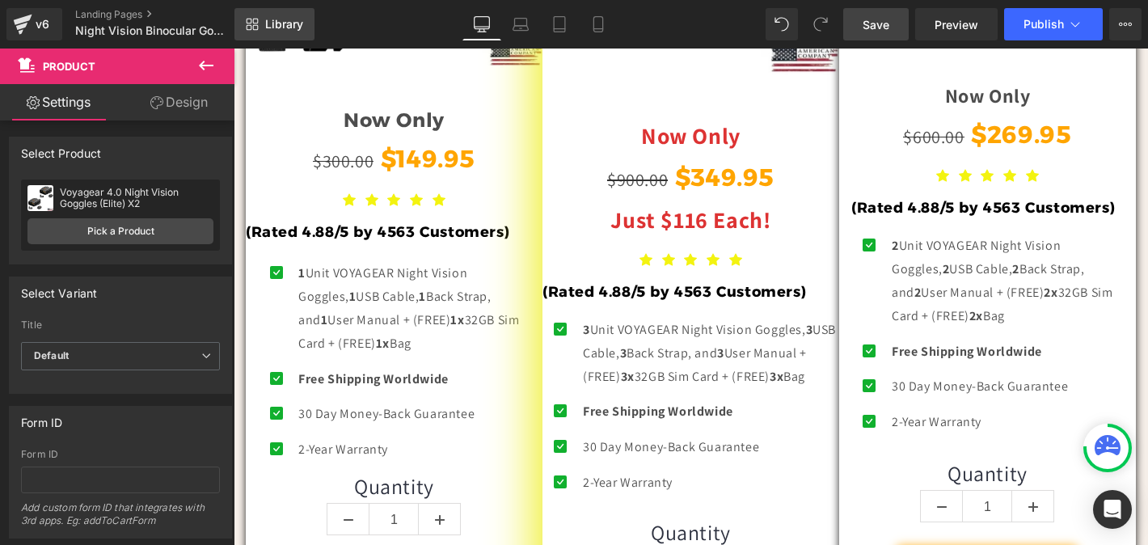
scroll to position [0, 793]
click at [127, 14] on link "Landing Pages" at bounding box center [168, 14] width 186 height 13
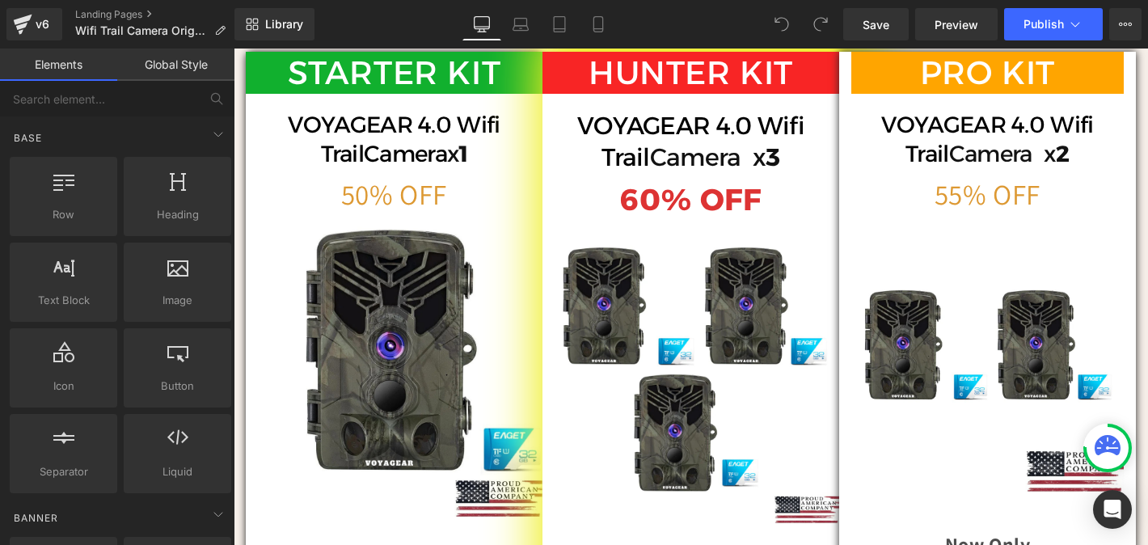
scroll to position [5411, 0]
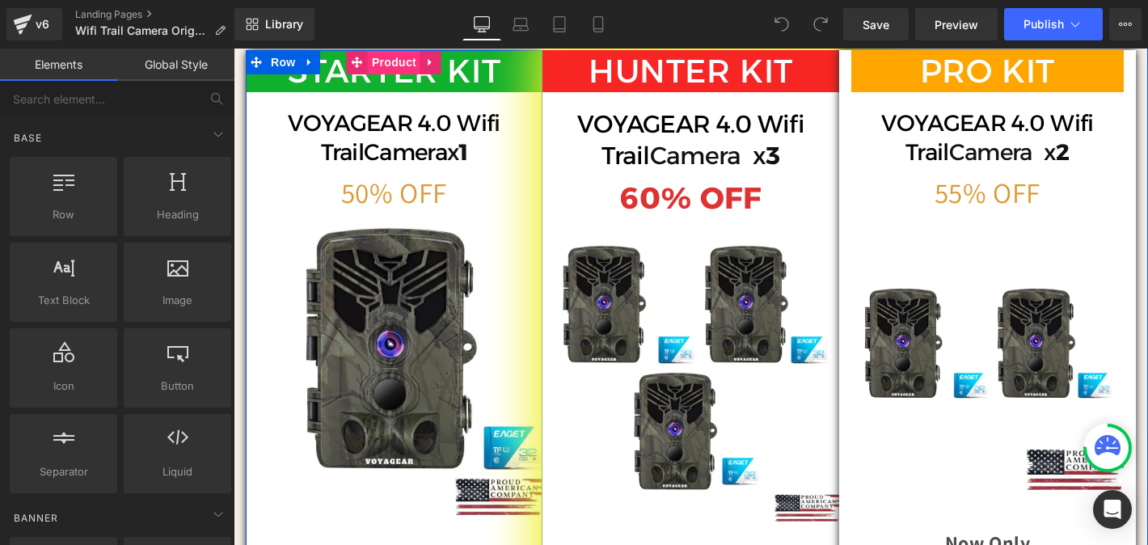
click at [386, 74] on span "Product" at bounding box center [394, 62] width 53 height 24
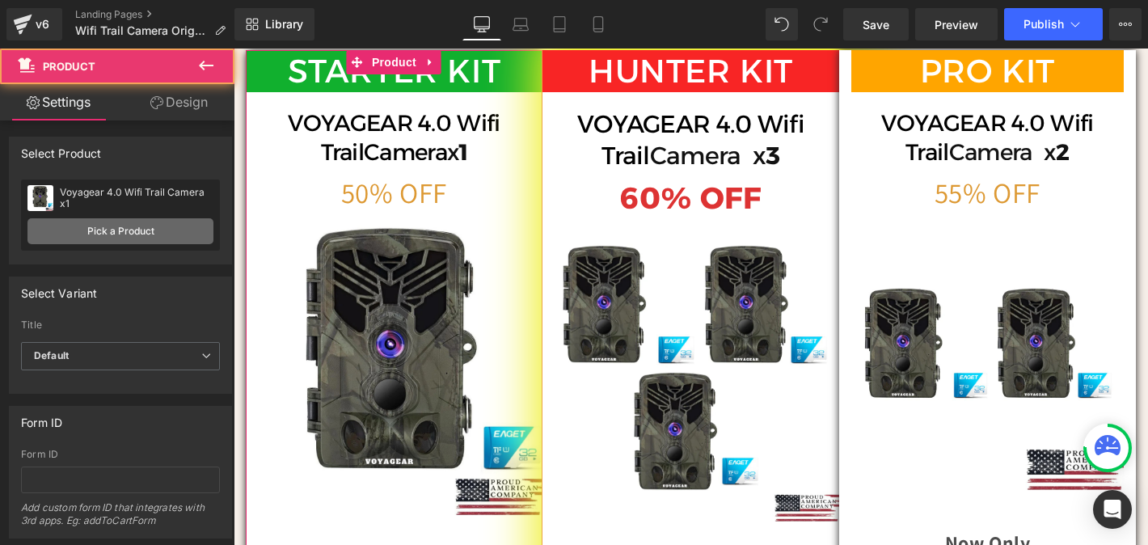
click at [166, 230] on link "Pick a Product" at bounding box center [120, 231] width 186 height 26
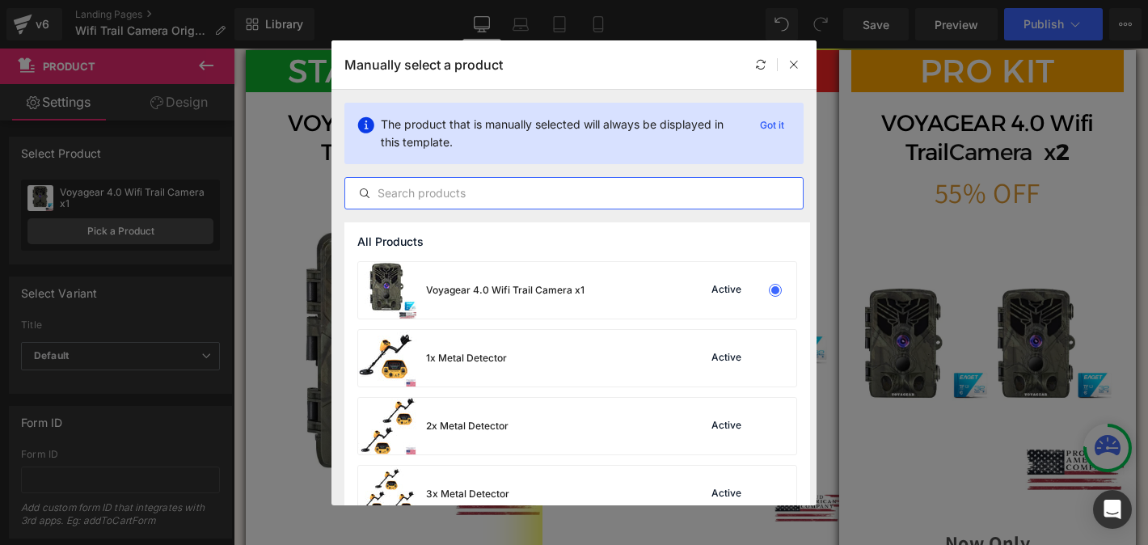
click at [412, 196] on input "text" at bounding box center [574, 193] width 458 height 19
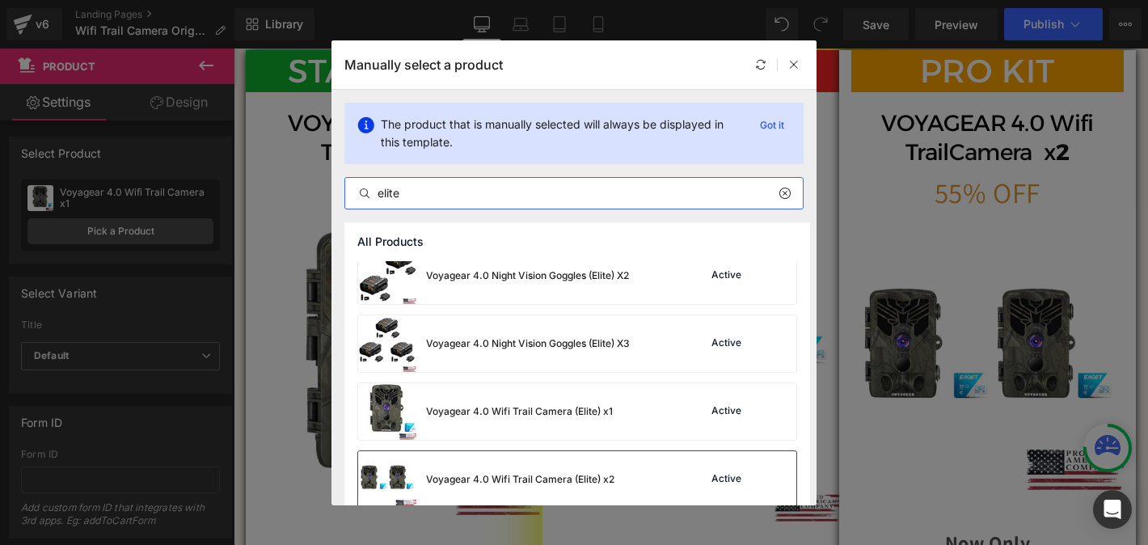
scroll to position [86, 0]
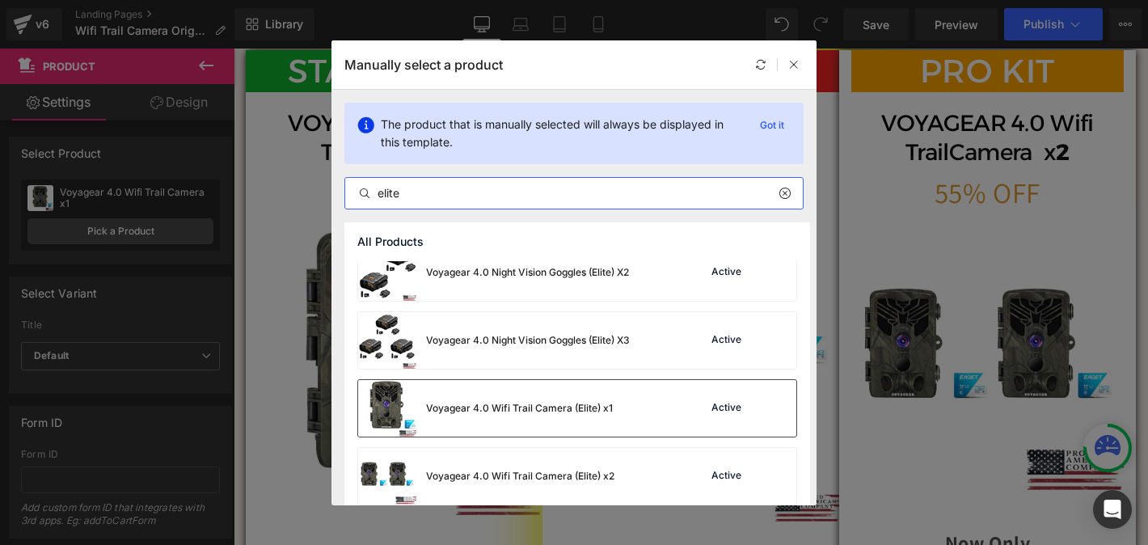
type input "elite"
click at [516, 409] on div "Voyagear 4.0 Wifi Trail Camera (Elite) x1" at bounding box center [519, 408] width 187 height 15
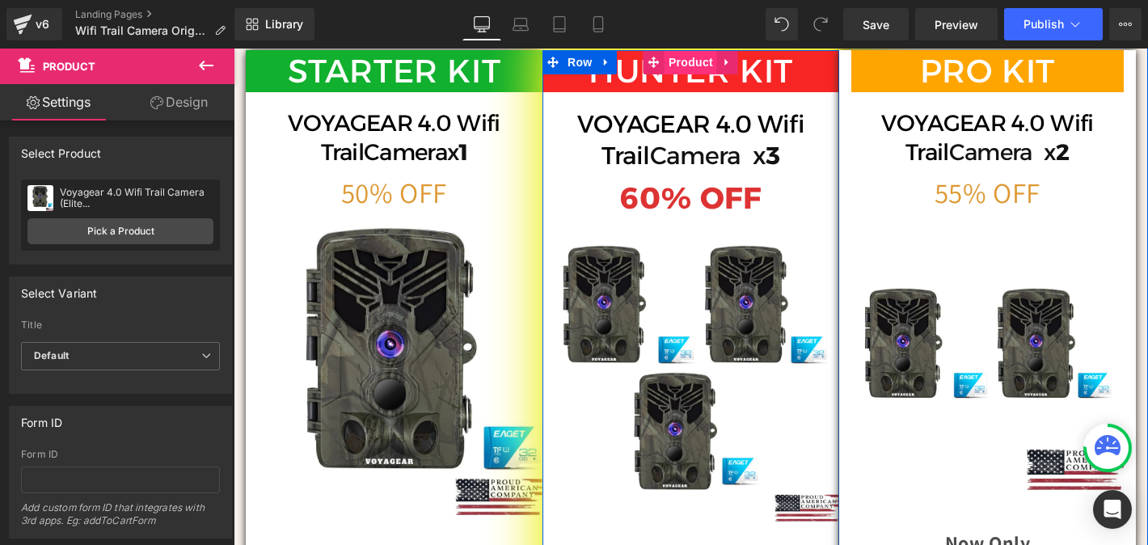
click at [689, 74] on span "Product" at bounding box center [691, 62] width 53 height 24
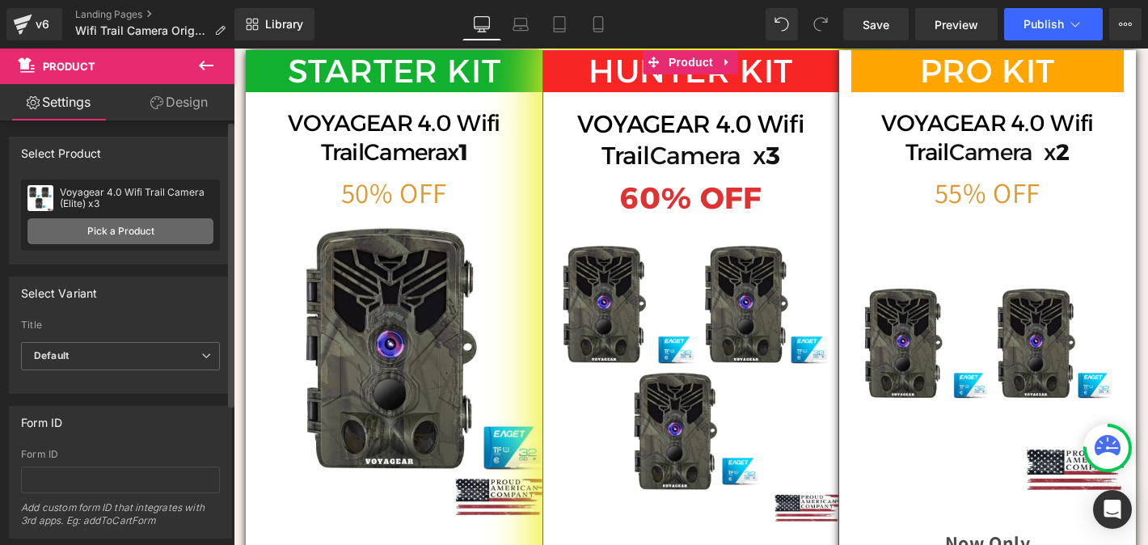
scroll to position [0, 793]
click at [156, 236] on link "Pick a Product" at bounding box center [120, 231] width 186 height 26
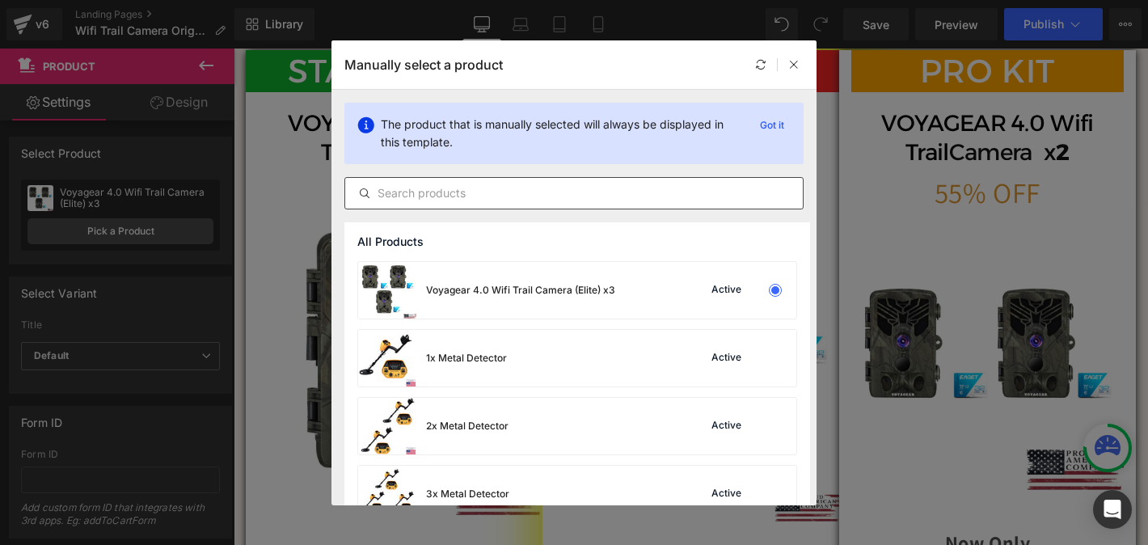
click at [513, 200] on input "text" at bounding box center [574, 193] width 458 height 19
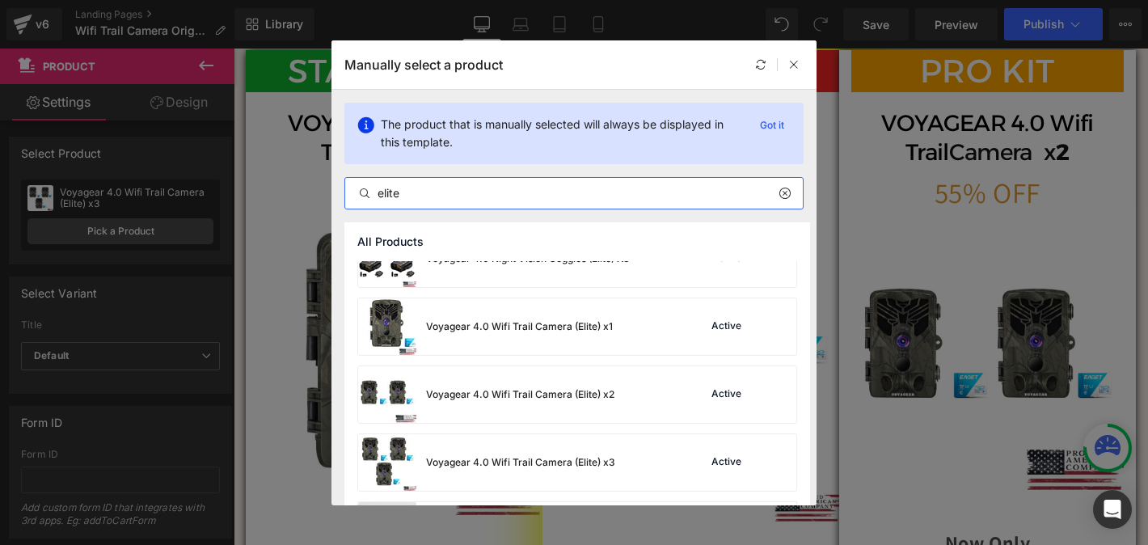
type input "elite"
click at [502, 431] on div "Voyagear 4.0 Night Vision Goggles (Elite) Active Voyagear 4.0 Night Vision Gogg…" at bounding box center [577, 300] width 466 height 411
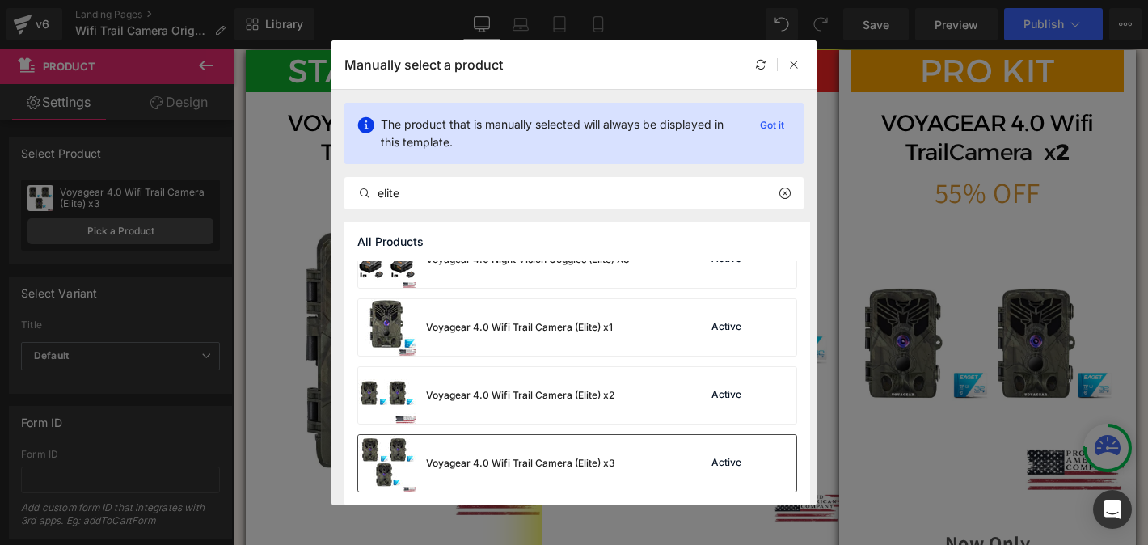
click at [516, 452] on div "Voyagear 4.0 Wifi Trail Camera (Elite) x3" at bounding box center [486, 463] width 257 height 57
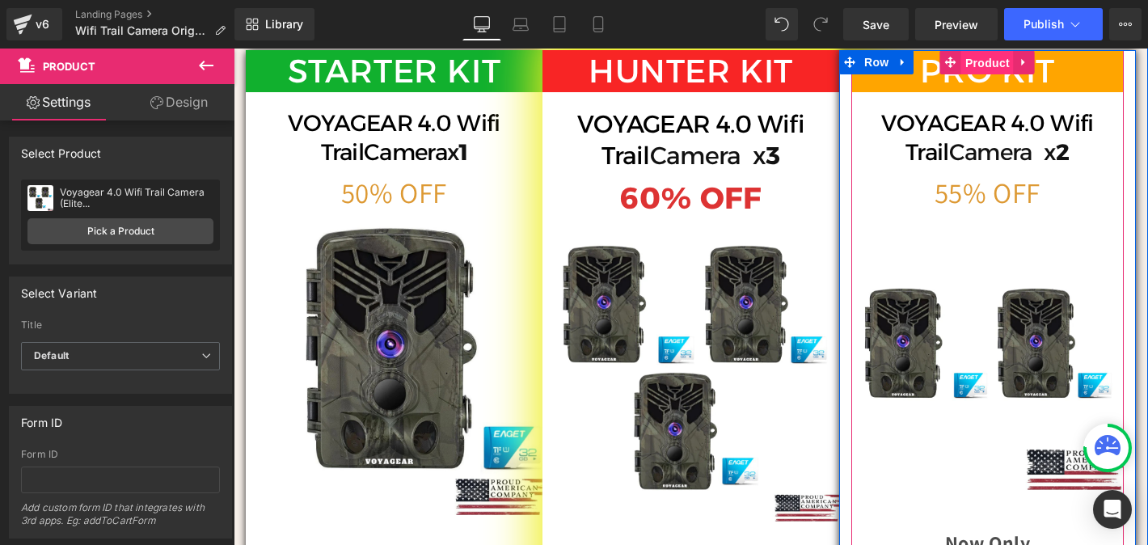
click at [987, 75] on span "Product" at bounding box center [987, 63] width 53 height 24
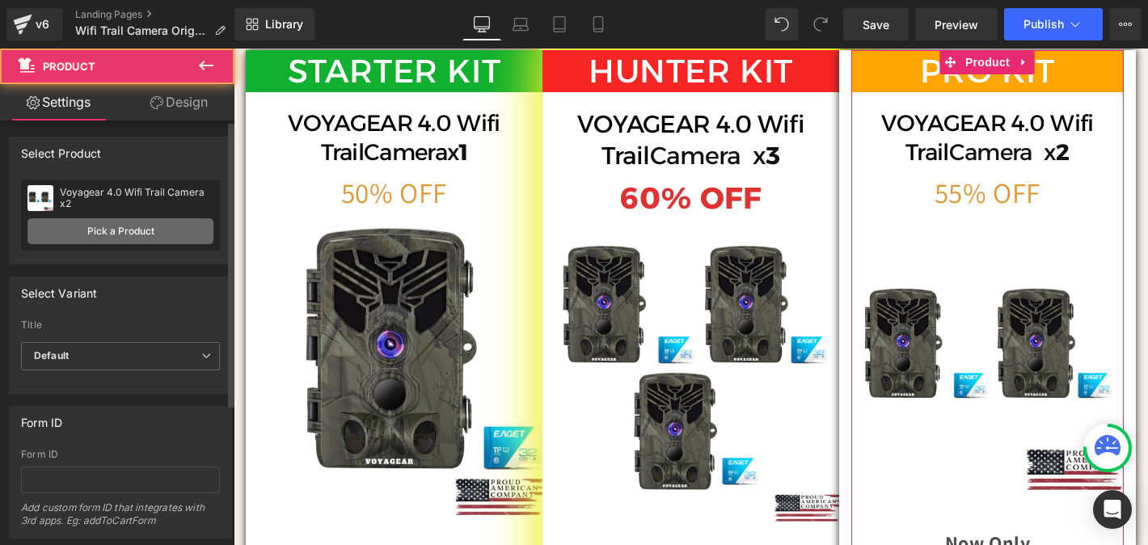
click at [123, 231] on link "Pick a Product" at bounding box center [120, 231] width 186 height 26
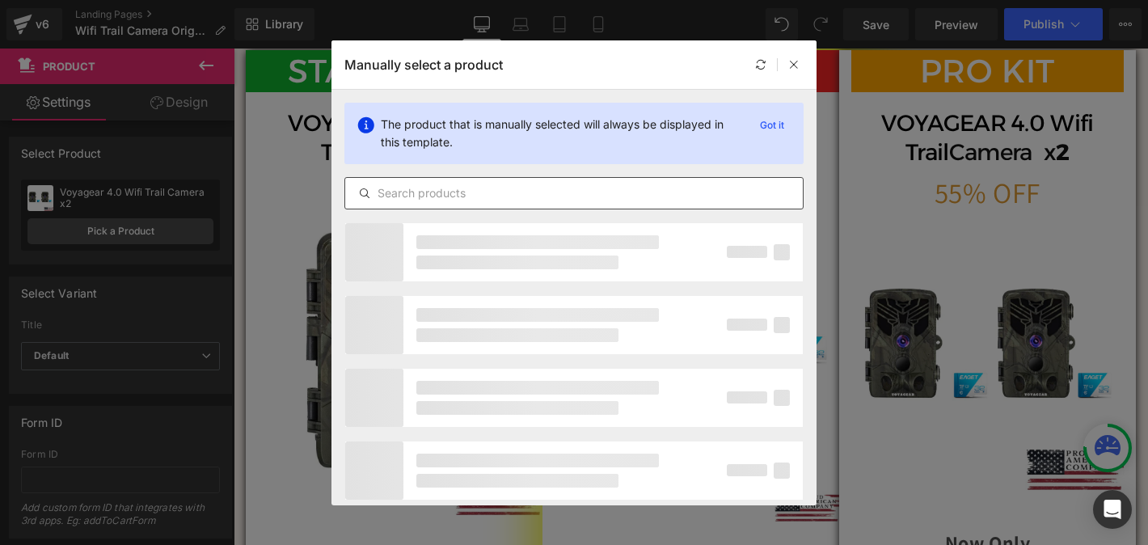
scroll to position [0, 793]
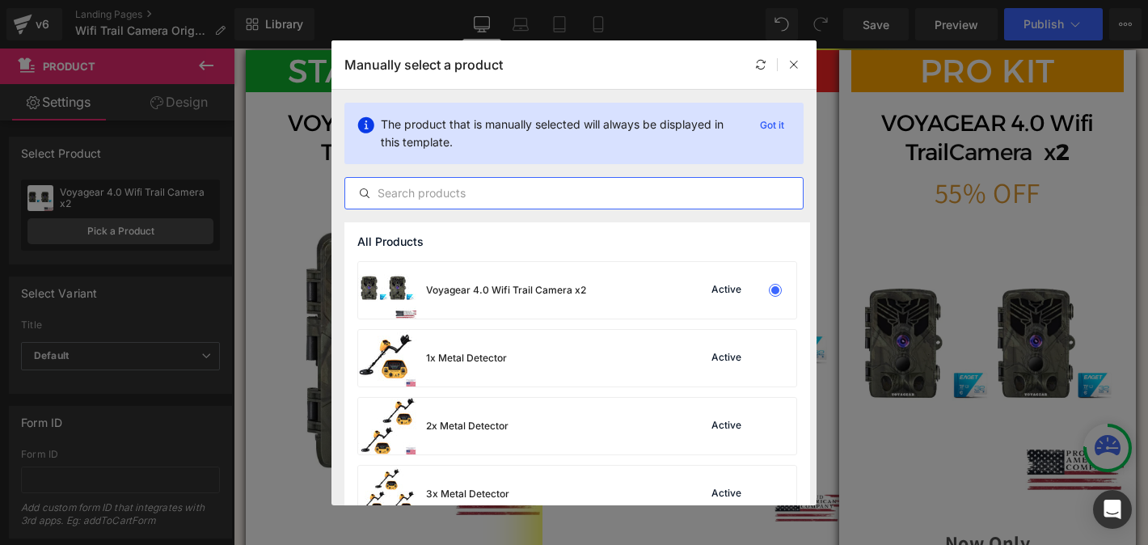
click at [445, 191] on input "text" at bounding box center [574, 193] width 458 height 19
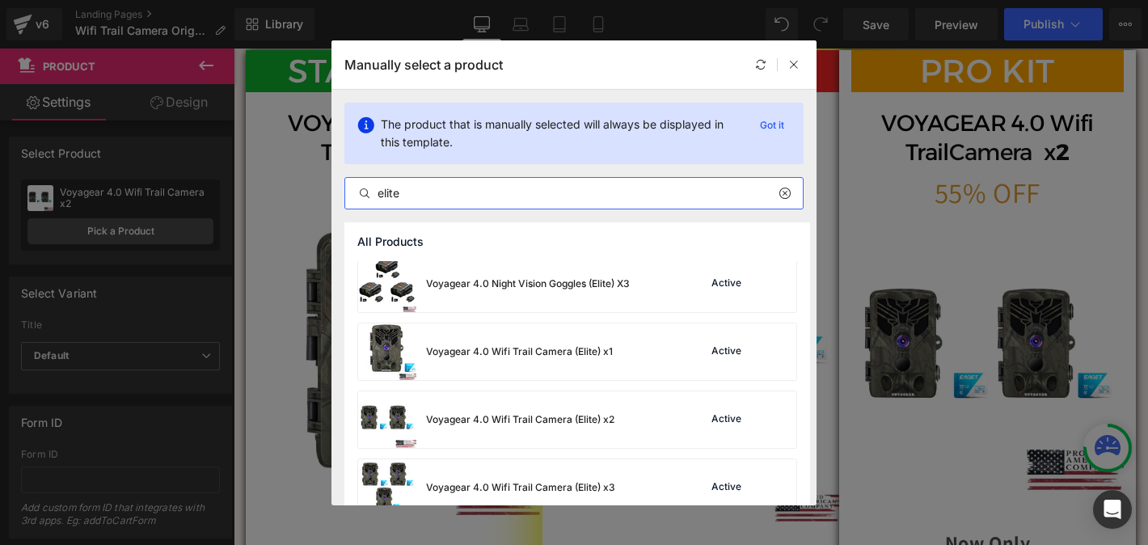
scroll to position [0, 1586]
type input "elite"
click at [512, 410] on div "Voyagear 4.0 Wifi Trail Camera (Elite) x2" at bounding box center [486, 419] width 256 height 57
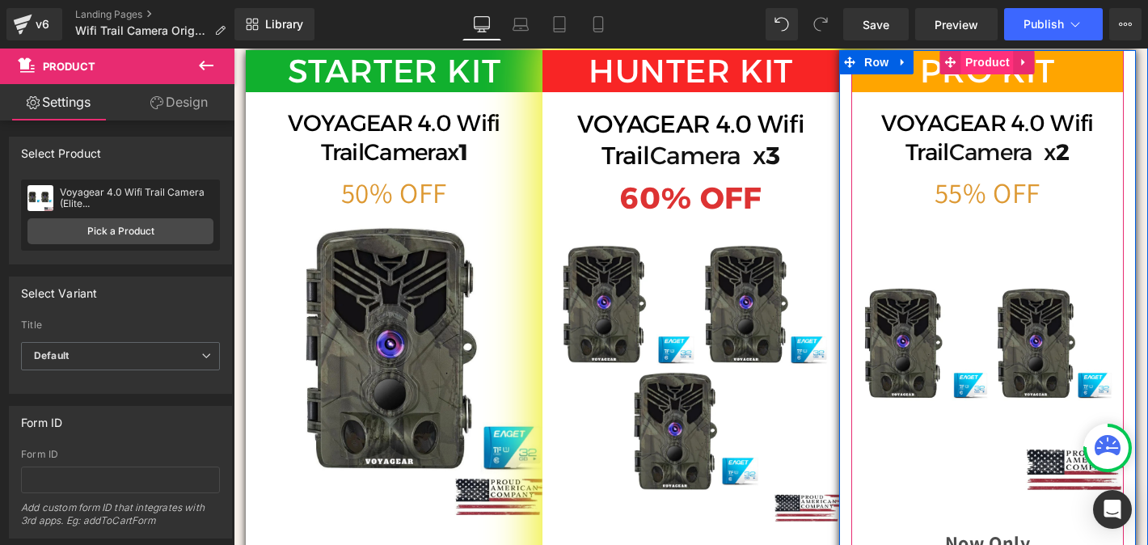
click at [983, 74] on span "Product" at bounding box center [987, 62] width 53 height 24
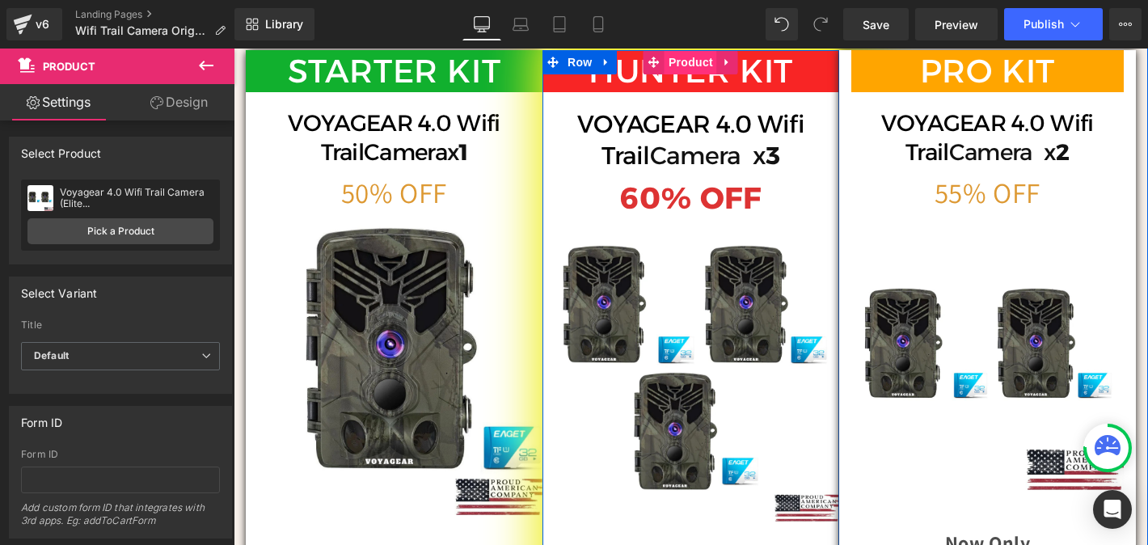
scroll to position [0, 0]
click at [684, 74] on span "Product" at bounding box center [691, 62] width 53 height 24
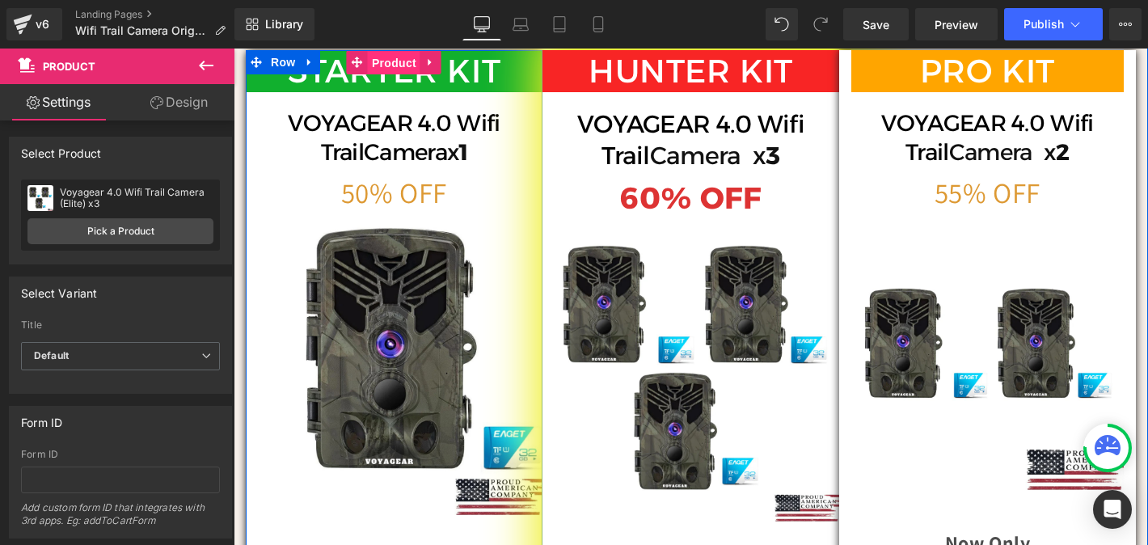
click at [389, 75] on span "Product" at bounding box center [394, 63] width 53 height 24
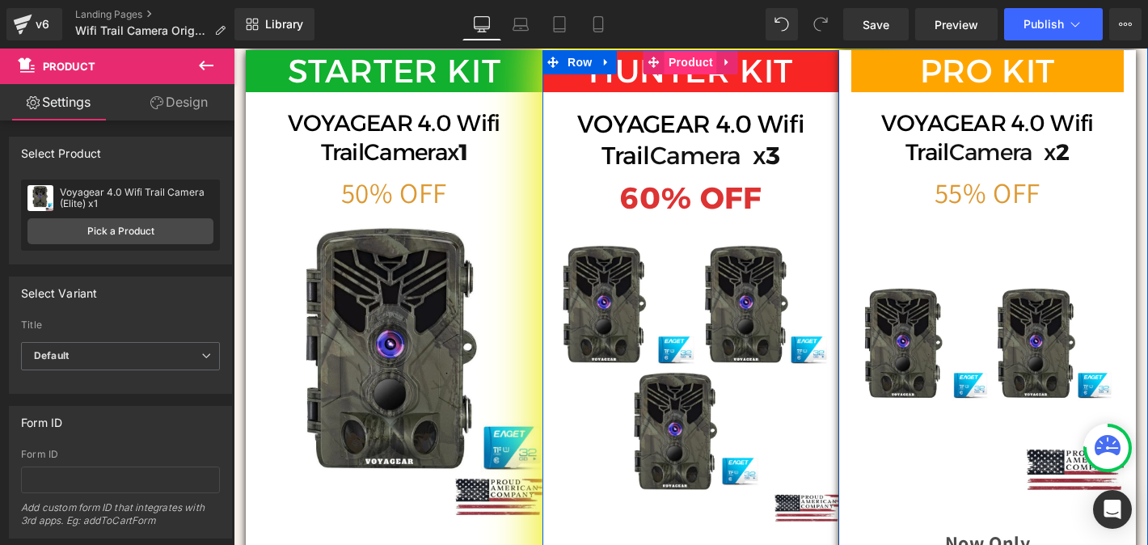
click at [689, 74] on span "Product" at bounding box center [691, 62] width 53 height 24
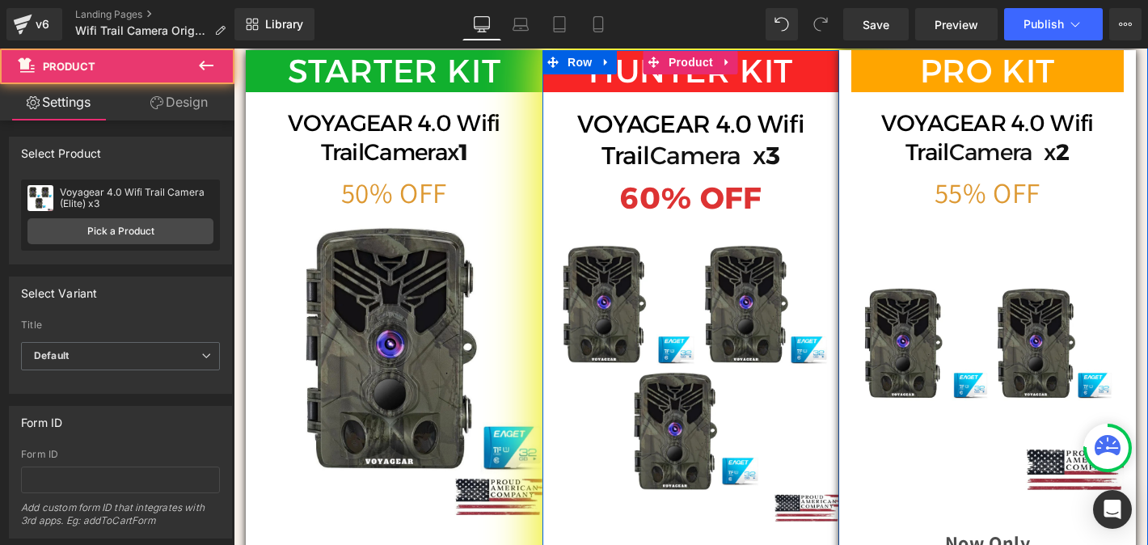
scroll to position [0, 793]
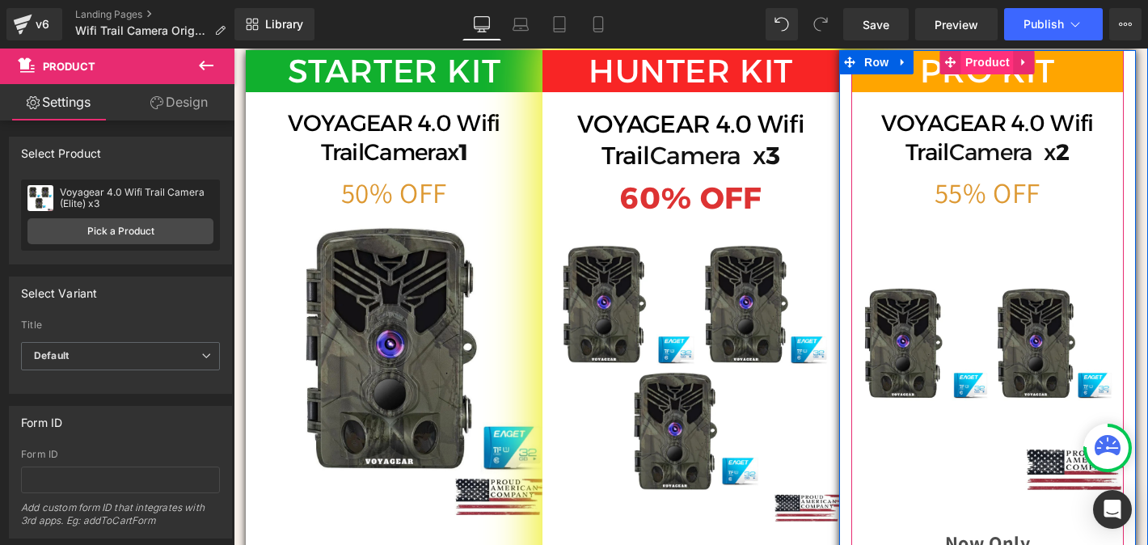
click at [1000, 74] on span "Product" at bounding box center [987, 62] width 53 height 24
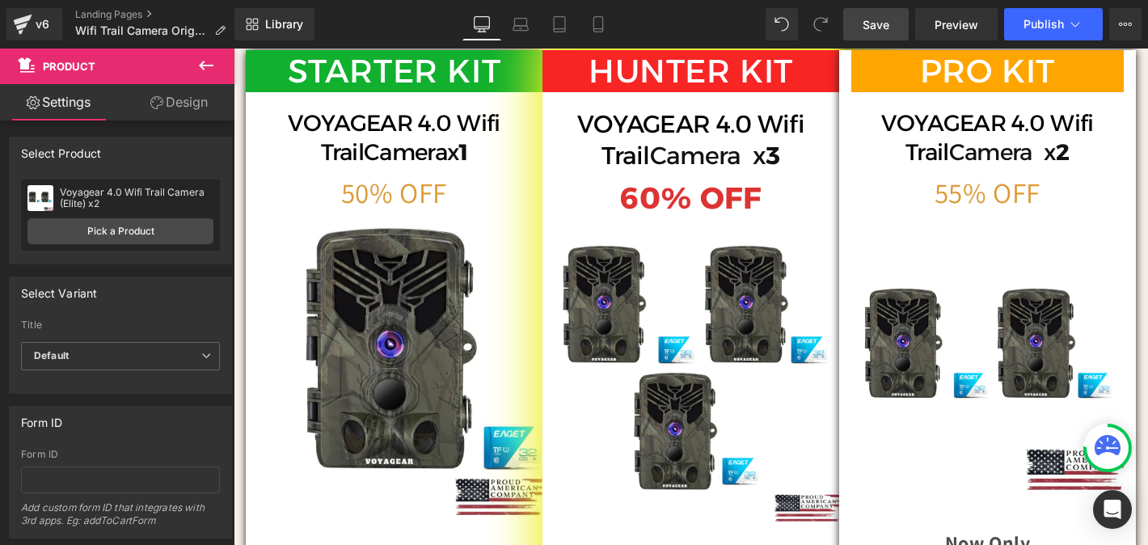
click at [884, 16] on span "Save" at bounding box center [876, 24] width 27 height 17
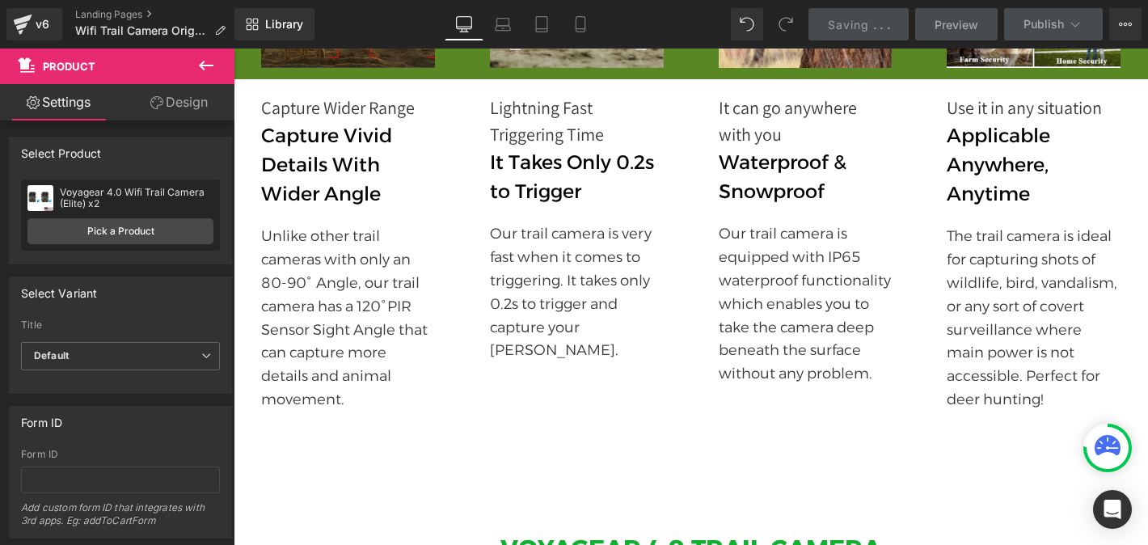
scroll to position [0, 1586]
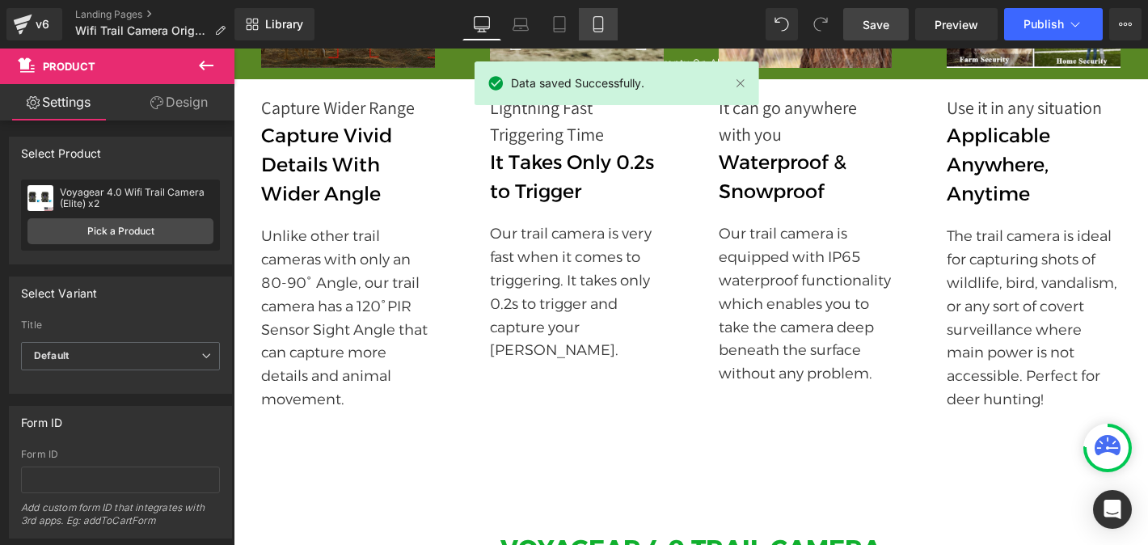
click at [601, 15] on link "Mobile" at bounding box center [598, 24] width 39 height 32
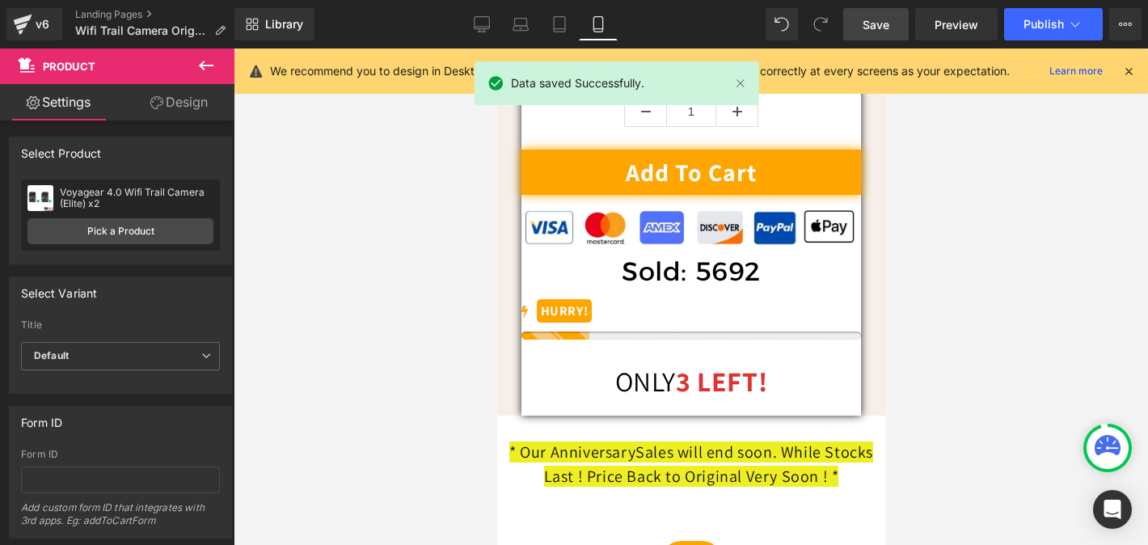
scroll to position [13779, 0]
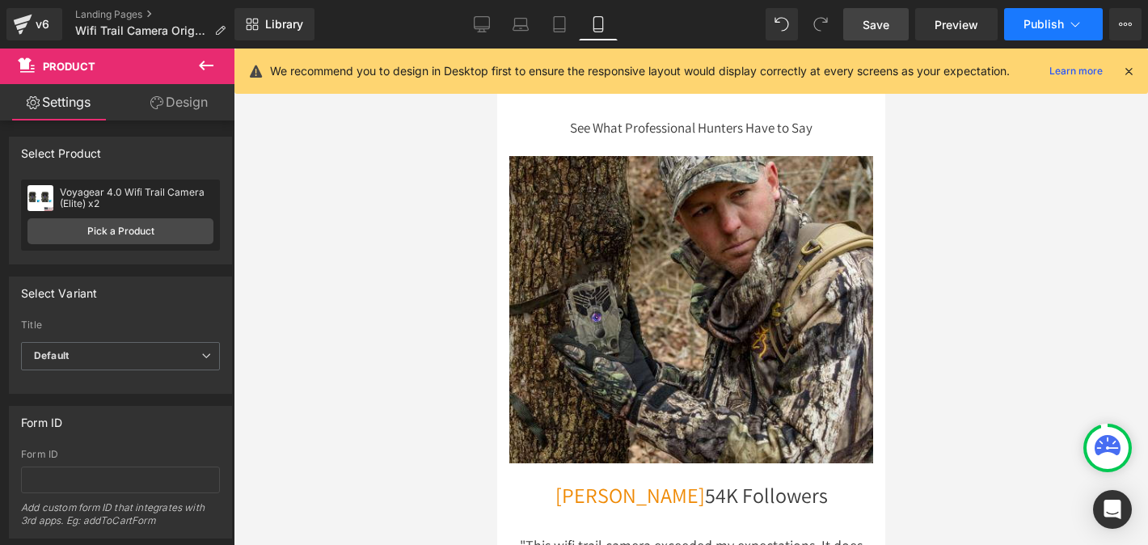
click at [1064, 25] on button "Publish" at bounding box center [1053, 24] width 99 height 32
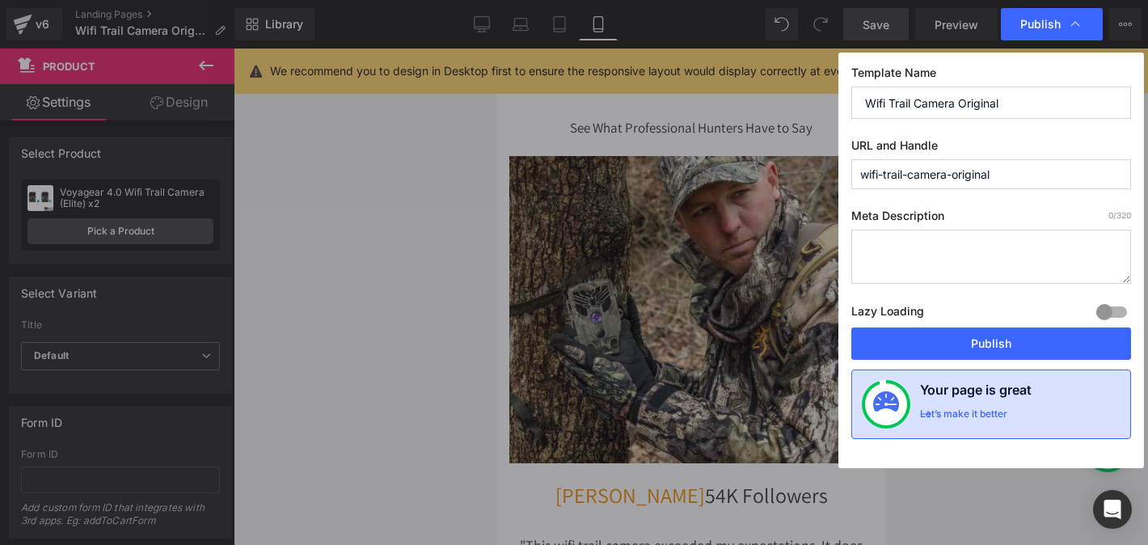
scroll to position [0, 0]
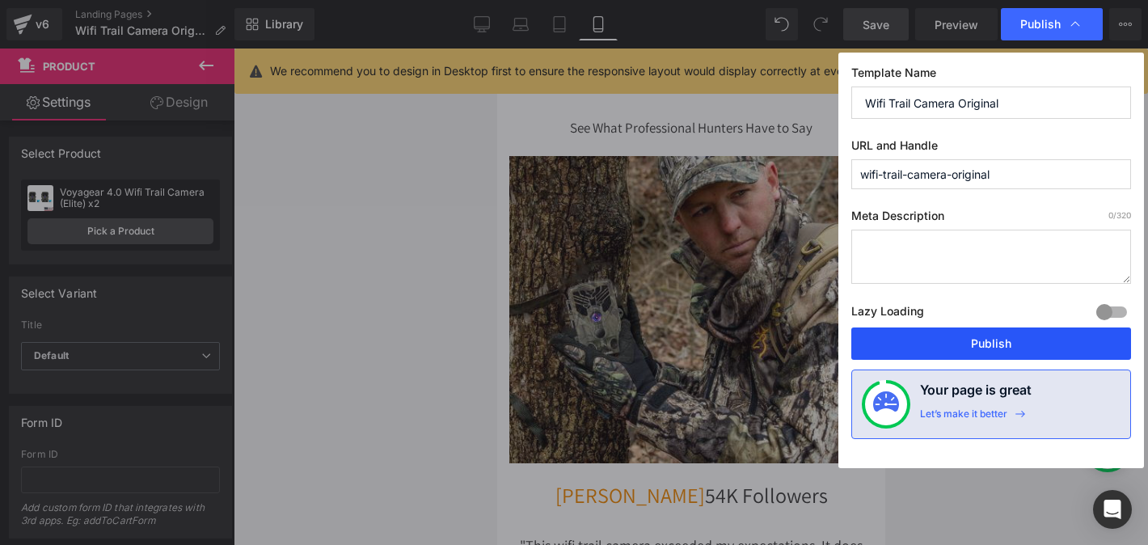
click at [1016, 353] on button "Publish" at bounding box center [991, 343] width 280 height 32
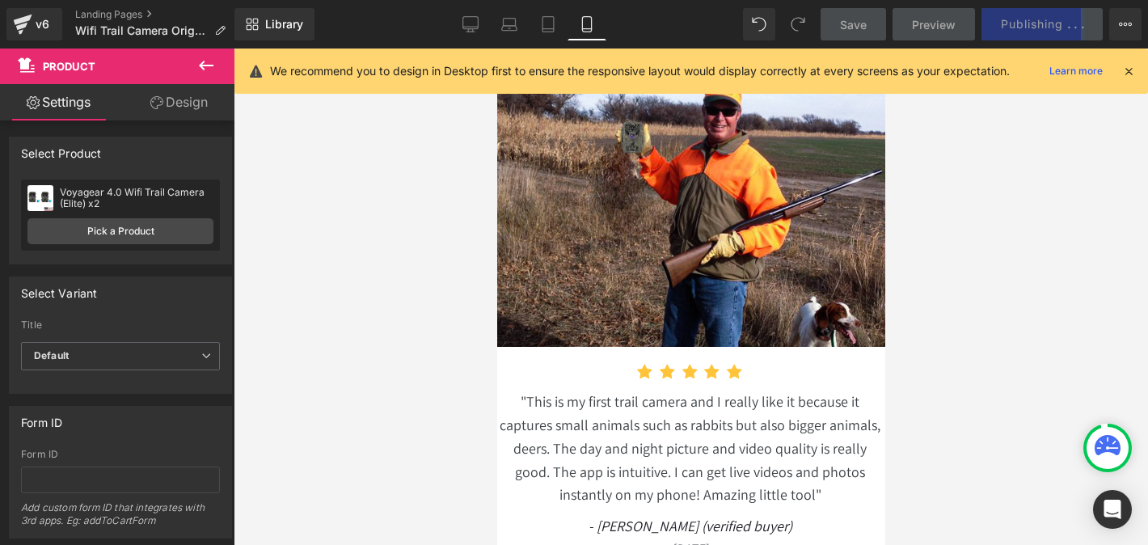
scroll to position [17738, 0]
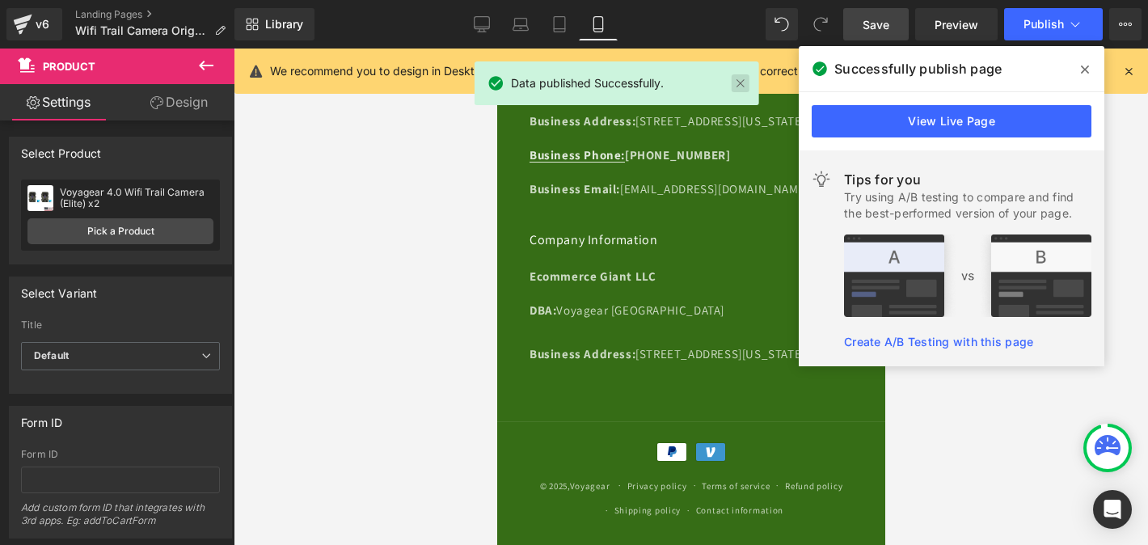
click at [741, 87] on link at bounding box center [741, 83] width 18 height 18
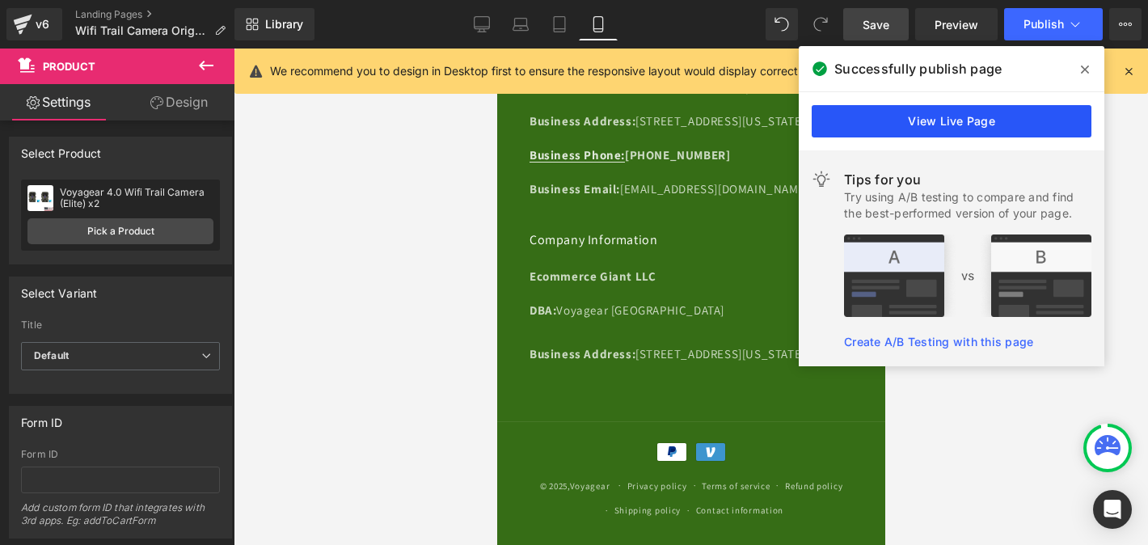
click at [1010, 117] on link "View Live Page" at bounding box center [952, 121] width 280 height 32
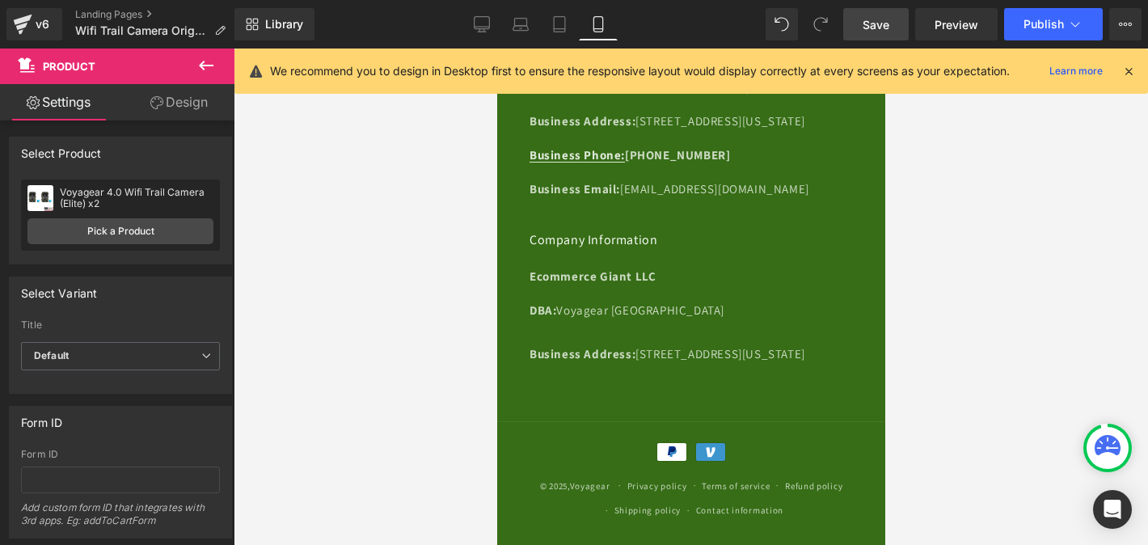
scroll to position [0, 0]
click at [865, 13] on link "Save" at bounding box center [875, 24] width 65 height 32
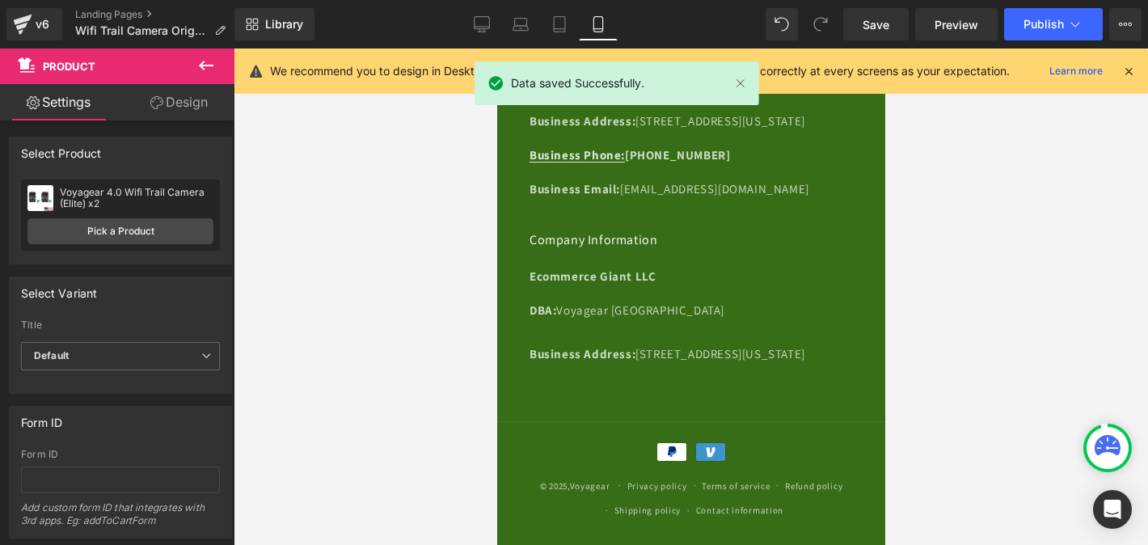
scroll to position [0, 592]
click at [1034, 18] on span "Publish" at bounding box center [1044, 24] width 40 height 13
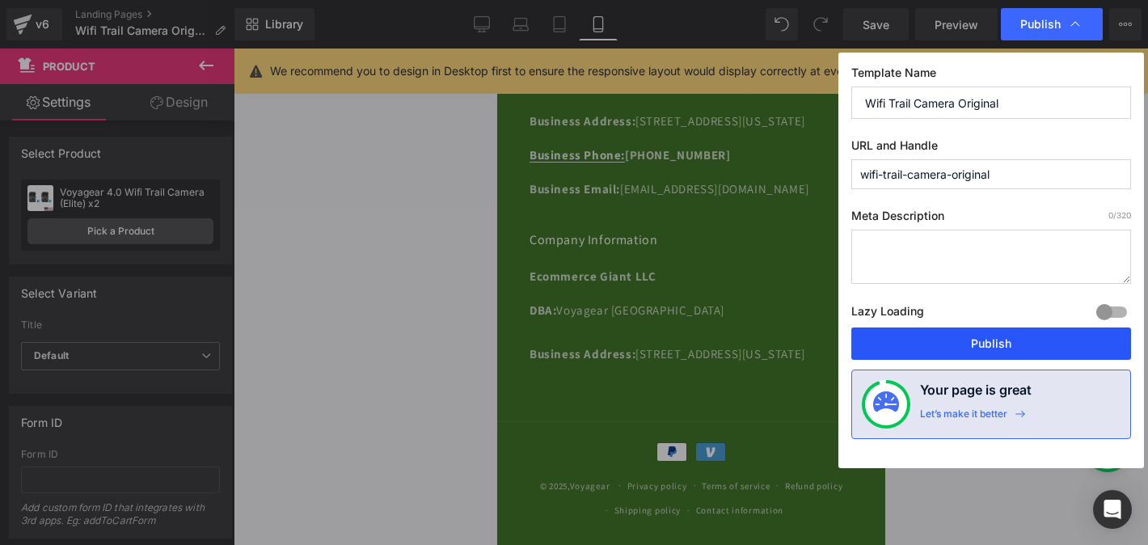
drag, startPoint x: 927, startPoint y: 337, endPoint x: 167, endPoint y: 190, distance: 774.1
click at [927, 337] on button "Publish" at bounding box center [991, 343] width 280 height 32
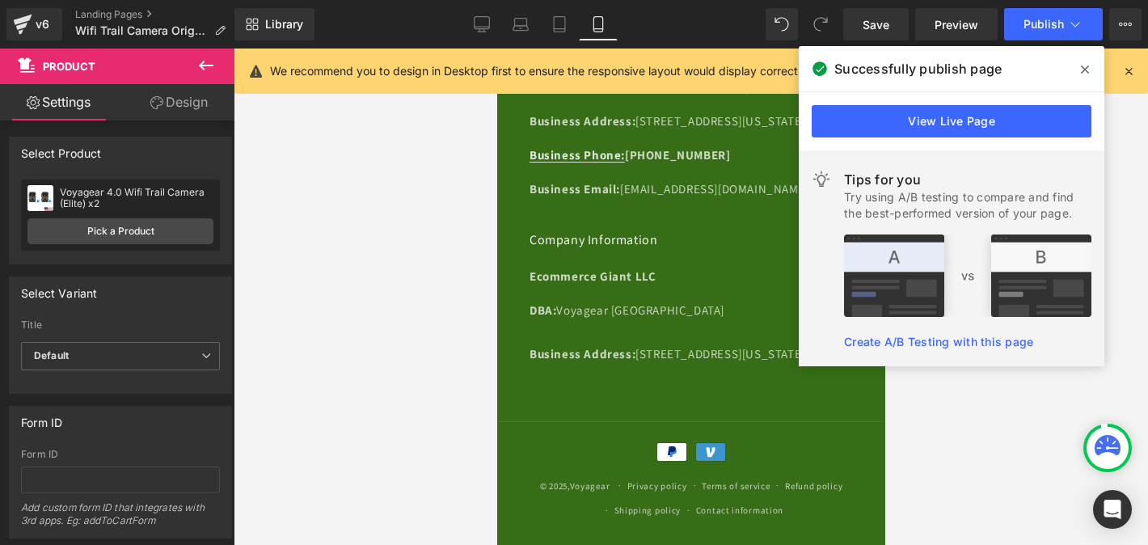
scroll to position [0, 296]
click at [1085, 72] on icon at bounding box center [1085, 69] width 8 height 13
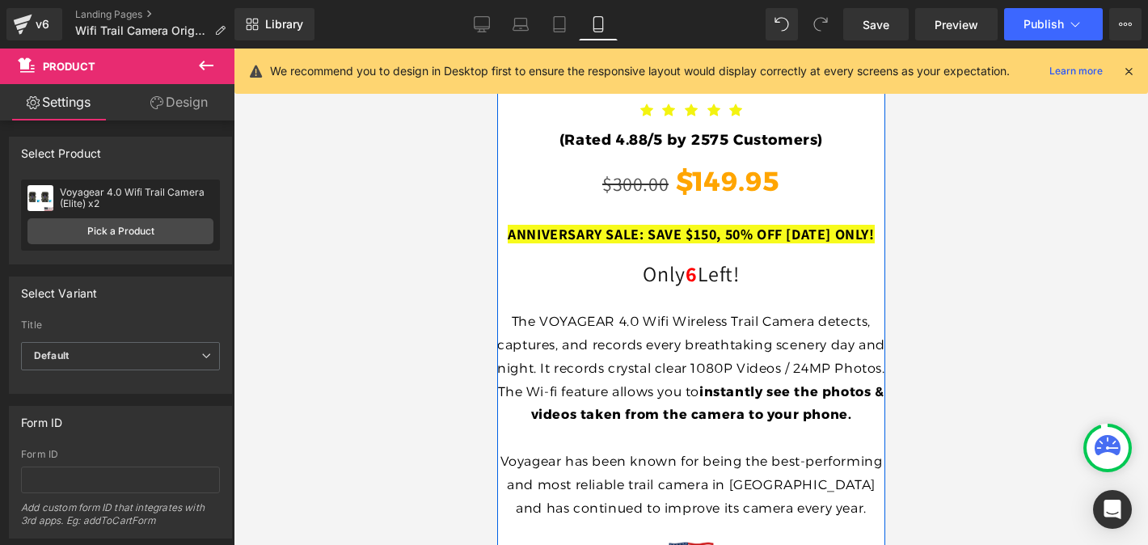
scroll to position [0, 0]
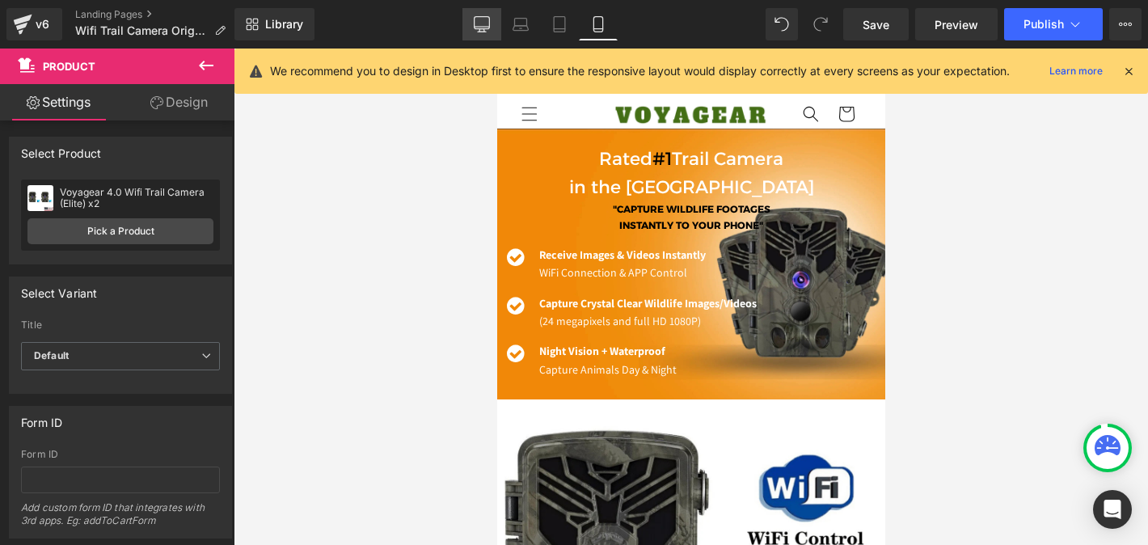
click at [484, 32] on icon at bounding box center [482, 32] width 8 height 0
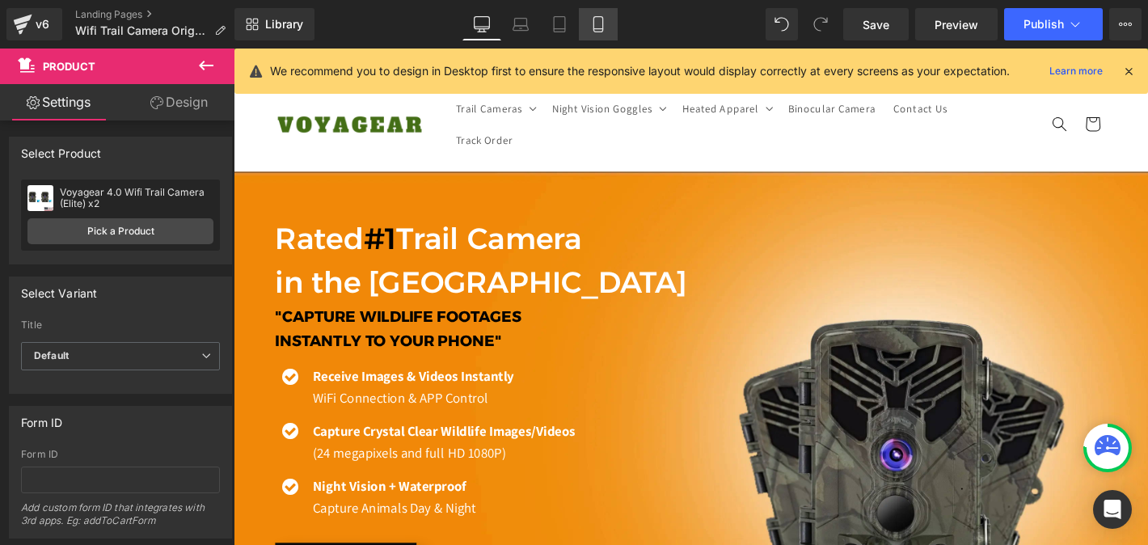
click at [589, 32] on link "Mobile" at bounding box center [598, 24] width 39 height 32
